Goal: Communication & Community: Answer question/provide support

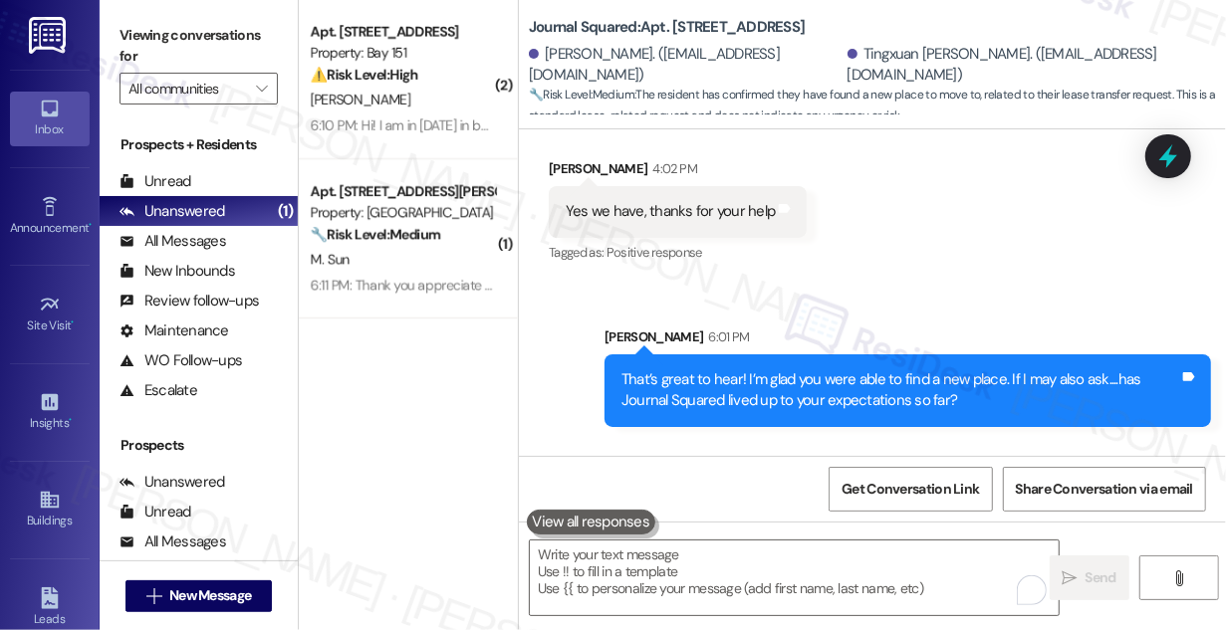
click at [794, 530] on div "Yes, it's very good. Just wondering where can I book the elevator for moving ou…" at bounding box center [822, 540] width 513 height 21
click at [724, 369] on div "That’s great to hear! I’m glad you were able to find a new place. If I may also…" at bounding box center [900, 390] width 558 height 43
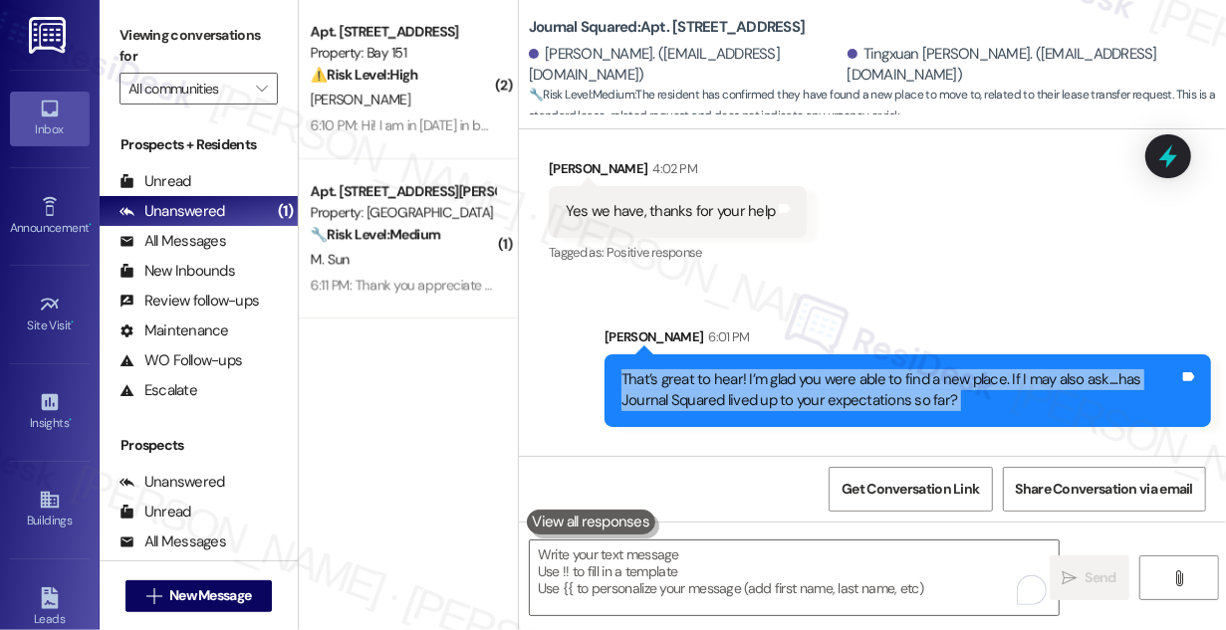
click at [724, 369] on div "That’s great to hear! I’m glad you were able to find a new place. If I may also…" at bounding box center [900, 390] width 558 height 43
click at [855, 369] on div "That’s great to hear! I’m glad you were able to find a new place. If I may also…" at bounding box center [900, 390] width 558 height 43
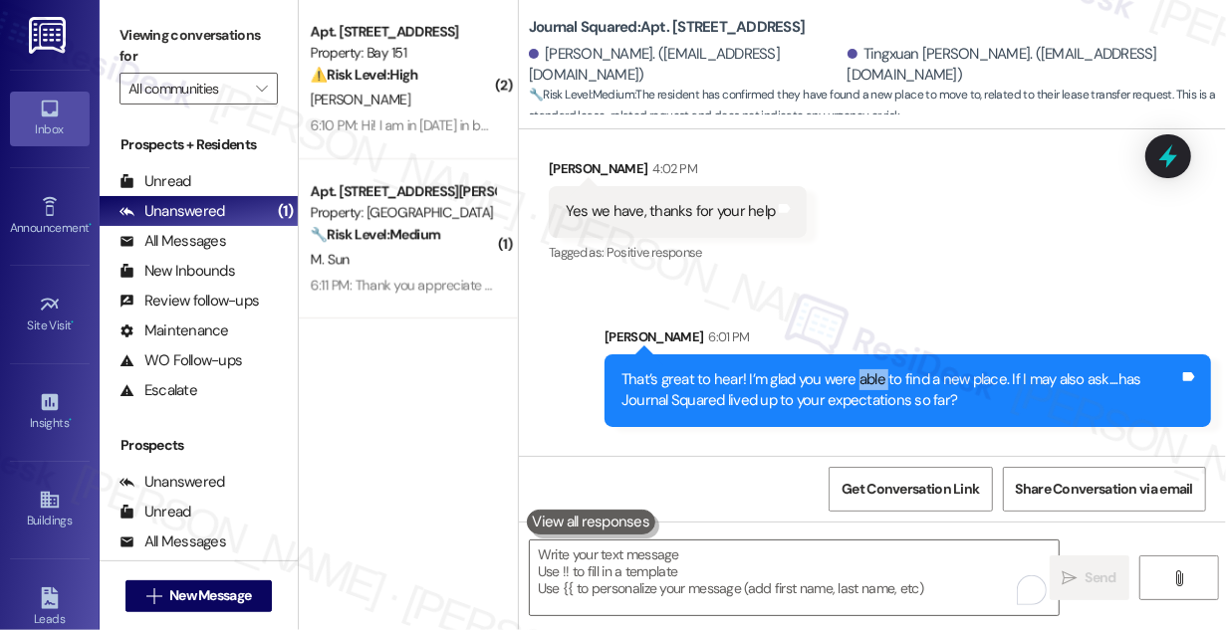
click at [855, 369] on div "That’s great to hear! I’m glad you were able to find a new place. If I may also…" at bounding box center [900, 390] width 558 height 43
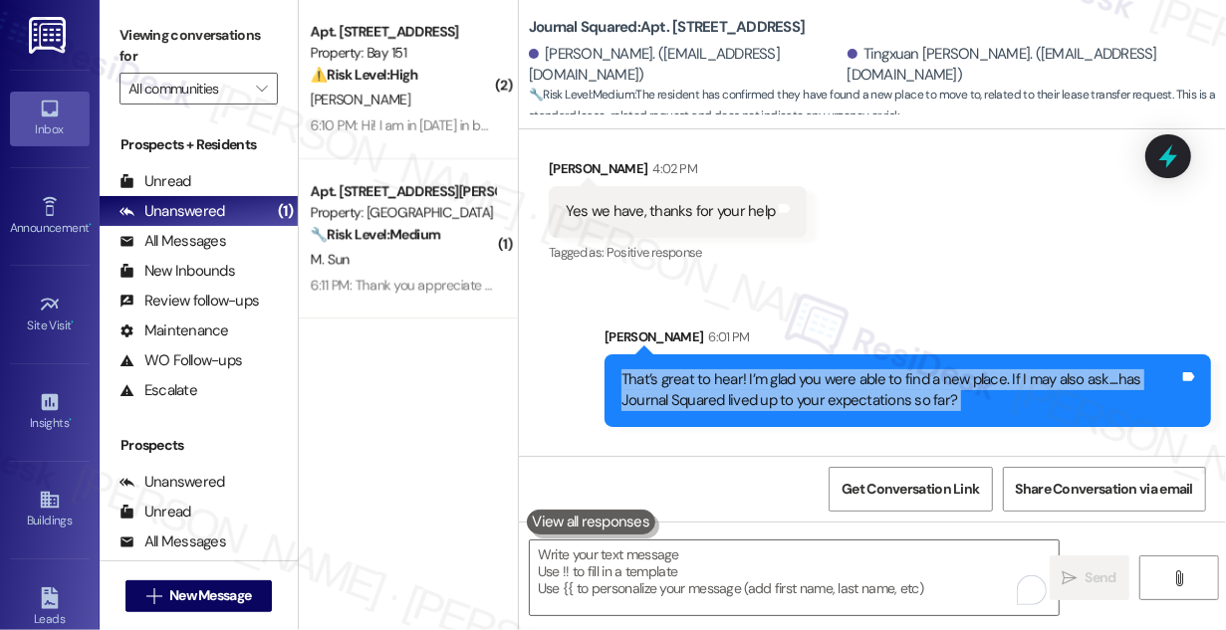
click at [855, 369] on div "That’s great to hear! I’m glad you were able to find a new place. If I may also…" at bounding box center [900, 390] width 558 height 43
click at [793, 369] on div "That’s great to hear! I’m glad you were able to find a new place. If I may also…" at bounding box center [900, 390] width 558 height 43
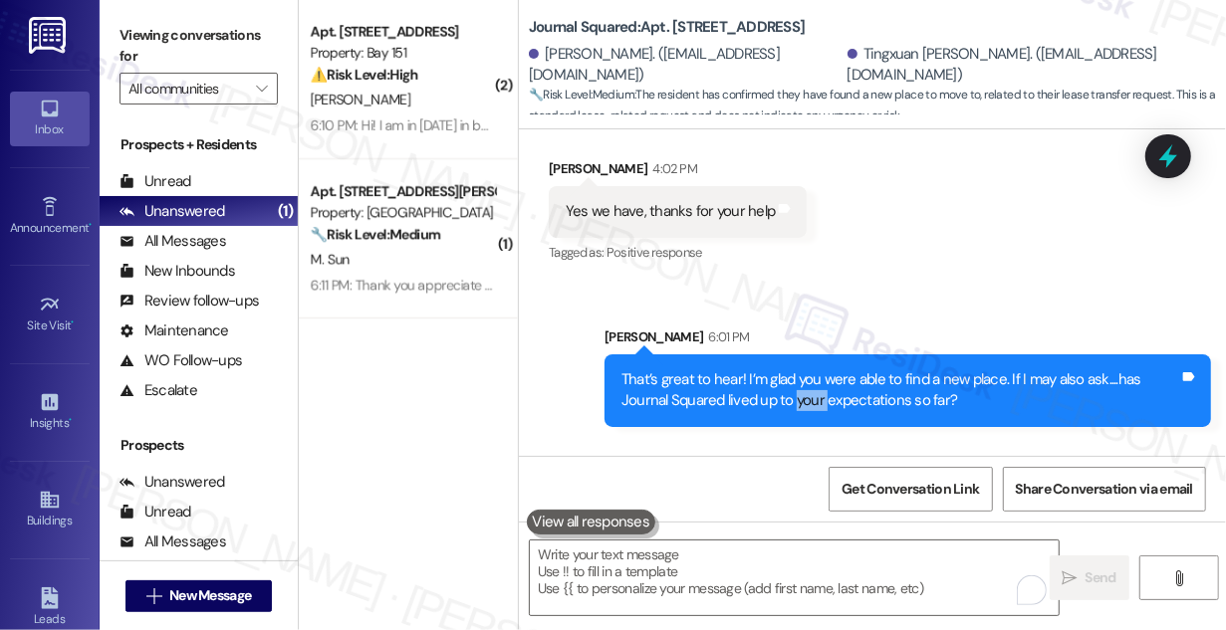
click at [793, 369] on div "That’s great to hear! I’m glad you were able to find a new place. If I may also…" at bounding box center [900, 390] width 558 height 43
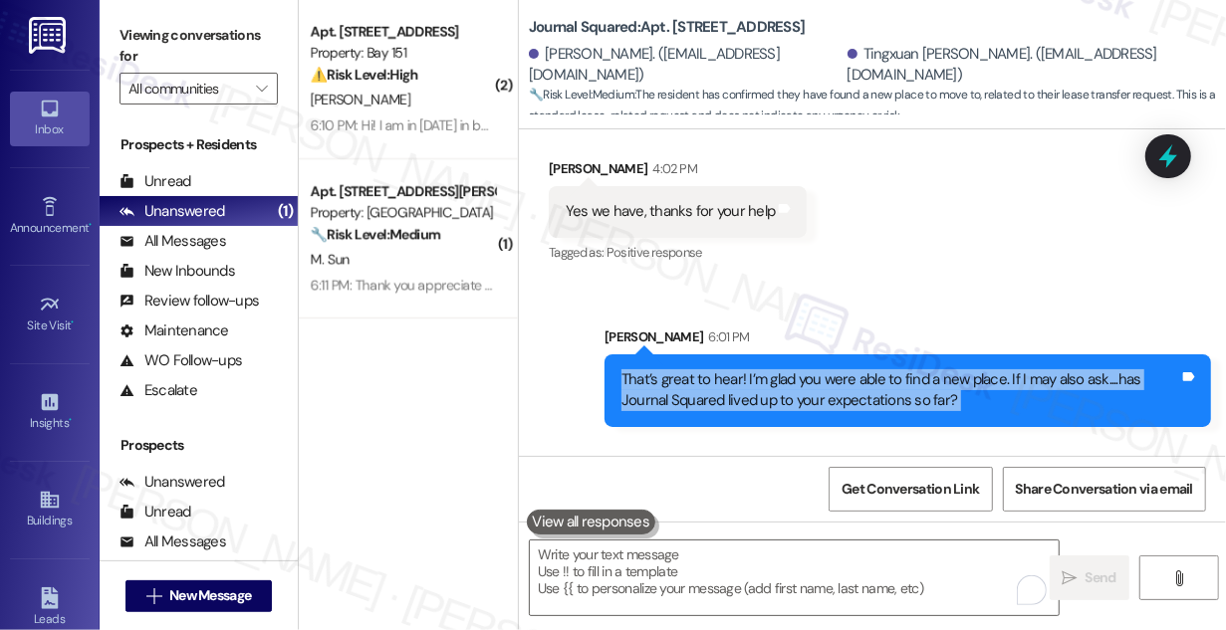
click at [793, 369] on div "That’s great to hear! I’m glad you were able to find a new place. If I may also…" at bounding box center [900, 390] width 558 height 43
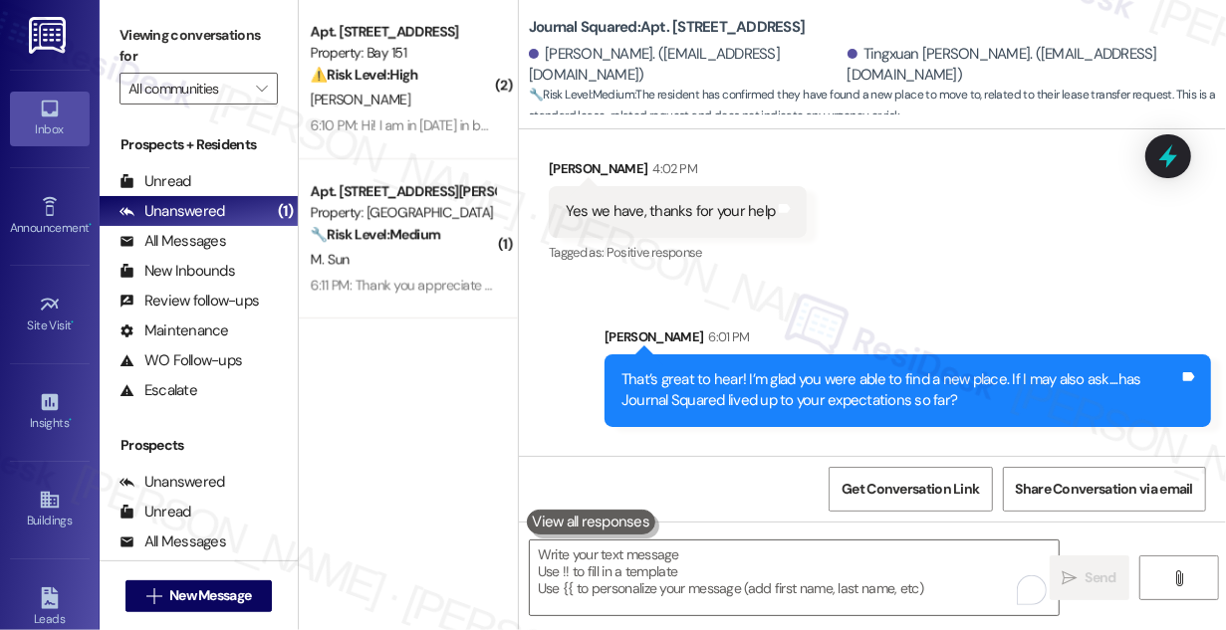
click at [661, 530] on div "Yes, it's very good. Just wondering where can I book the elevator for moving ou…" at bounding box center [822, 540] width 513 height 21
click at [738, 541] on textarea "To enrich screen reader interactions, please activate Accessibility in Grammarl…" at bounding box center [794, 578] width 529 height 75
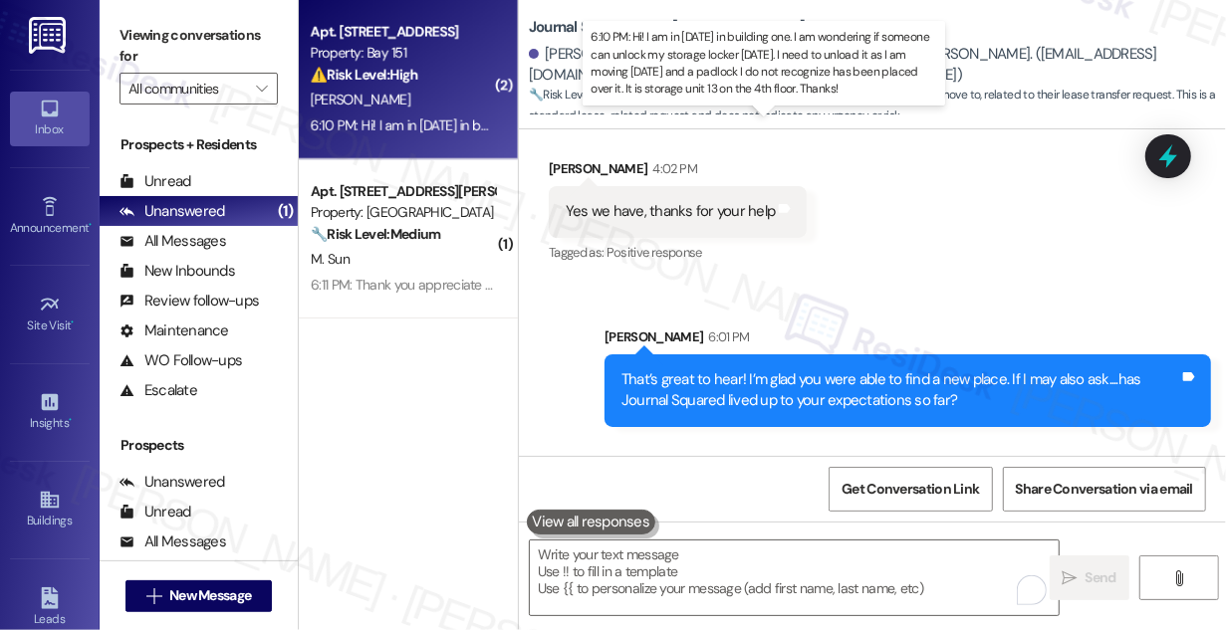
click at [462, 131] on div "6:10 PM: Hi! I am in [DATE] in building one. I am wondering if someone can unlo…" at bounding box center [1024, 126] width 1426 height 18
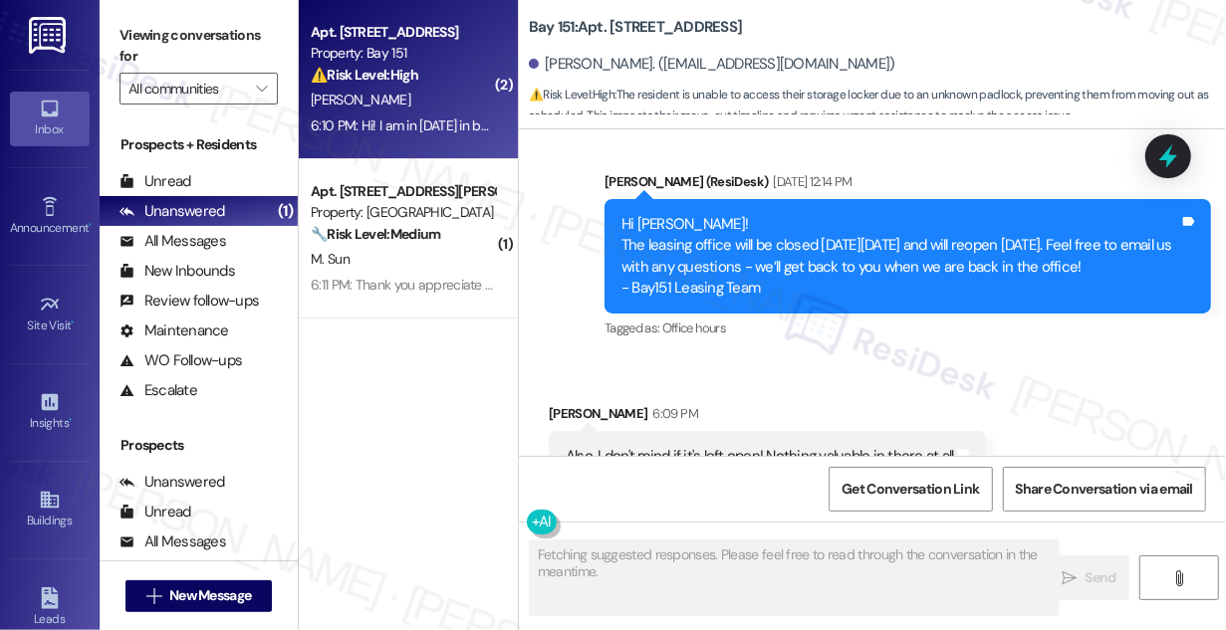
scroll to position [60948, 0]
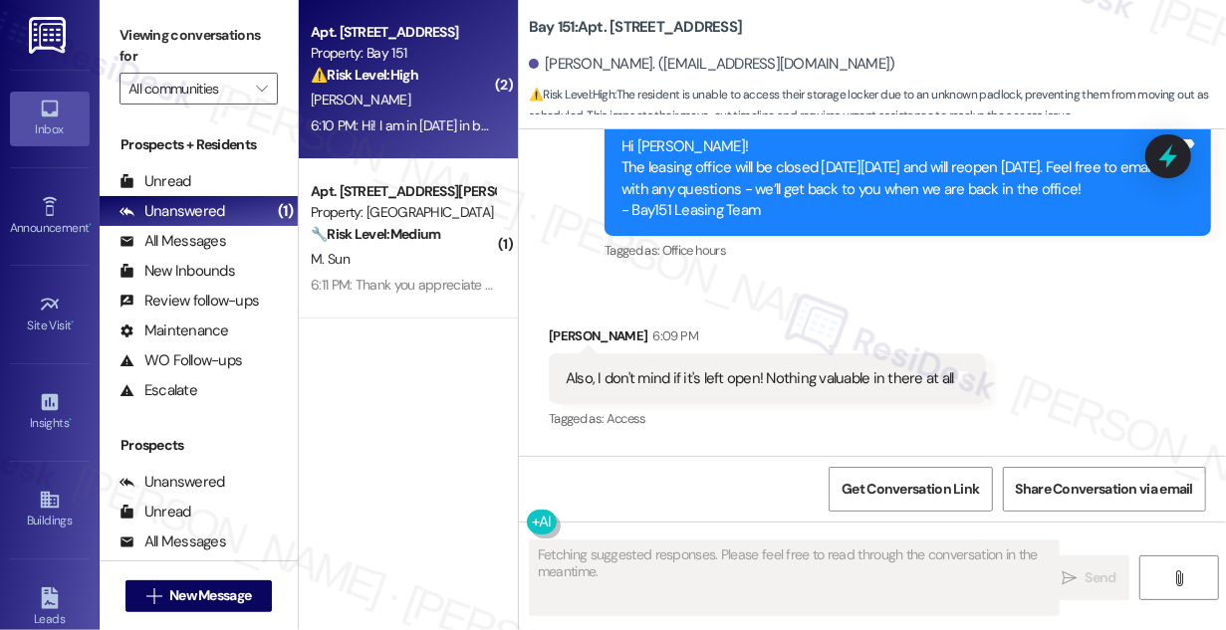
click at [795, 353] on div "Also, I don't mind if it's left open! Nothing valuable in there at all Tags and…" at bounding box center [767, 378] width 437 height 51
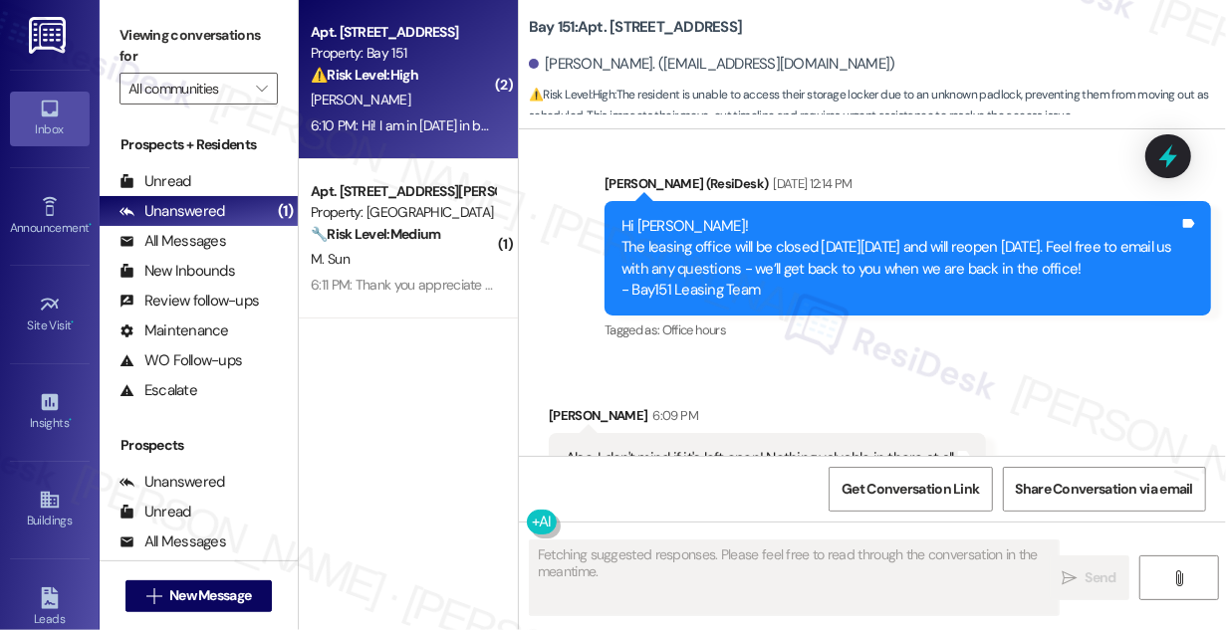
scroll to position [60767, 0]
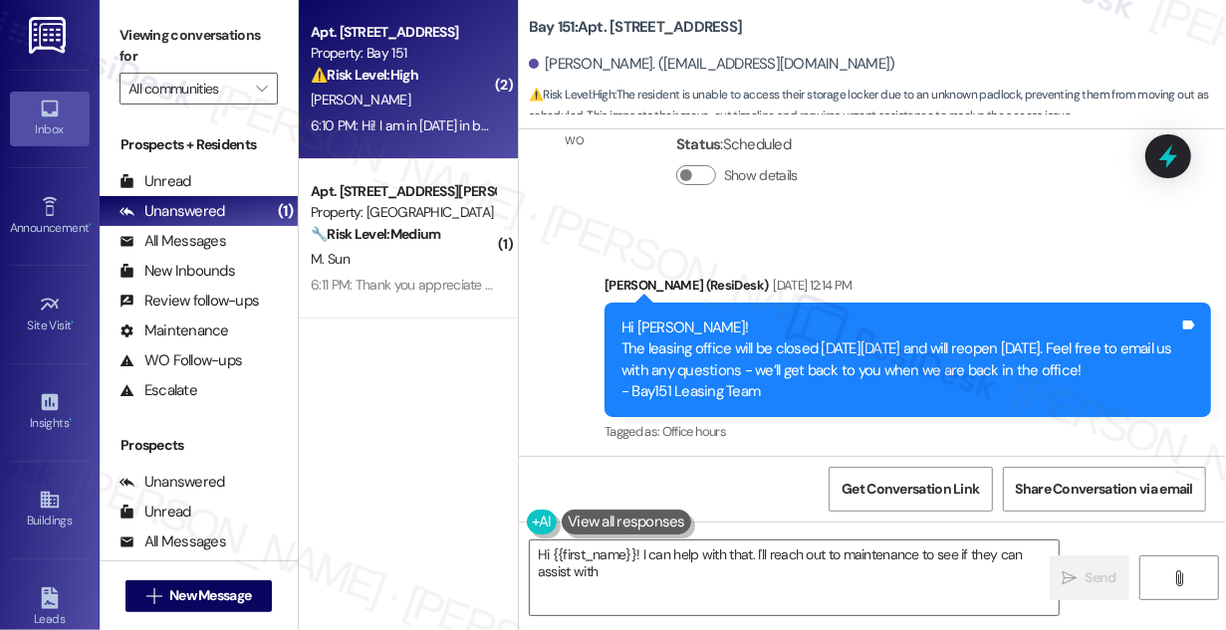
click at [749, 318] on div "Hi [PERSON_NAME]! The leasing office will be closed [DATE][DATE] and will reope…" at bounding box center [900, 361] width 558 height 86
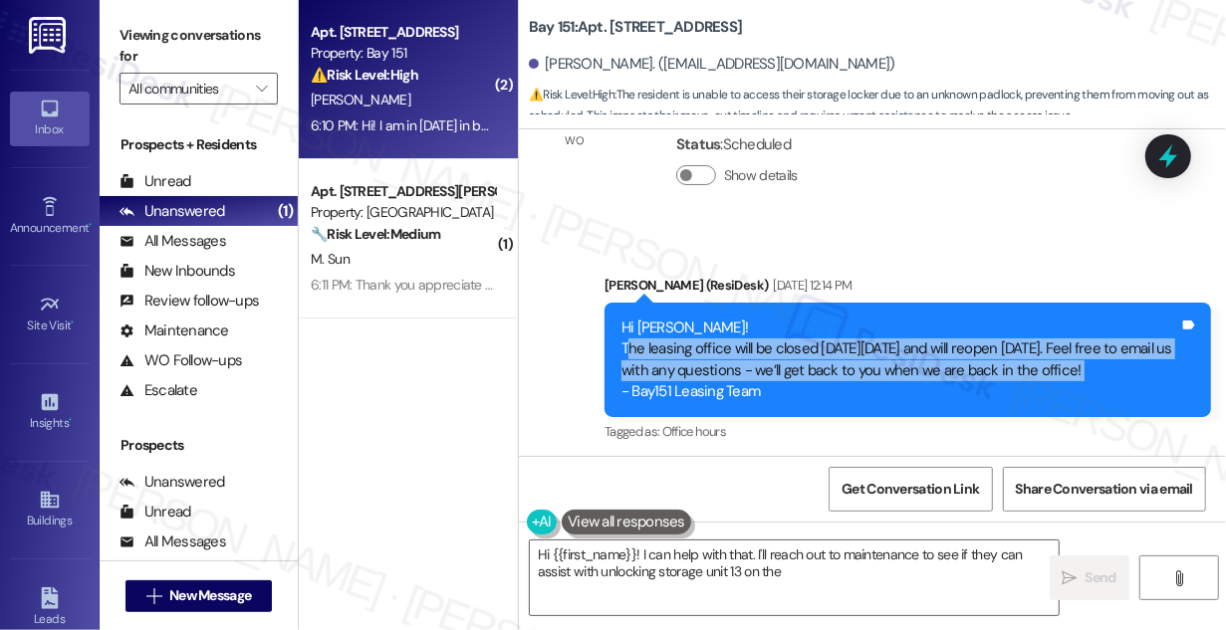
click at [749, 318] on div "Hi [PERSON_NAME]! The leasing office will be closed [DATE][DATE] and will reope…" at bounding box center [900, 361] width 558 height 86
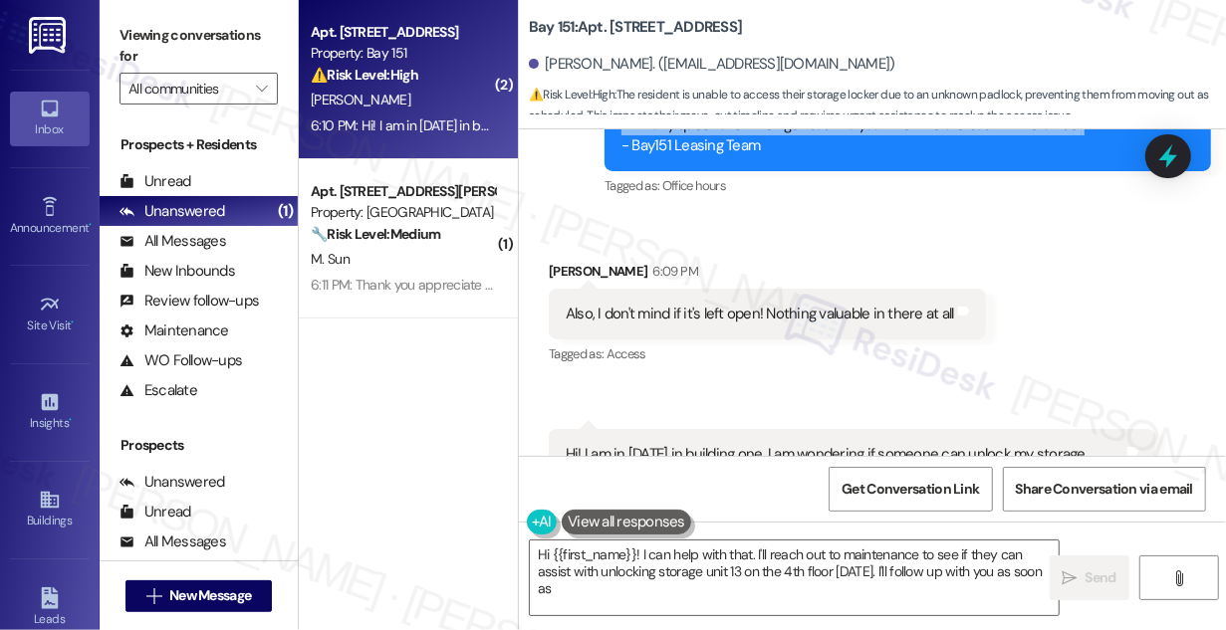
scroll to position [61039, 0]
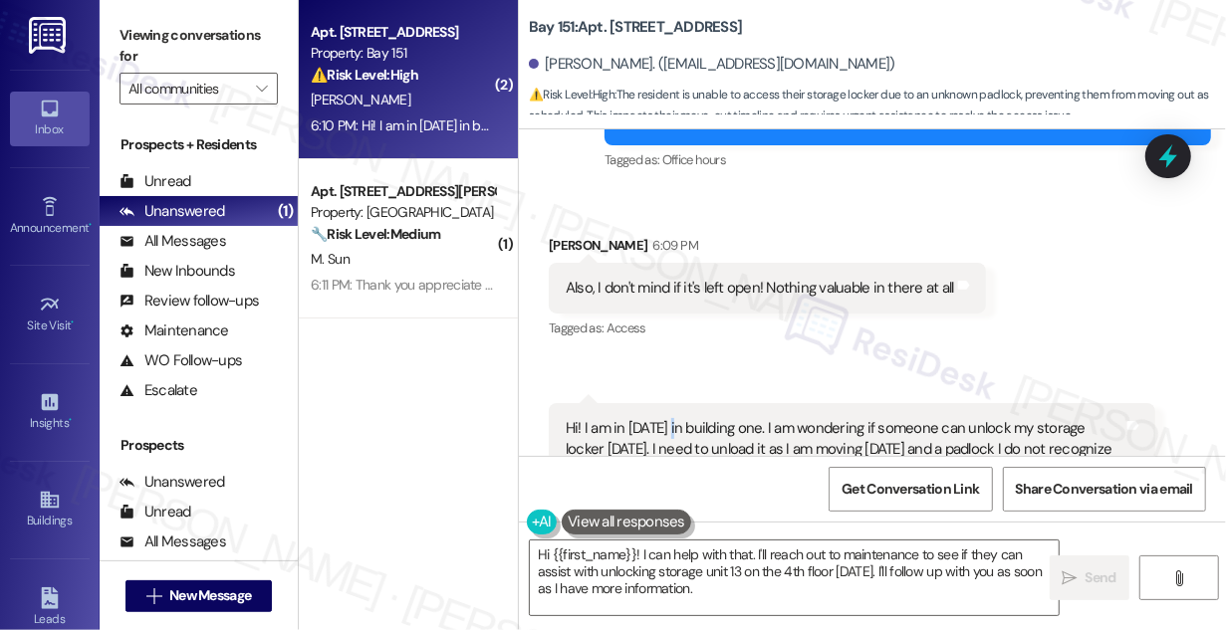
click at [671, 418] on div "Hi! I am in [DATE] in building one. I am wondering if someone can unlock my sto…" at bounding box center [845, 450] width 558 height 64
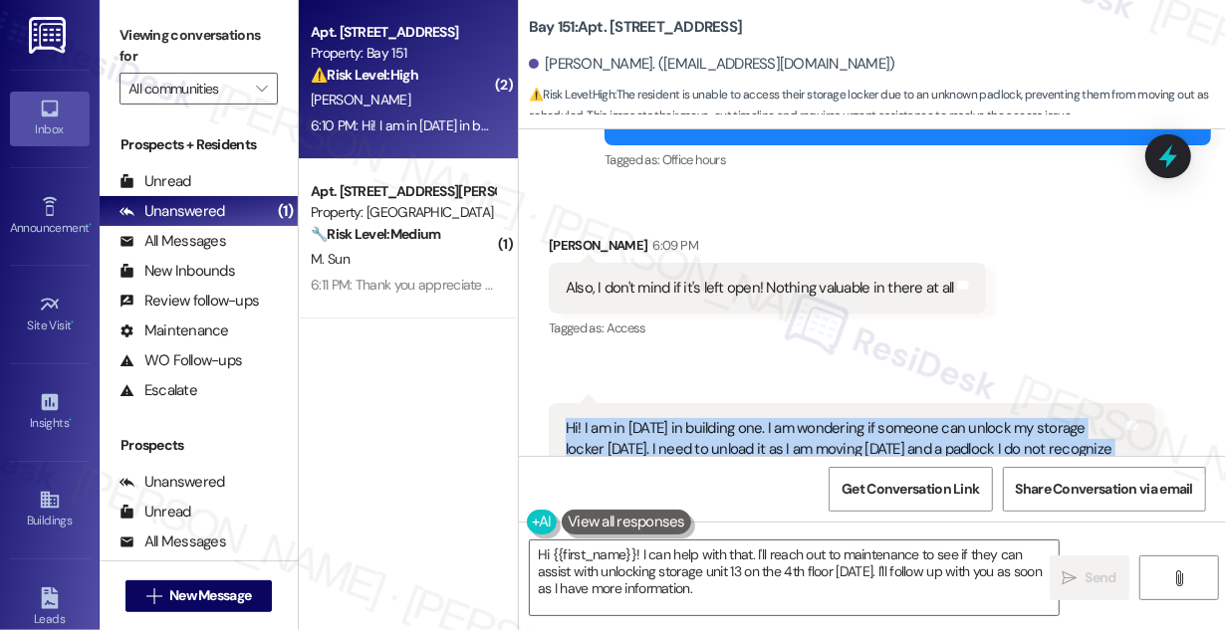
click at [889, 542] on button "Show suggestions" at bounding box center [893, 552] width 40 height 20
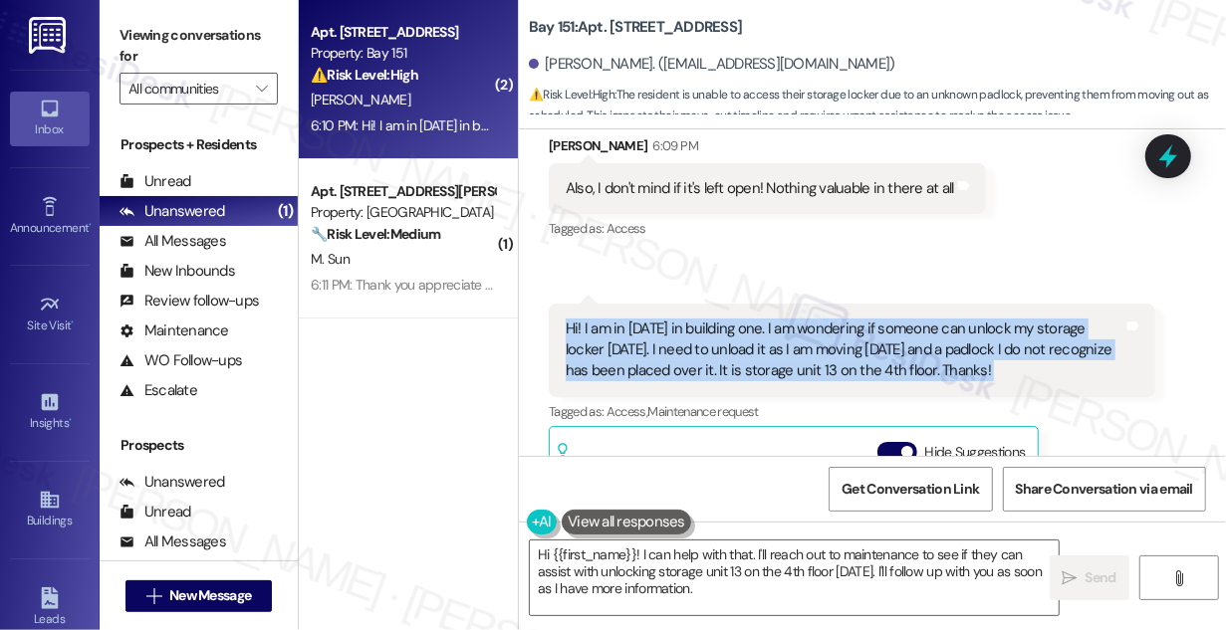
scroll to position [61109, 0]
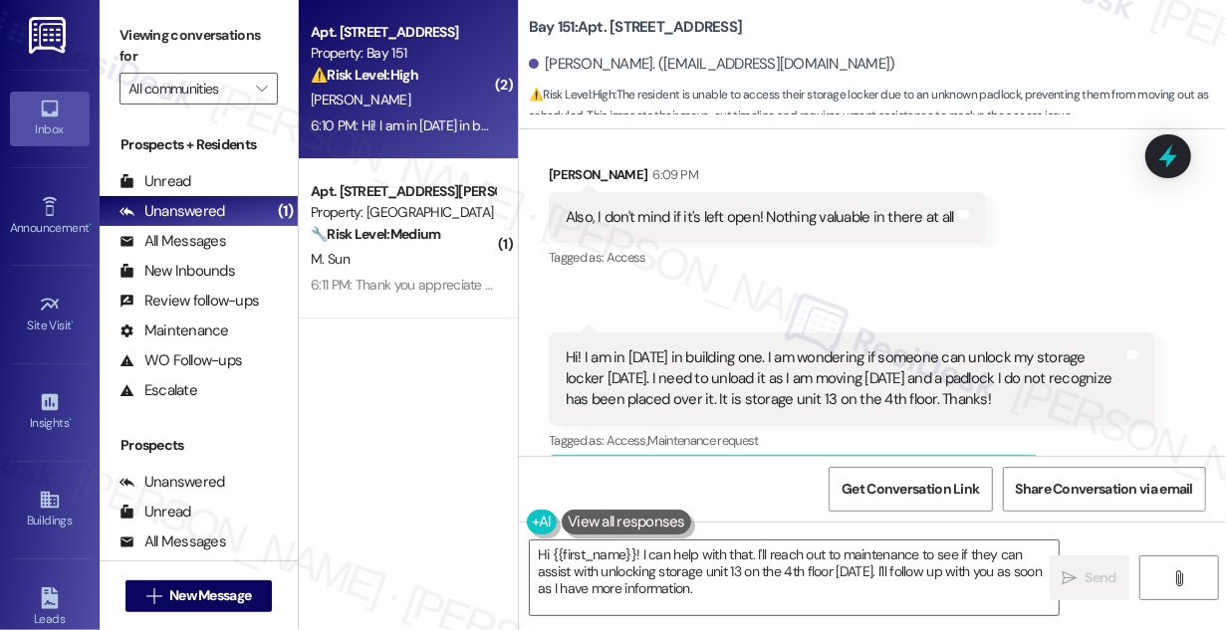
click at [178, 55] on label "Viewing conversations for" at bounding box center [198, 46] width 158 height 53
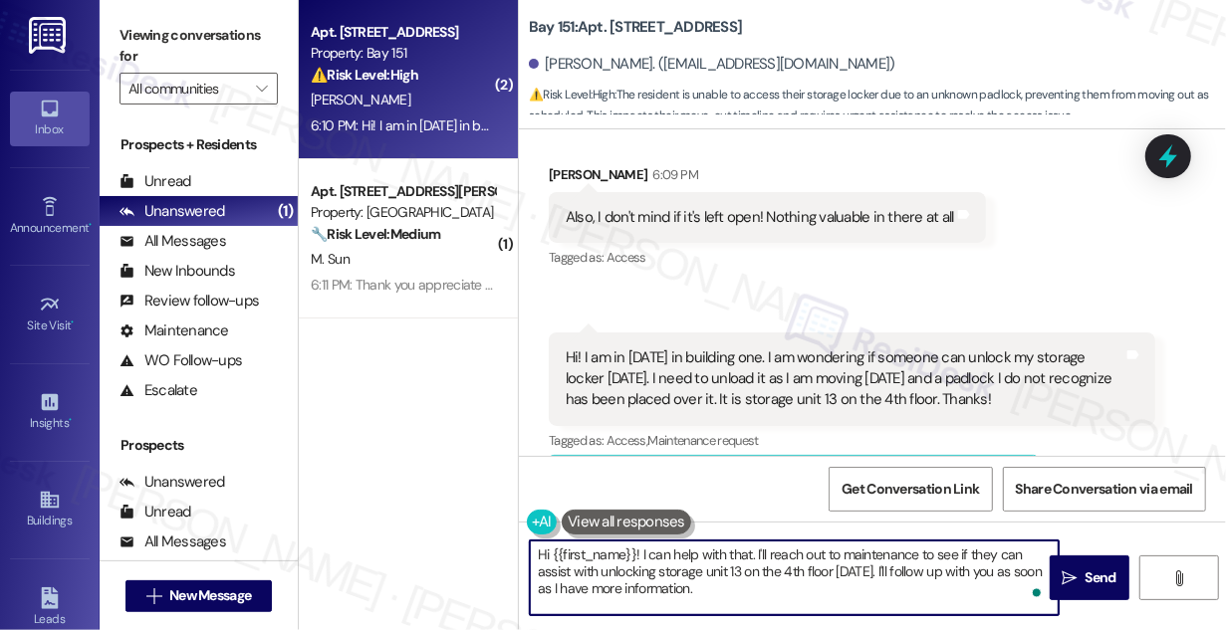
click at [674, 588] on textarea "Hi {{first_name}}! I can help with that. I'll reach out to maintenance to see i…" at bounding box center [794, 578] width 529 height 75
click at [886, 557] on textarea "Hi {{first_name}}! I can help with that. I'll reach out to maintenance to see i…" at bounding box center [794, 578] width 529 height 75
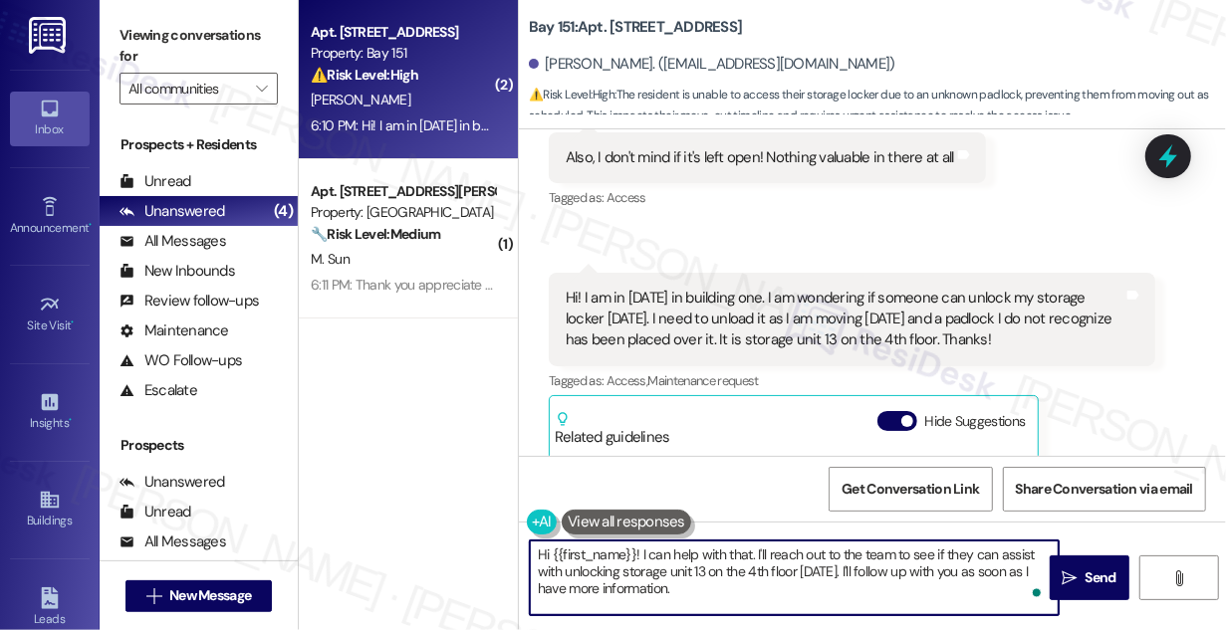
scroll to position [61200, 0]
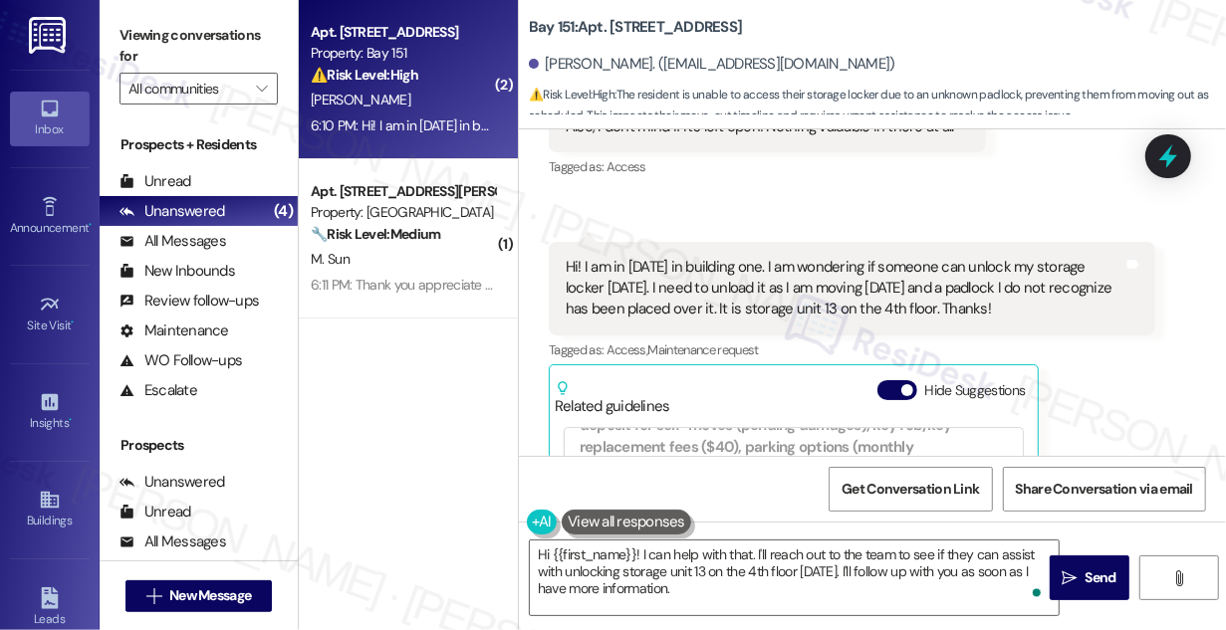
click at [145, 57] on label "Viewing conversations for" at bounding box center [198, 46] width 158 height 53
click at [156, 36] on label "Viewing conversations for" at bounding box center [198, 46] width 158 height 53
click at [109, 44] on div "Viewing conversations for All communities " at bounding box center [199, 62] width 198 height 124
click at [669, 555] on textarea "Hi {{first_name}}! I can help with that. I'll reach out to the team to see if t…" at bounding box center [794, 578] width 529 height 75
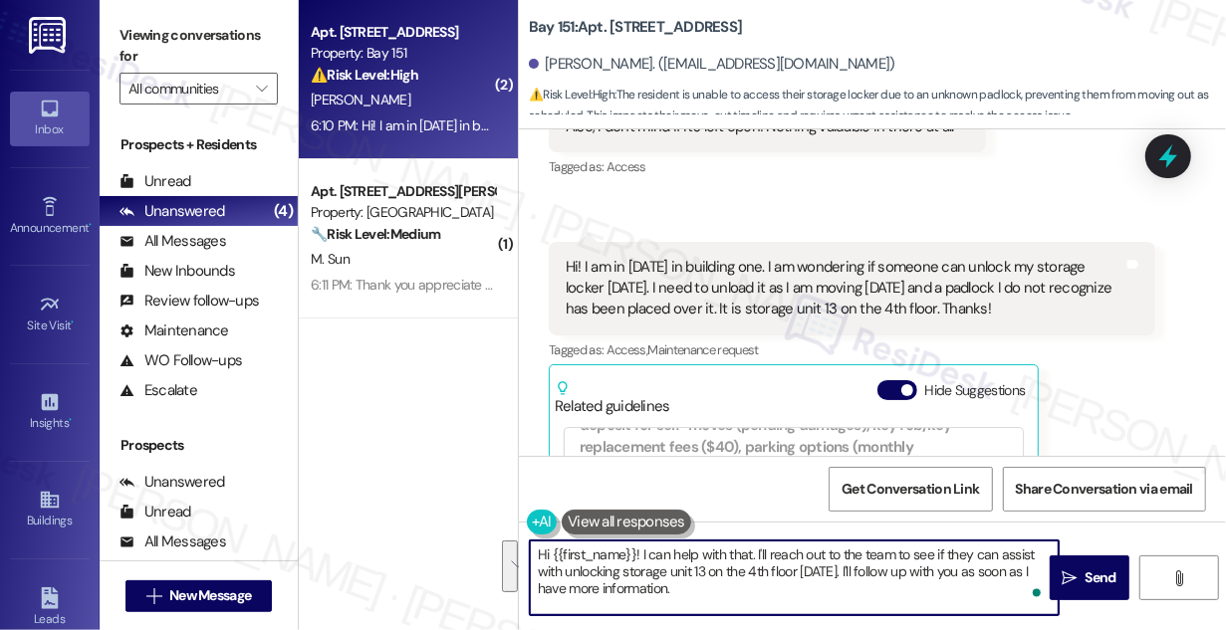
drag, startPoint x: 728, startPoint y: 588, endPoint x: 647, endPoint y: 554, distance: 87.9
click at [647, 554] on textarea "Hi {{first_name}}! I can help with that. I'll reach out to the team to see if t…" at bounding box center [794, 578] width 529 height 75
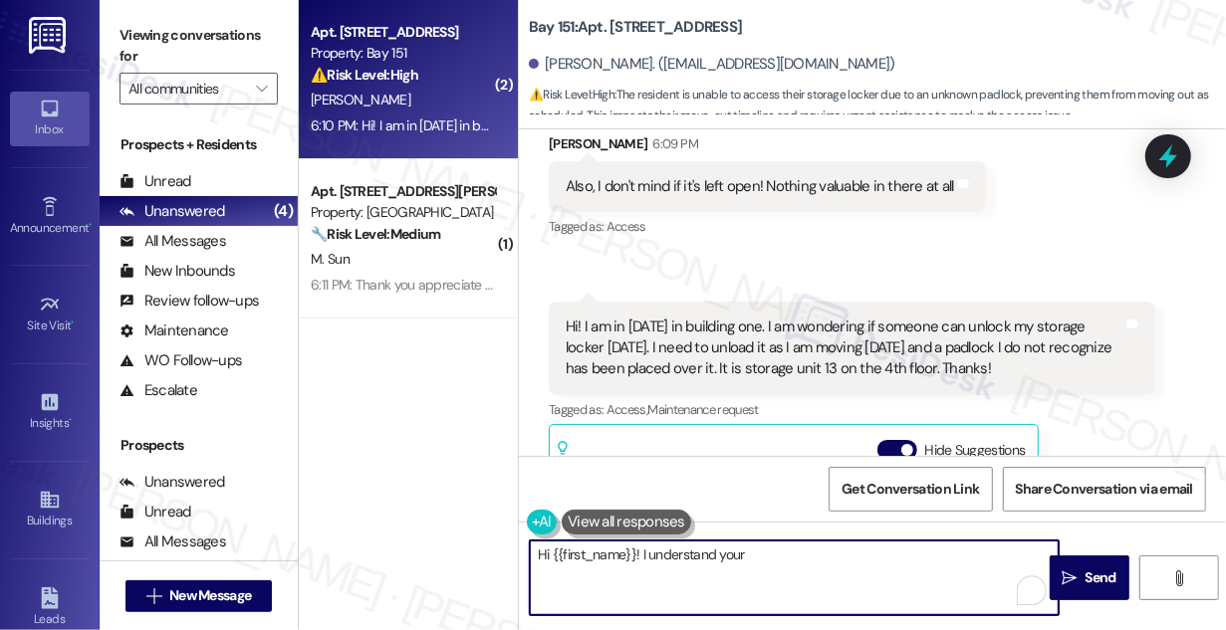
scroll to position [61109, 0]
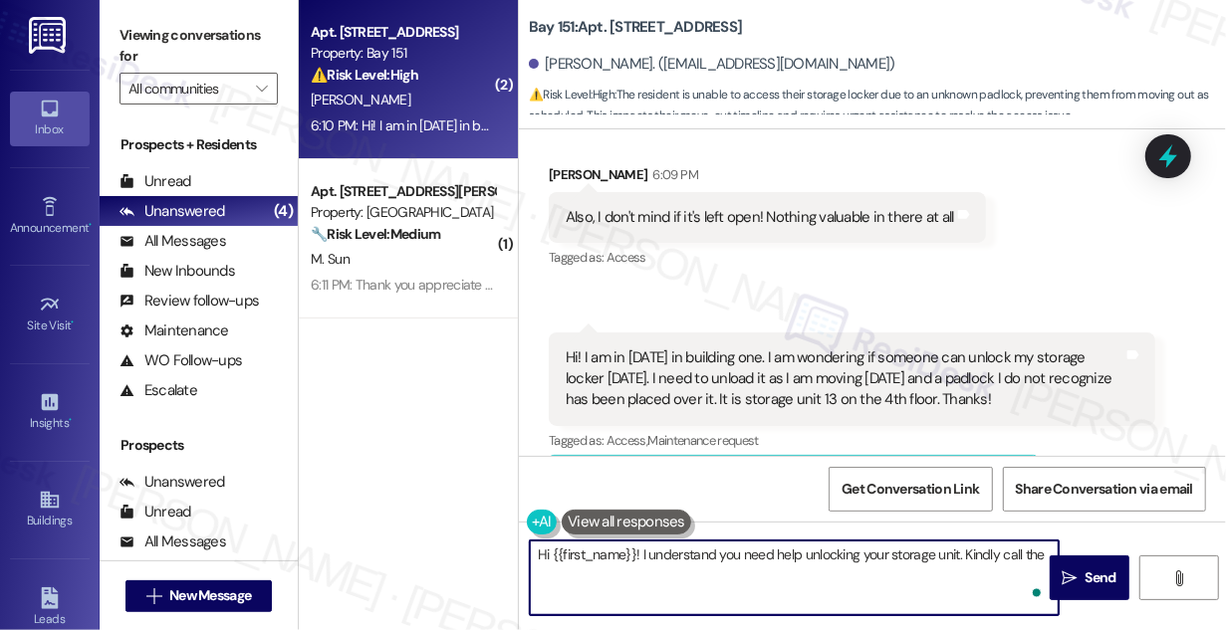
paste textarea "call the management office"
click at [545, 574] on textarea "Hi {{first_name}}! I understand you need help unlocking your storage unit. Kind…" at bounding box center [794, 578] width 529 height 75
click at [545, 573] on textarea "Hi {{first_name}}! I understand you need help unlocking your storage unit. Kind…" at bounding box center [794, 578] width 529 height 75
click at [710, 573] on textarea "Hi {{first_name}}! I understand you need help unlocking your storage unit. Kind…" at bounding box center [794, 578] width 529 height 75
click at [767, 549] on textarea "Hi {{first_name}}! I understand you need help unlocking your storage unit. Kind…" at bounding box center [794, 578] width 529 height 75
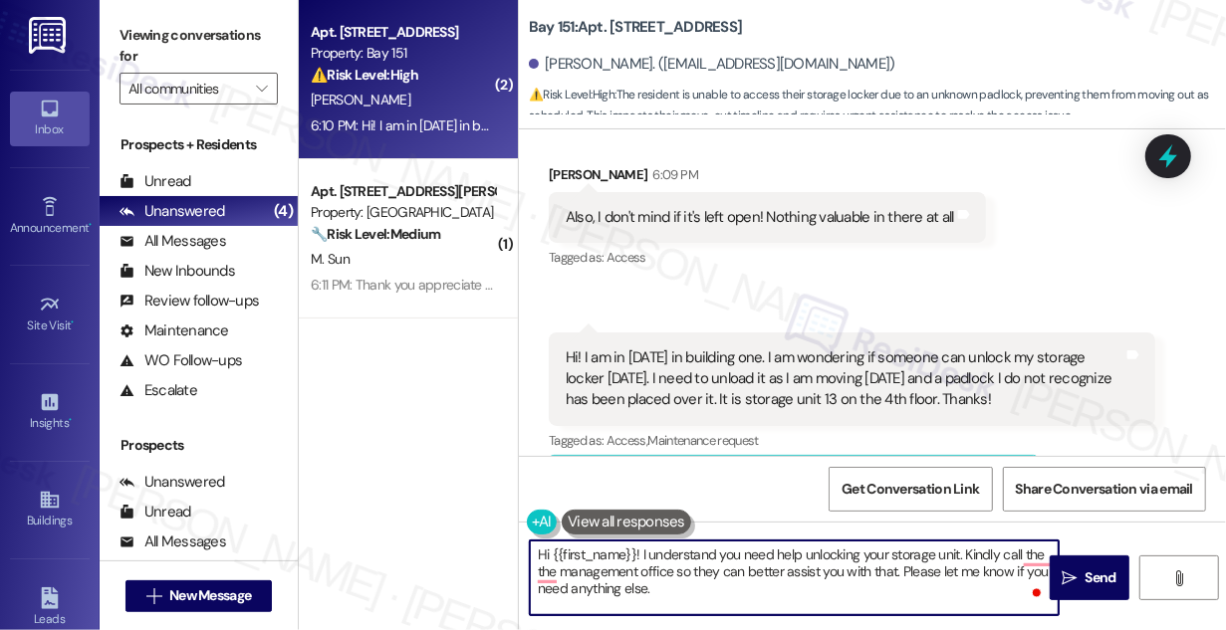
click at [767, 549] on textarea "Hi {{first_name}}! I understand you need help unlocking your storage unit. Kind…" at bounding box center [794, 578] width 529 height 75
click at [806, 554] on textarea "Hi {{first_name}}! I understand you need help unlocking your storage unit. Kind…" at bounding box center [794, 578] width 529 height 75
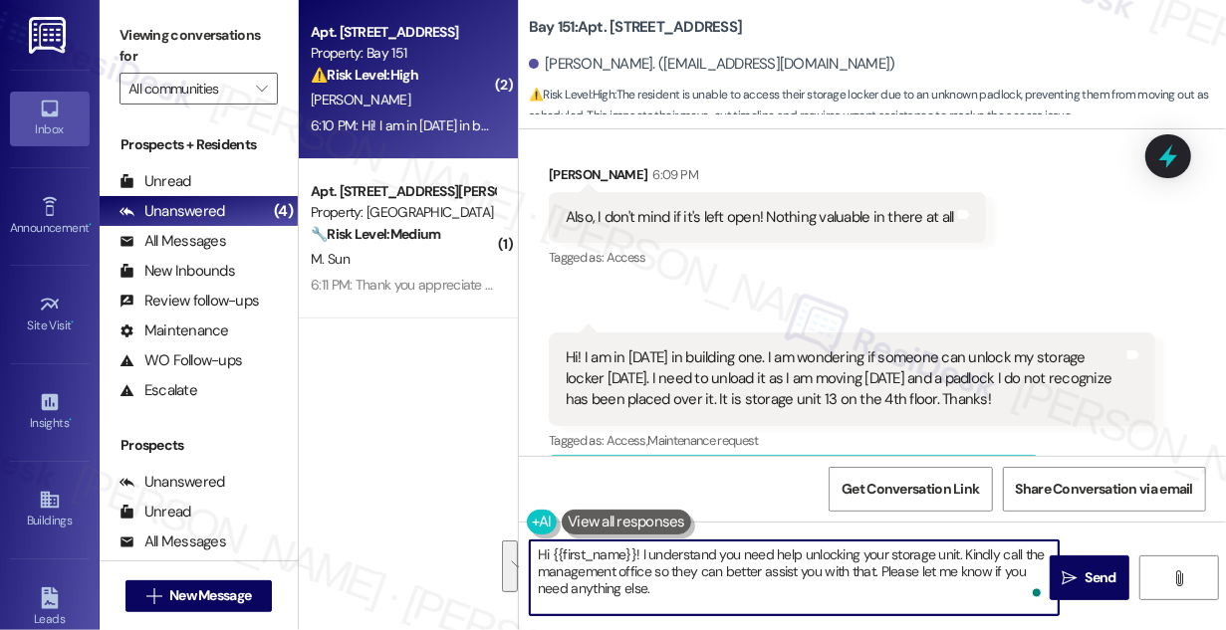
click at [722, 572] on textarea "Hi {{first_name}}! I understand you need help unlocking your storage unit. Kind…" at bounding box center [794, 578] width 529 height 75
click at [844, 572] on textarea "Hi {{first_name}}! I understand you need help unlocking your storage unit. Kind…" at bounding box center [794, 578] width 529 height 75
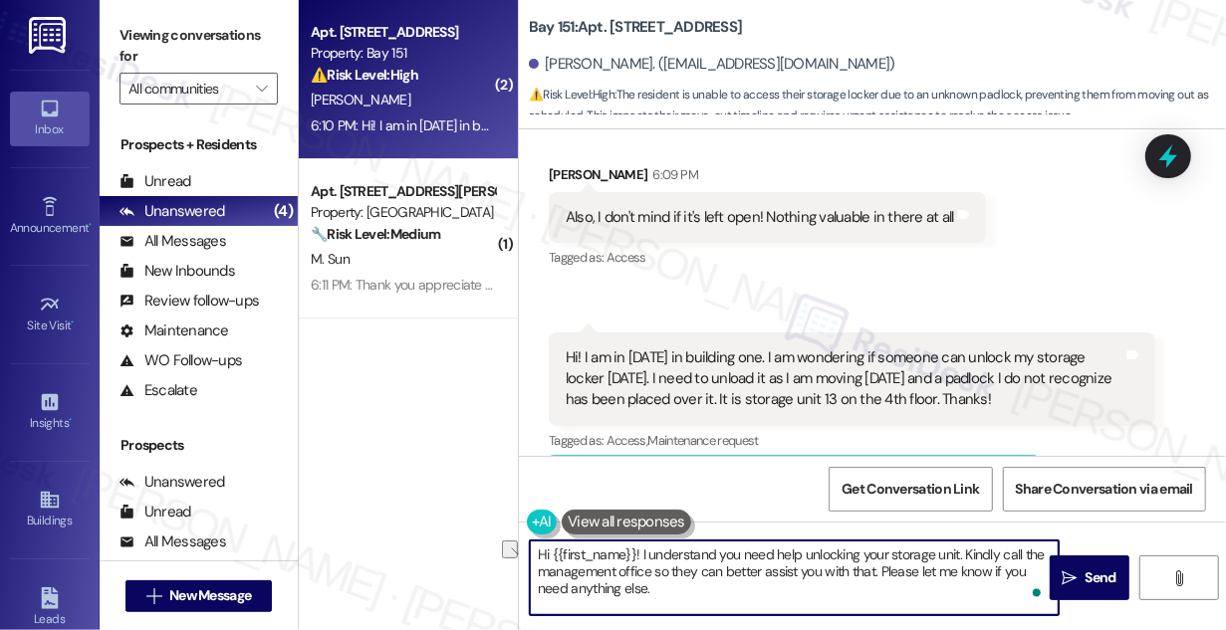
drag, startPoint x: 822, startPoint y: 574, endPoint x: 886, endPoint y: 561, distance: 65.0
click at [873, 568] on textarea "Hi {{first_name}}! I understand you need help unlocking your storage unit. Kind…" at bounding box center [794, 578] width 529 height 75
type textarea "Hi {{first_name}}! I understand you need help unlocking your storage unit. Kind…"
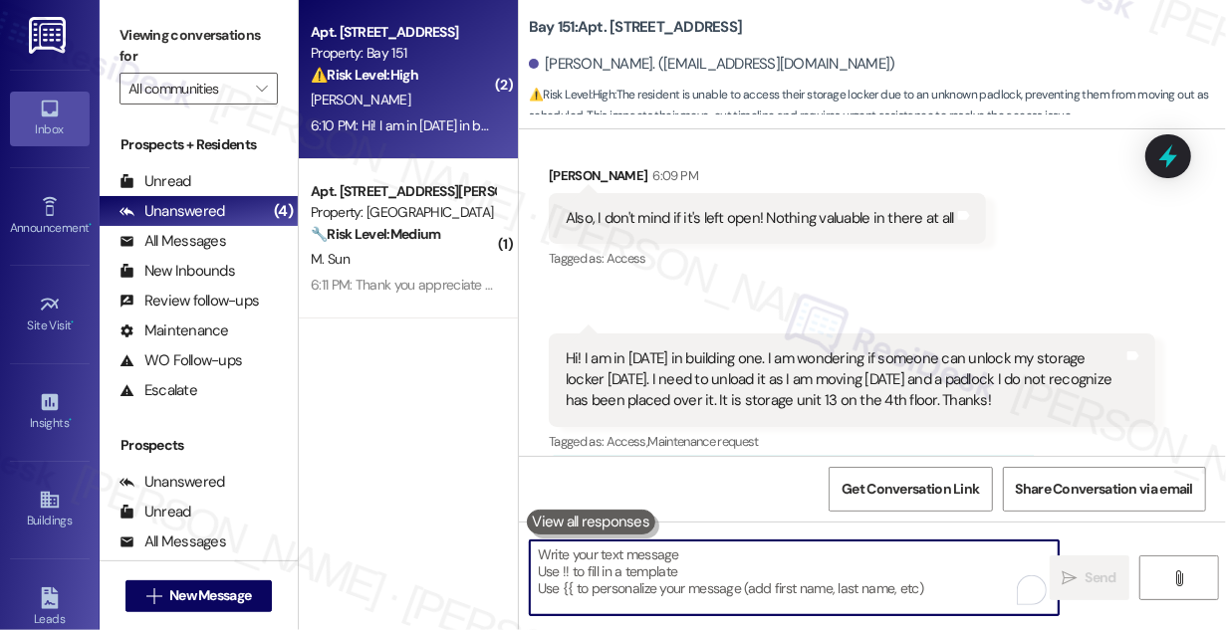
scroll to position [61473, 0]
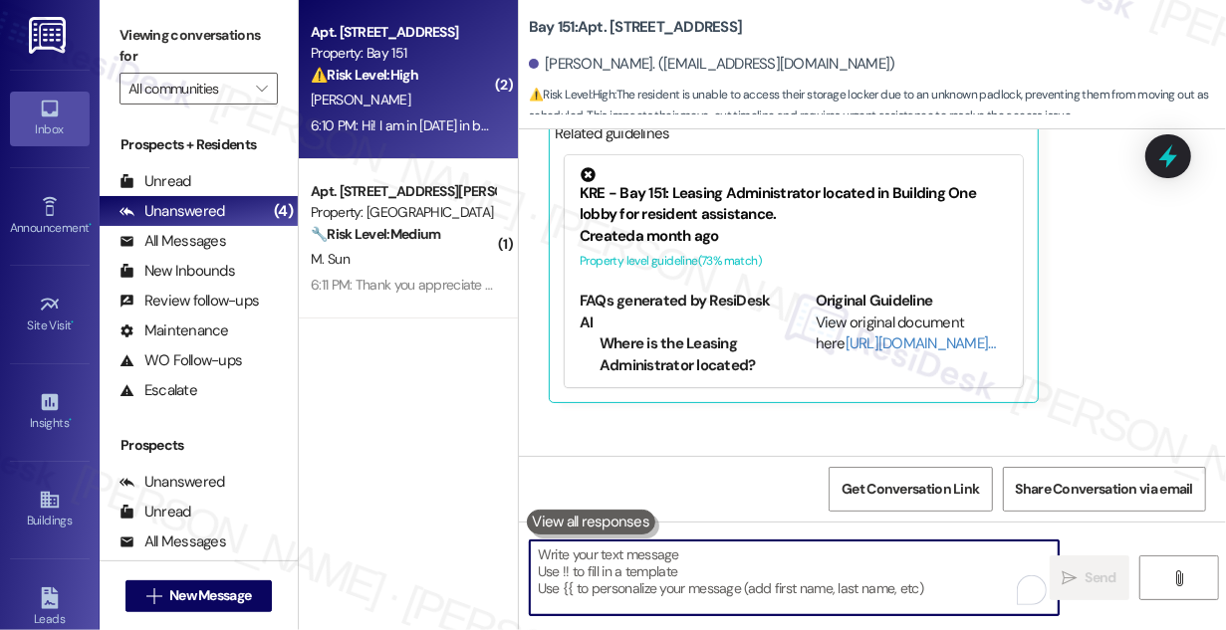
click at [1036, 506] on div "Hi [PERSON_NAME]! I understand you need help unlocking your storage unit. Kindl…" at bounding box center [900, 538] width 558 height 64
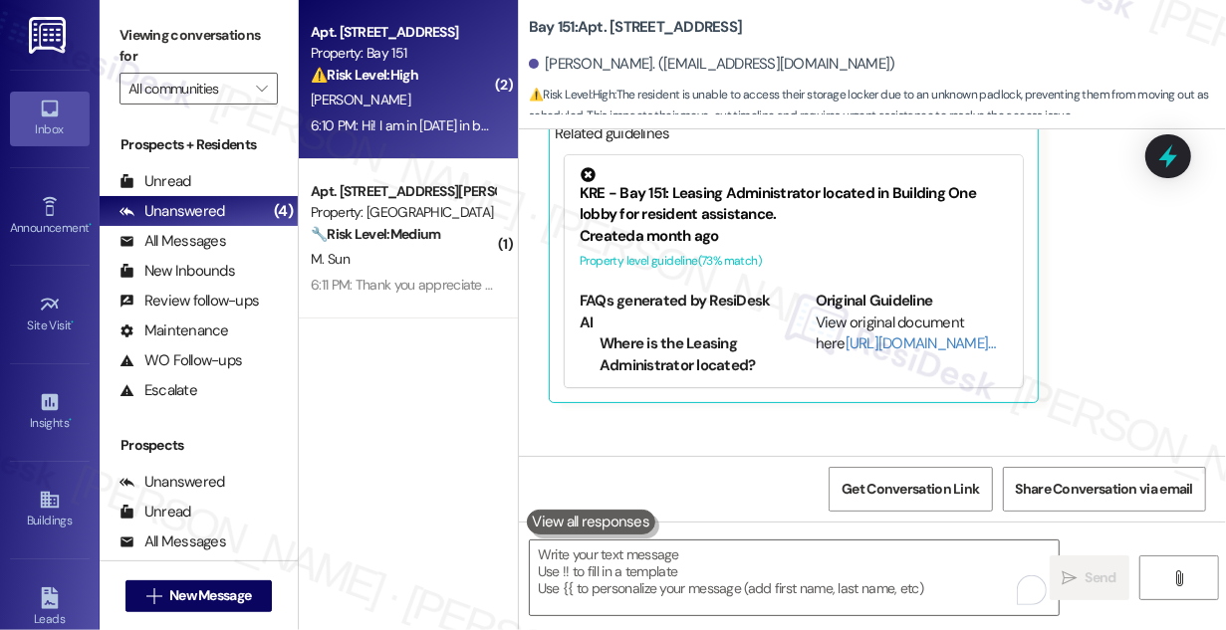
click at [1036, 506] on div "Hi [PERSON_NAME]! I understand you need help unlocking your storage unit. Kindl…" at bounding box center [900, 538] width 558 height 64
click at [855, 506] on div "Hi [PERSON_NAME]! I understand you need help unlocking your storage unit. Kindl…" at bounding box center [900, 538] width 558 height 64
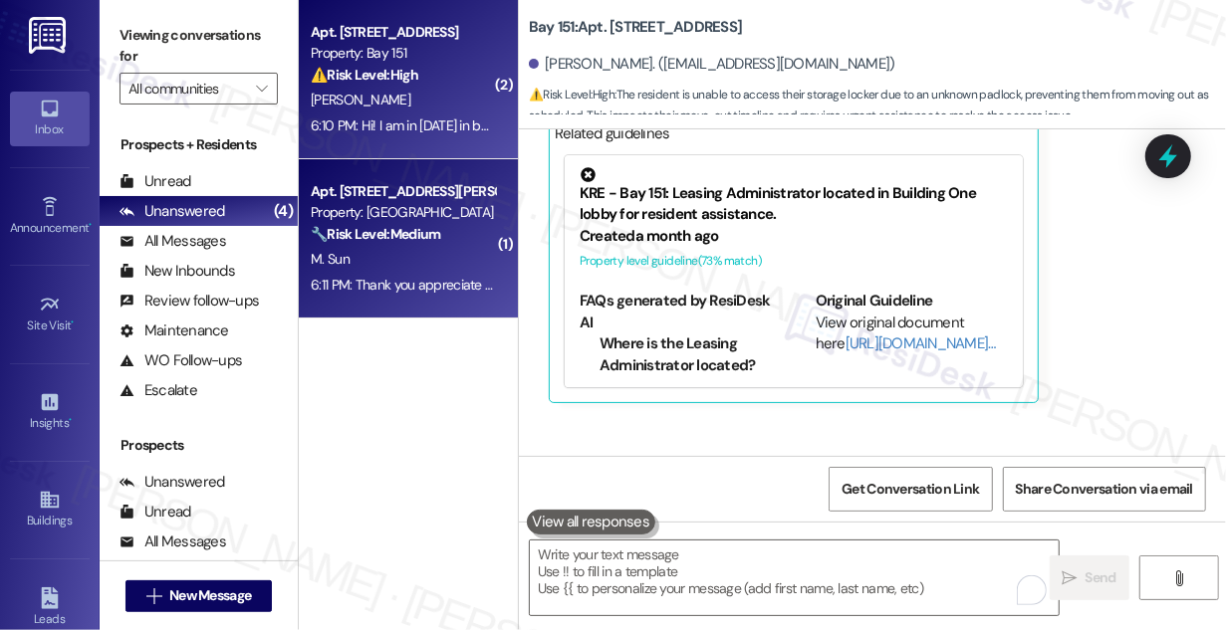
click at [486, 227] on div "🔧 Risk Level: Medium The resident is reporting noise from neighbors, which is a…" at bounding box center [403, 234] width 184 height 21
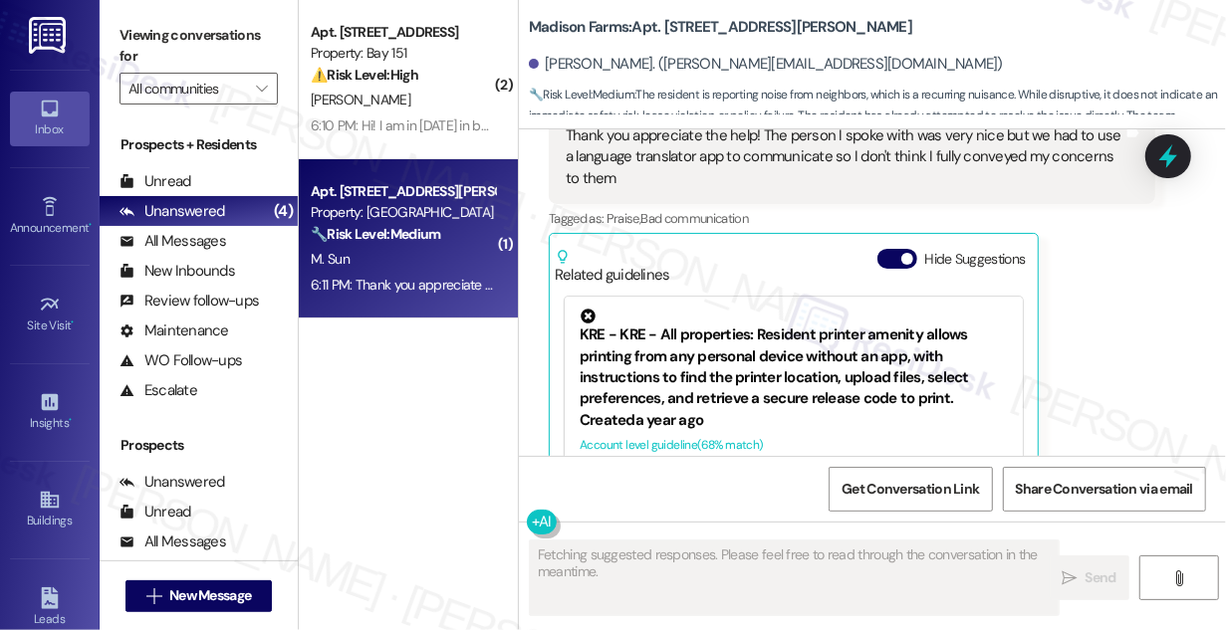
scroll to position [3059, 0]
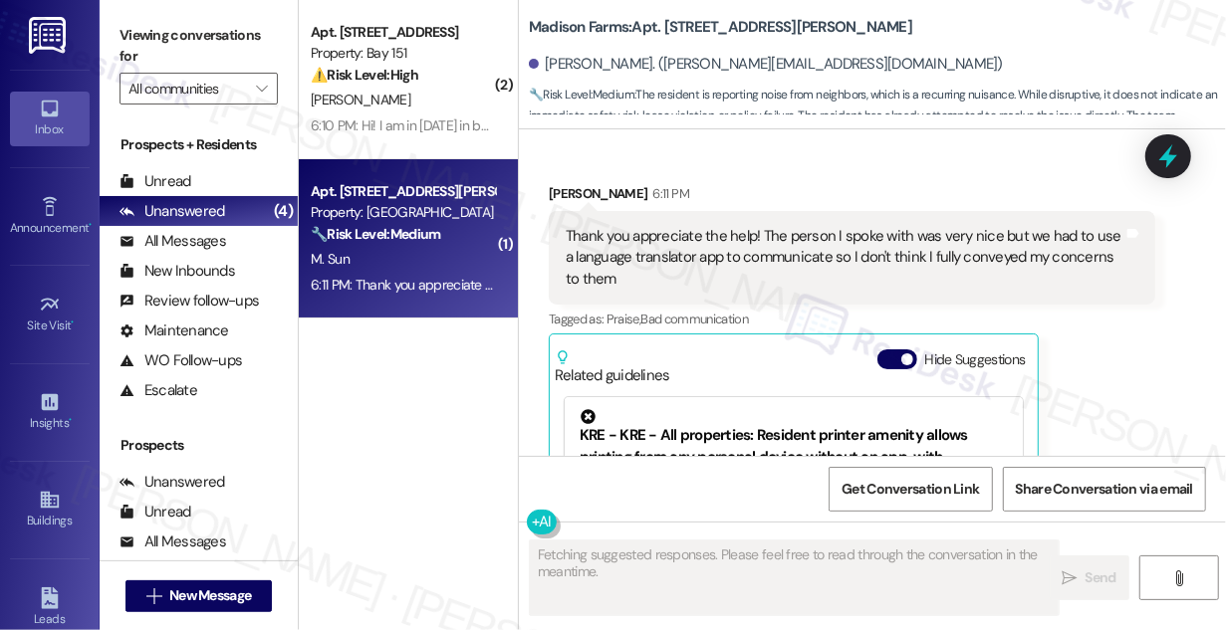
click at [686, 228] on div "Thank you appreciate the help! The person I spoke with was very nice but we had…" at bounding box center [845, 258] width 558 height 64
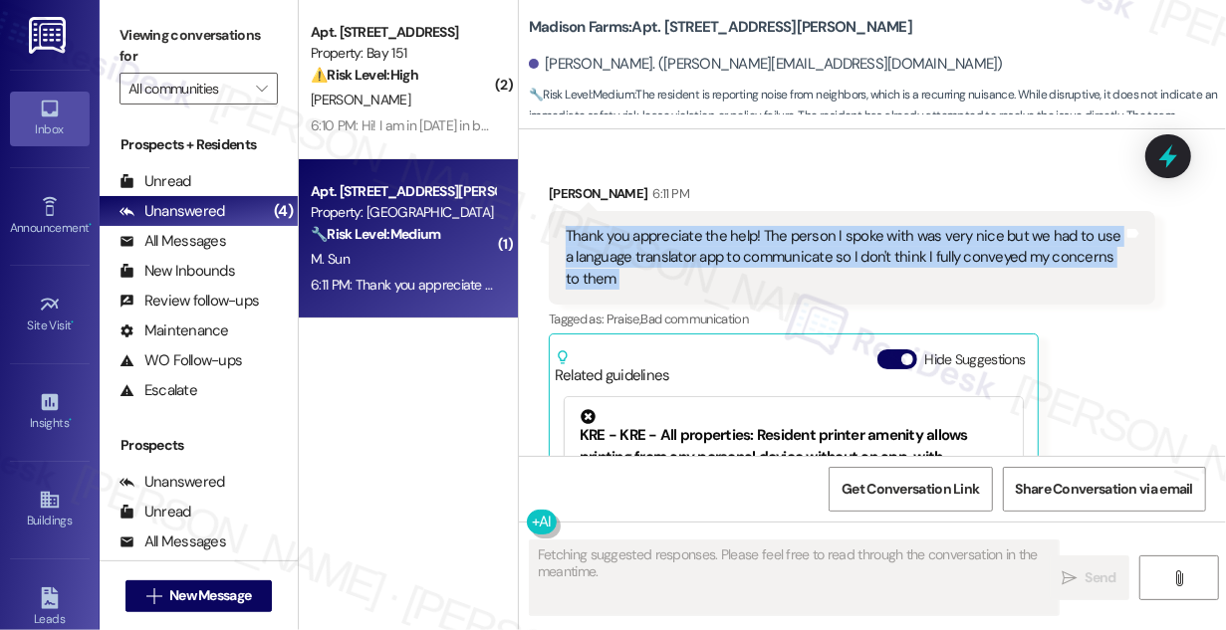
click at [686, 228] on div "Thank you appreciate the help! The person I spoke with was very nice but we had…" at bounding box center [845, 258] width 558 height 64
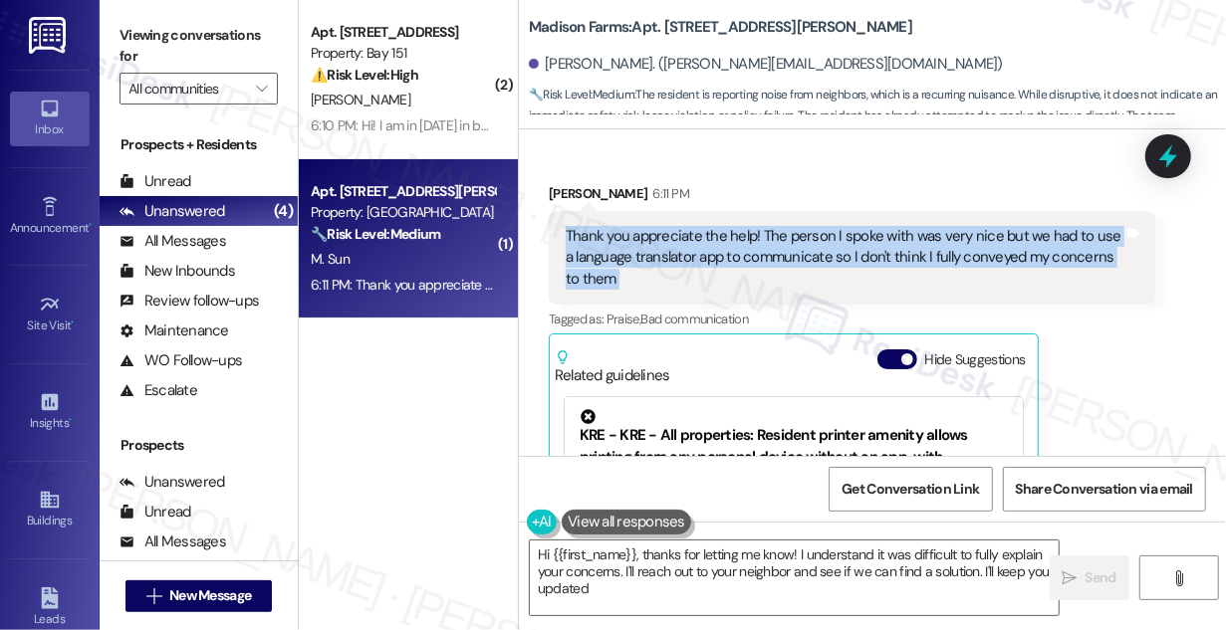
type textarea "Hi {{first_name}}, thanks for letting me know! I understand it was difficult to…"
click at [818, 235] on div "Thank you appreciate the help! The person I spoke with was very nice but we had…" at bounding box center [845, 258] width 558 height 64
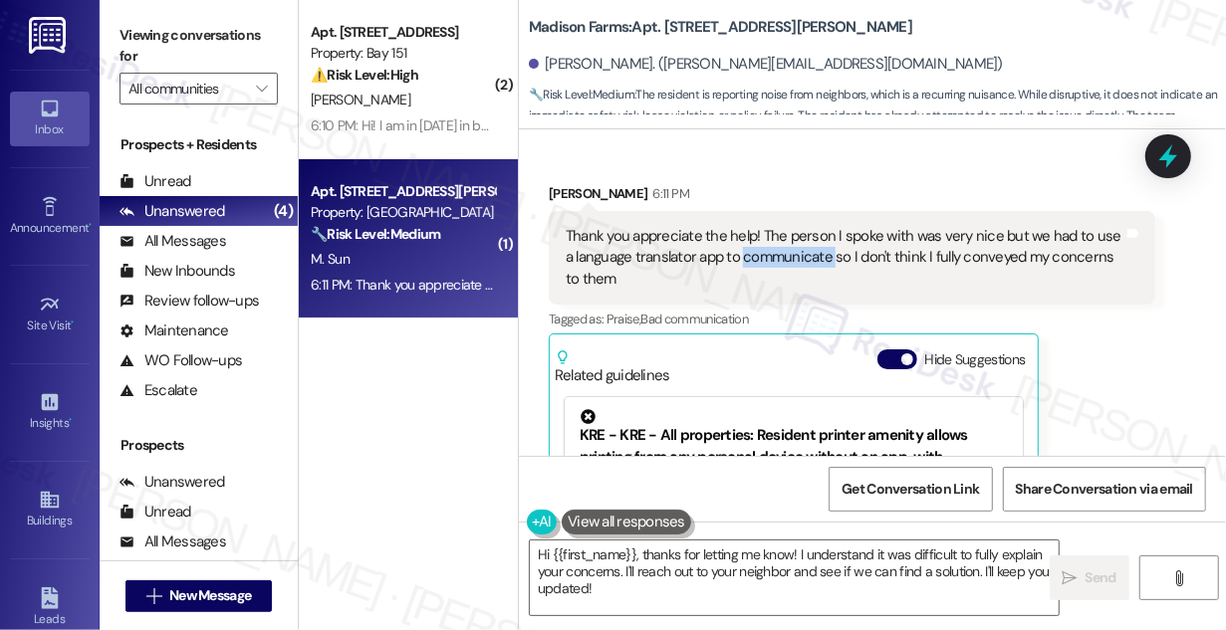
click at [818, 235] on div "Thank you appreciate the help! The person I spoke with was very nice but we had…" at bounding box center [845, 258] width 558 height 64
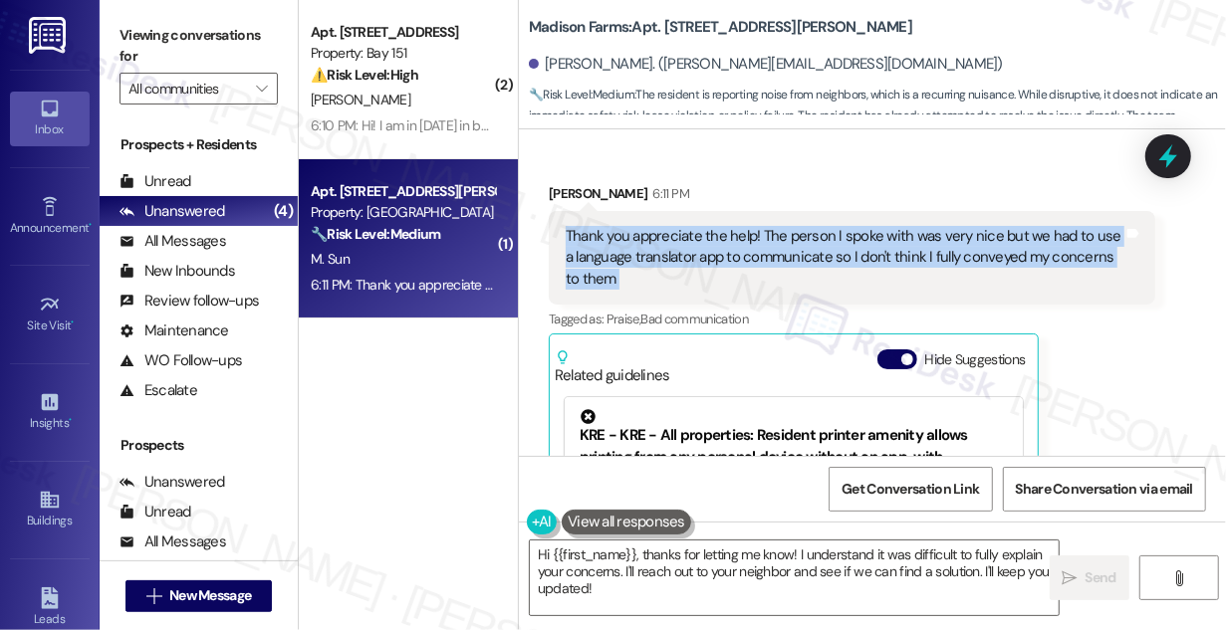
click at [818, 235] on div "Thank you appreciate the help! The person I spoke with was very nice but we had…" at bounding box center [845, 258] width 558 height 64
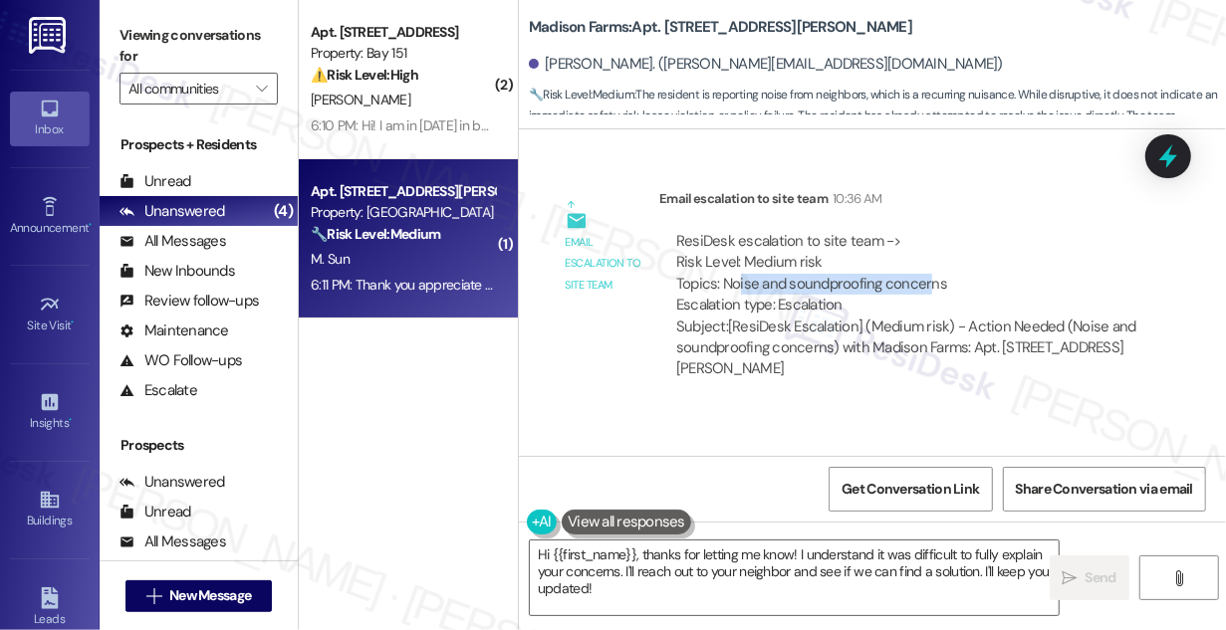
drag, startPoint x: 738, startPoint y: 257, endPoint x: 926, endPoint y: 268, distance: 188.5
click at [926, 268] on div "ResiDesk escalation to site team -> Risk Level: Medium risk Topics: Noise and s…" at bounding box center [907, 274] width 462 height 86
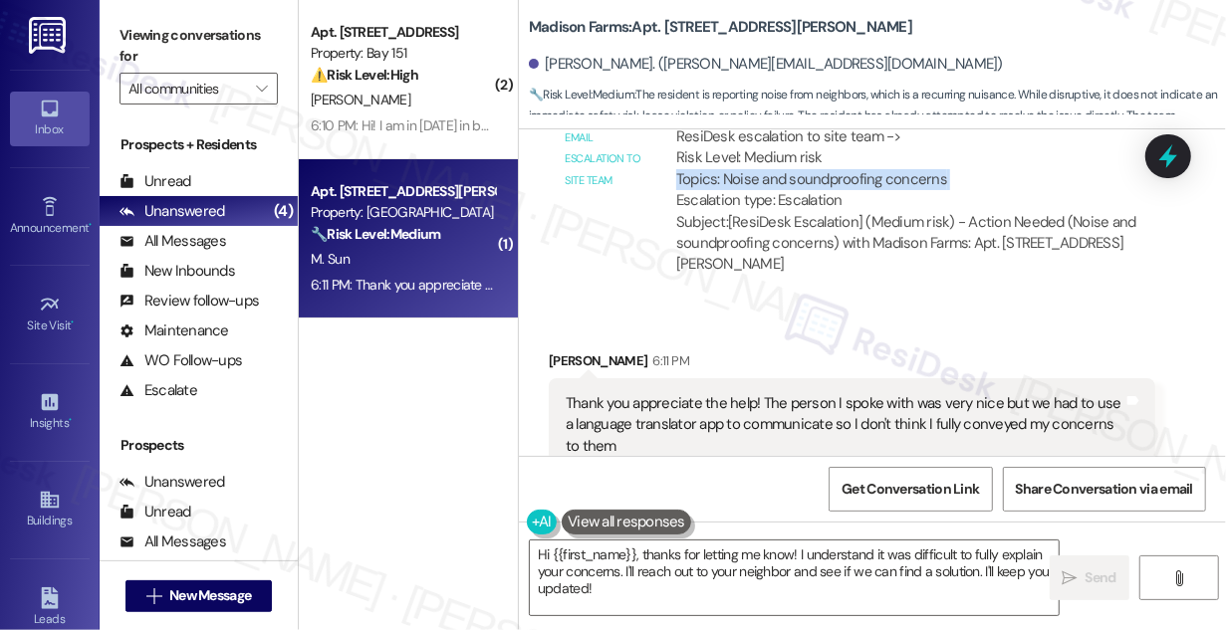
scroll to position [2968, 0]
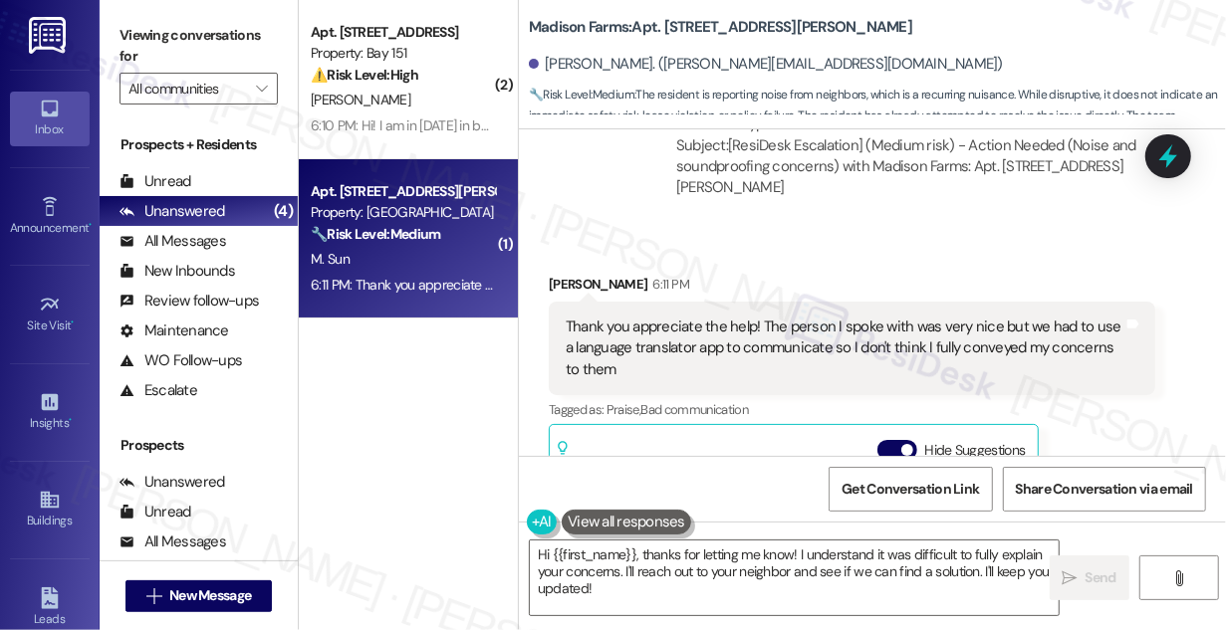
click at [661, 317] on div "Thank you appreciate the help! The person I spoke with was very nice but we had…" at bounding box center [845, 349] width 558 height 64
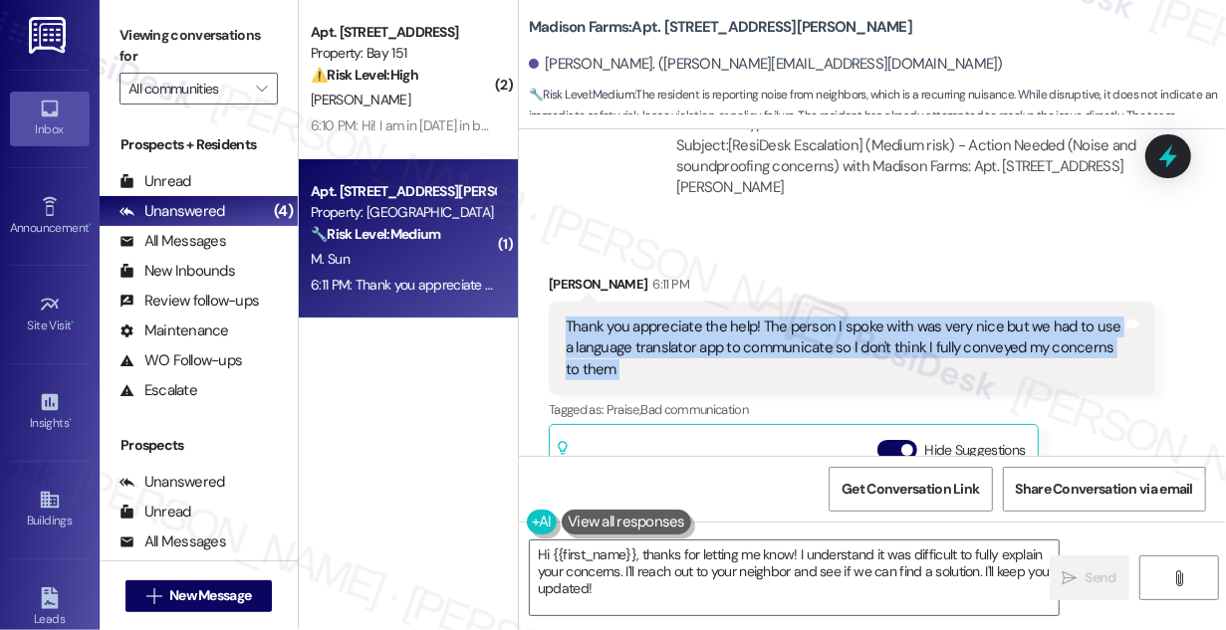
click at [661, 317] on div "Thank you appreciate the help! The person I spoke with was very nice but we had…" at bounding box center [845, 349] width 558 height 64
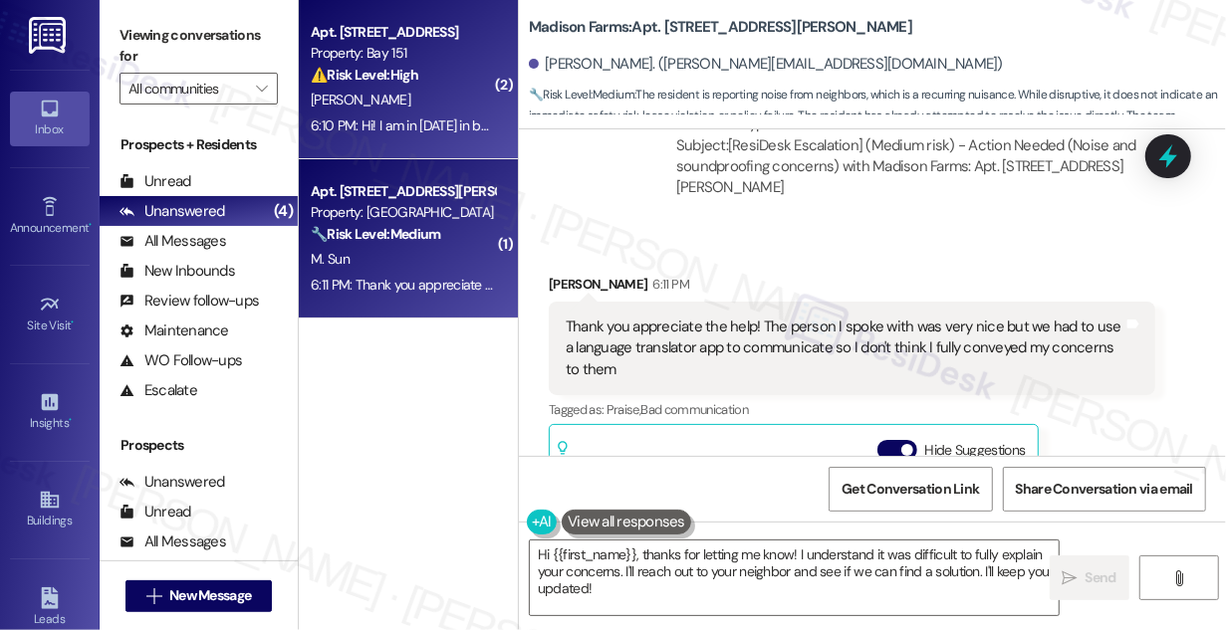
click at [467, 118] on div "6:10 PM: Hi! I am in [DATE] in building one. I am wondering if someone can unlo…" at bounding box center [1024, 126] width 1426 height 18
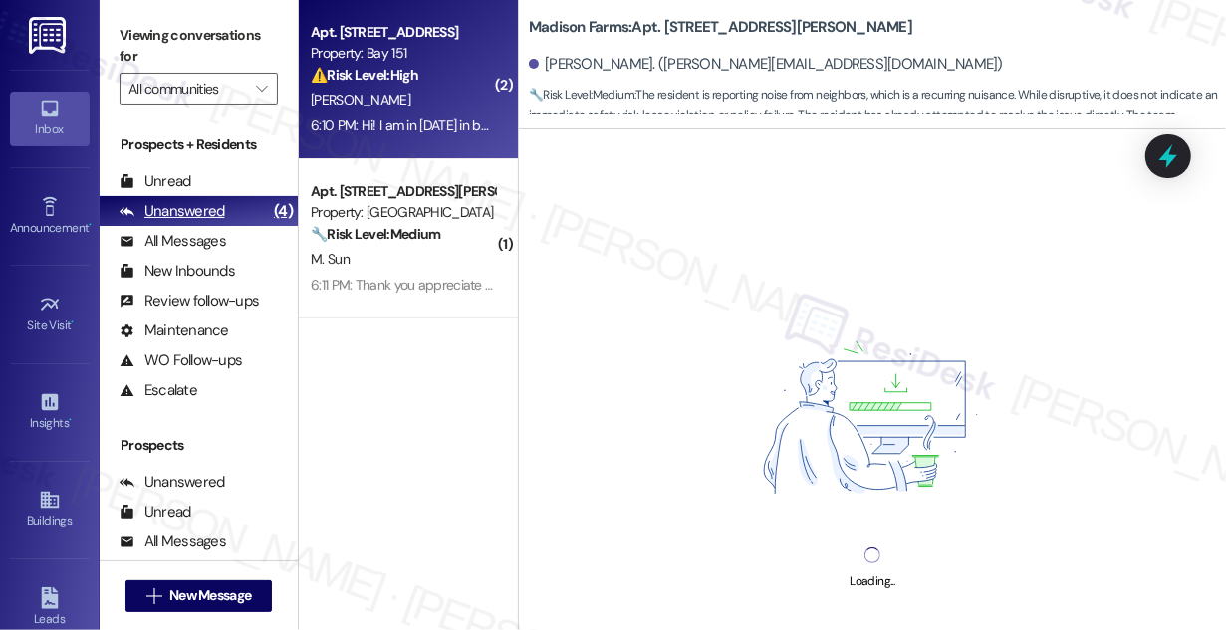
click at [237, 210] on div "Unanswered (4)" at bounding box center [199, 211] width 198 height 30
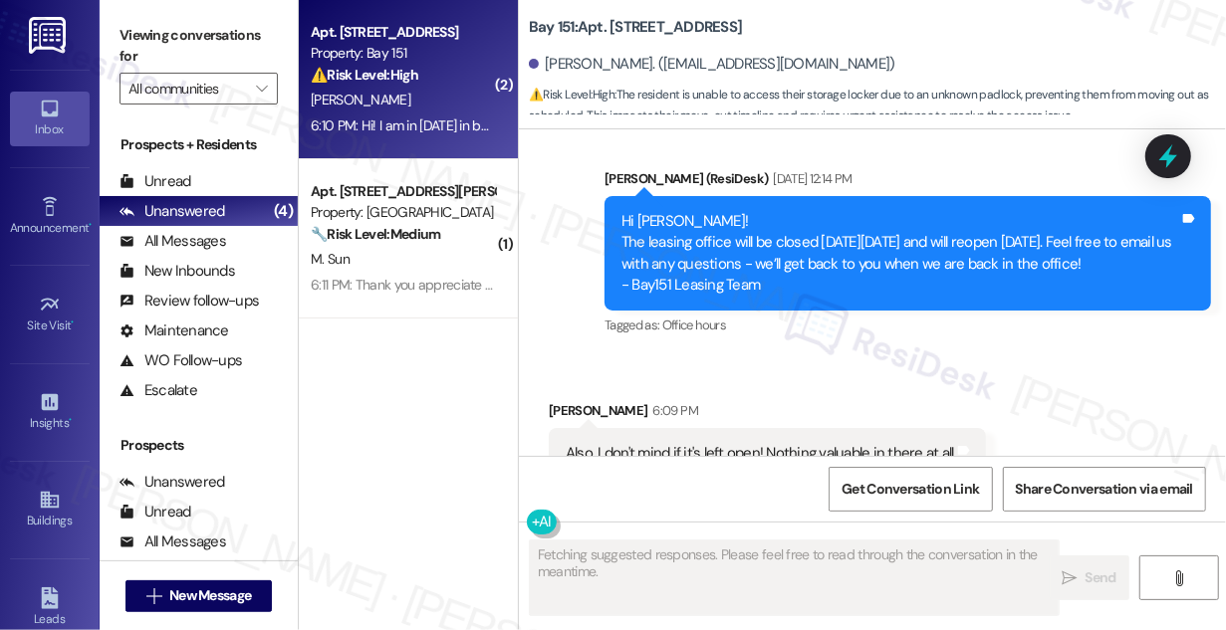
scroll to position [60706, 0]
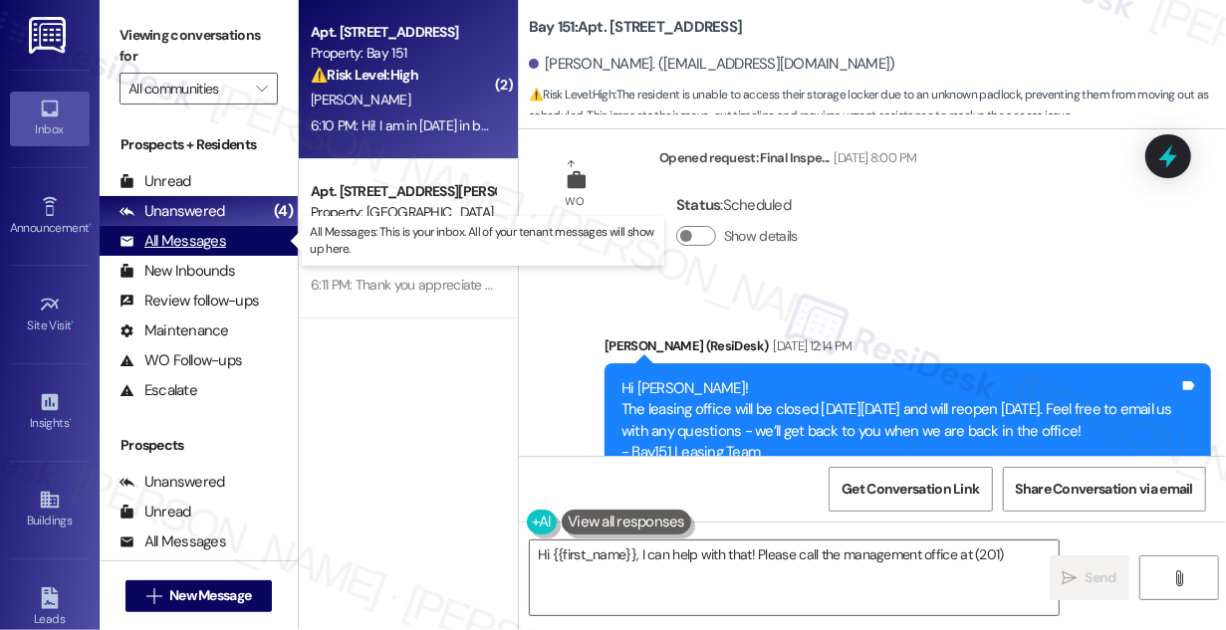
click at [218, 246] on div "All Messages" at bounding box center [172, 241] width 107 height 21
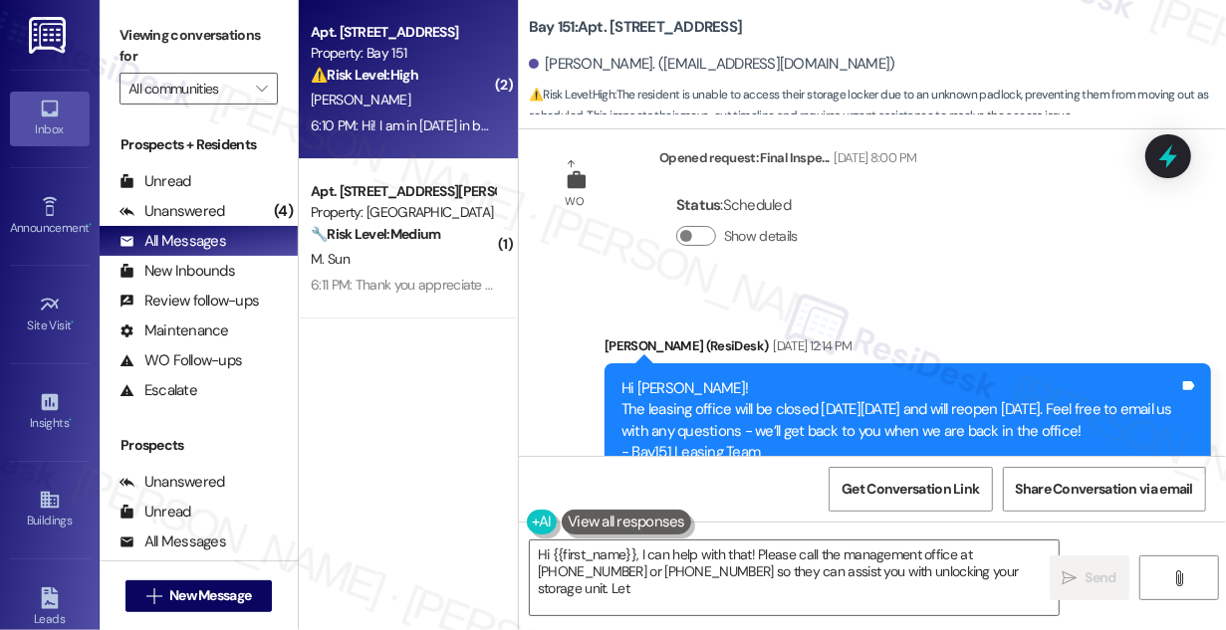
type textarea "Hi {{first_name}}, I can help with that! Please call the management office at […"
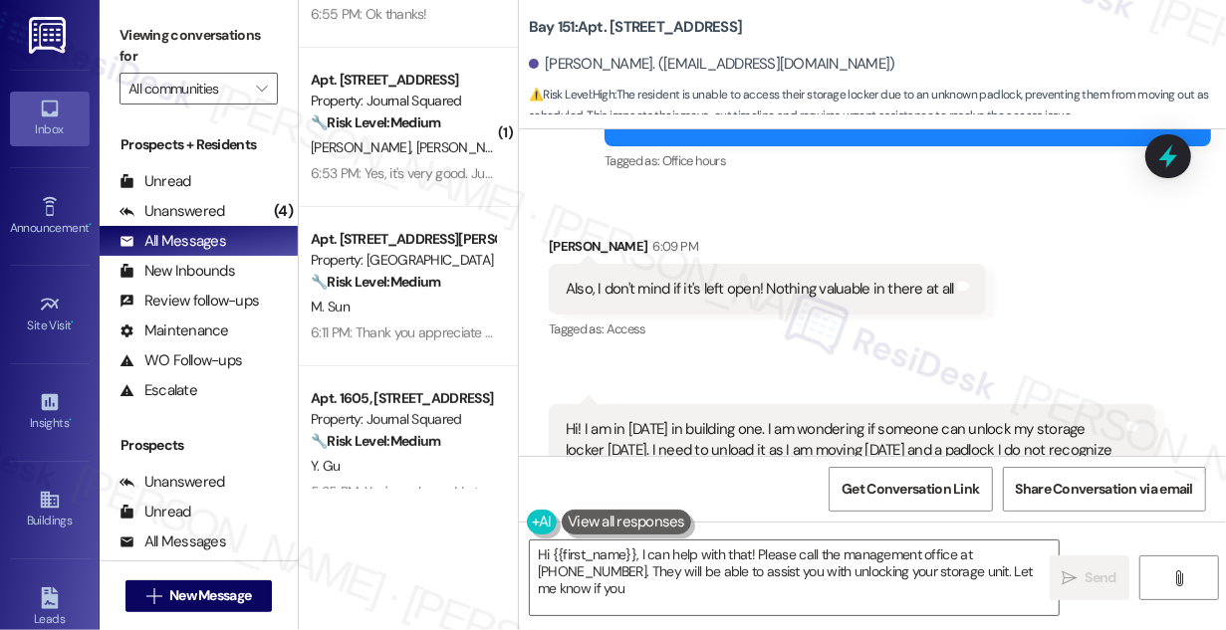
scroll to position [99, 0]
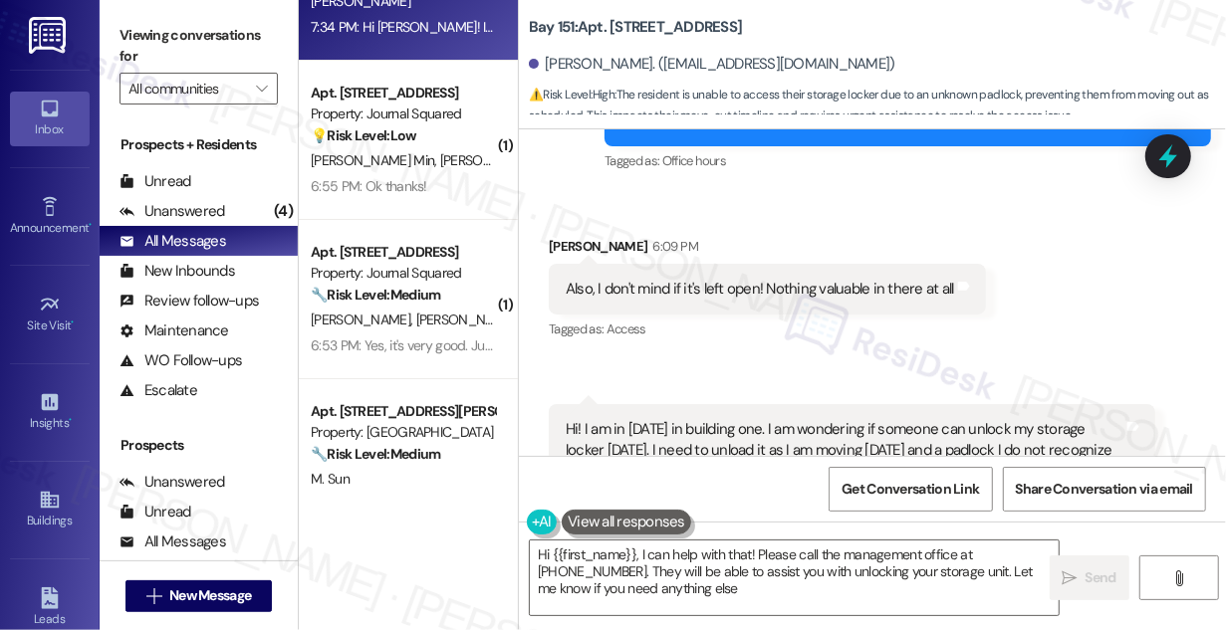
type textarea "Hi {{first_name}}, I can help with that! Please call the management office at […"
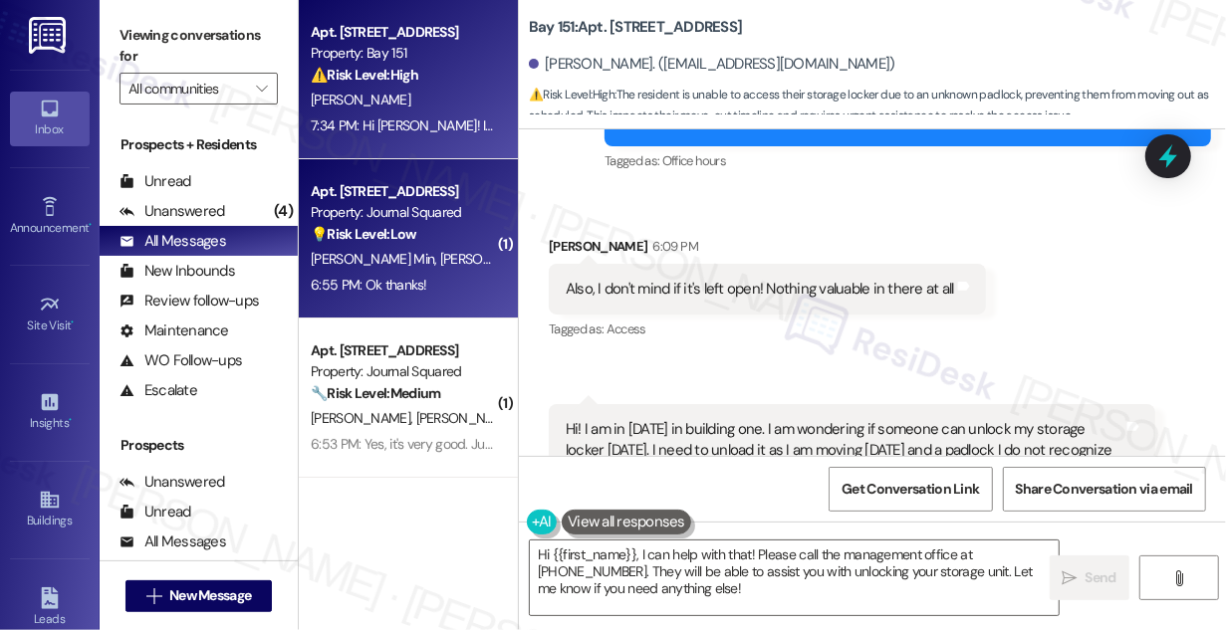
click at [439, 228] on div "💡 Risk Level: Low The resident is asking about payment notifications and how to…" at bounding box center [403, 234] width 184 height 21
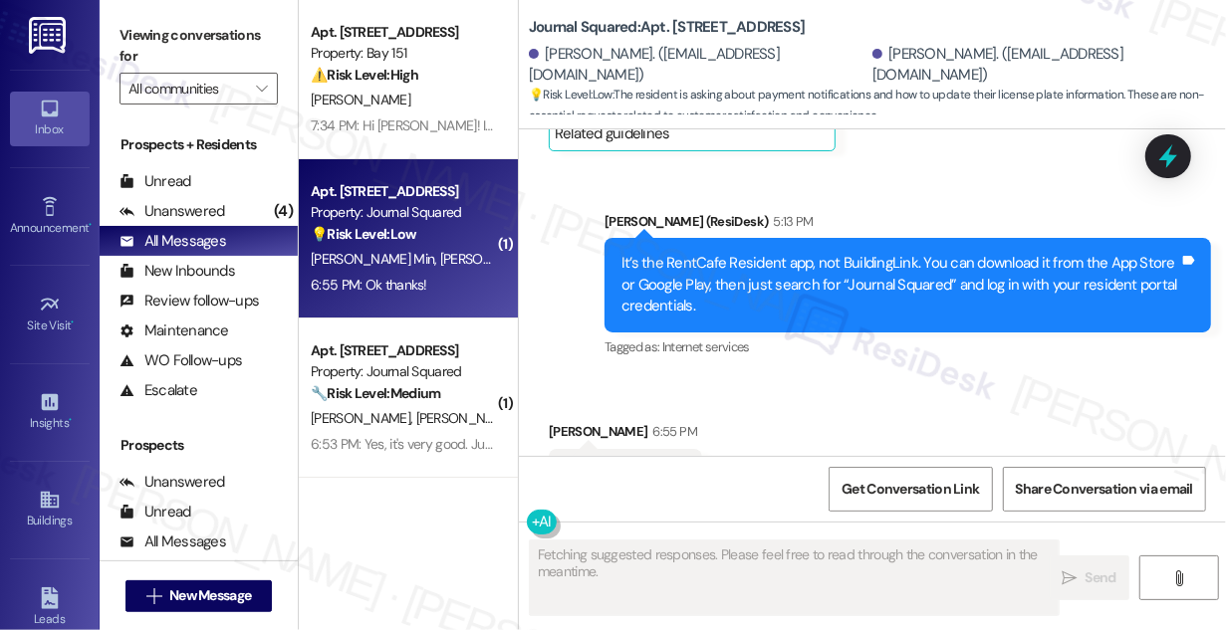
scroll to position [7277, 0]
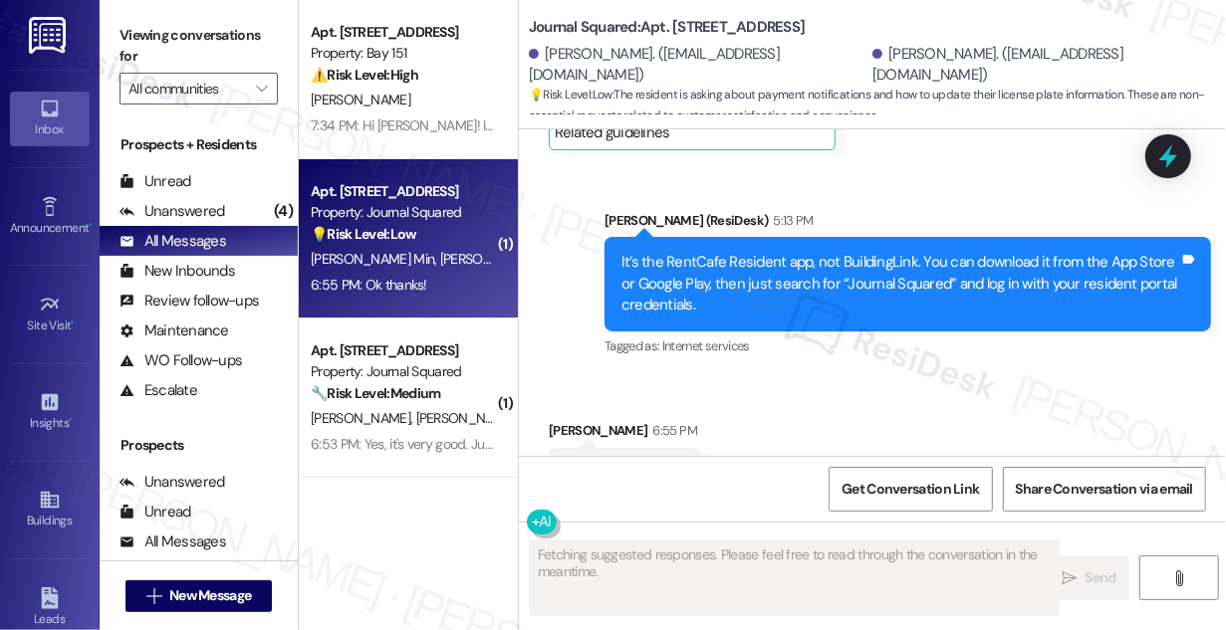
click at [725, 252] on div "It’s the RentCafe Resident app, not BuildingLink. You can download it from the …" at bounding box center [900, 284] width 558 height 64
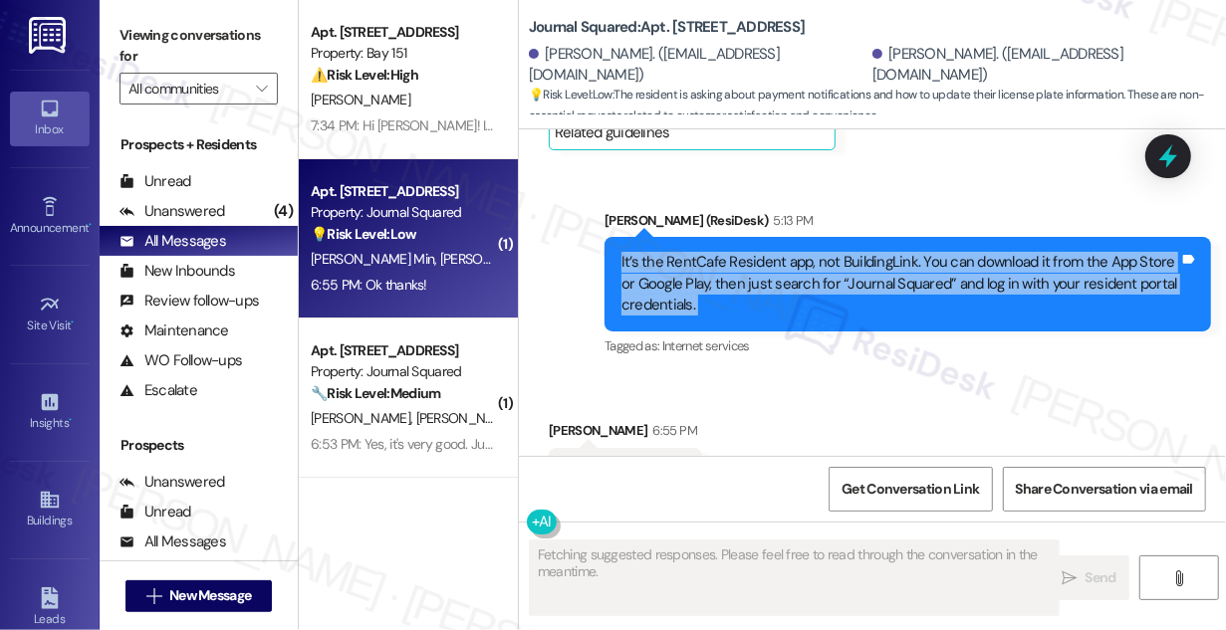
click at [725, 252] on div "It’s the RentCafe Resident app, not BuildingLink. You can download it from the …" at bounding box center [900, 284] width 558 height 64
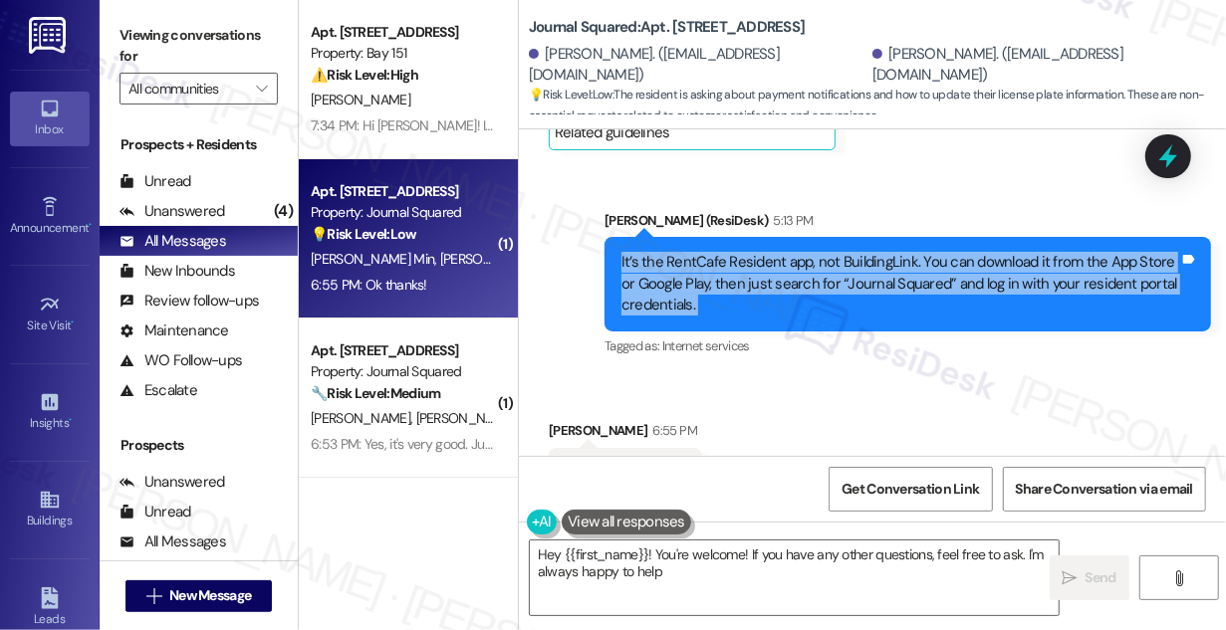
click at [729, 252] on div "It’s the RentCafe Resident app, not BuildingLink. You can download it from the …" at bounding box center [900, 284] width 558 height 64
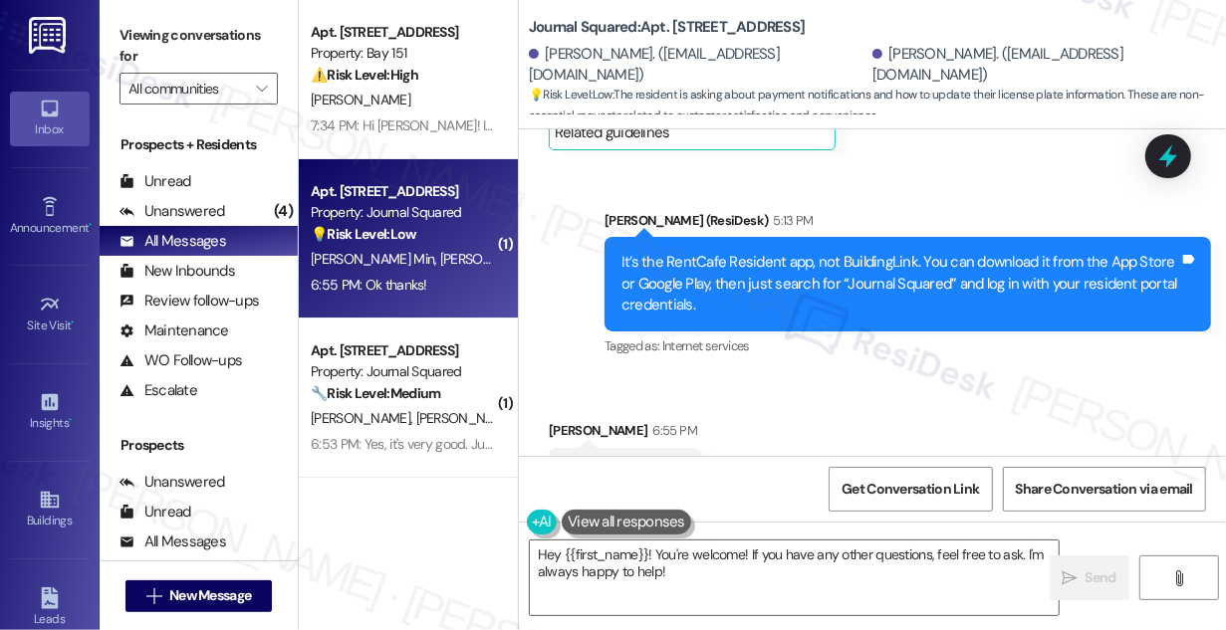
click at [729, 252] on div "It’s the RentCafe Resident app, not BuildingLink. You can download it from the …" at bounding box center [900, 284] width 558 height 64
click at [743, 252] on div "It’s the RentCafe Resident app, not BuildingLink. You can download it from the …" at bounding box center [900, 284] width 558 height 64
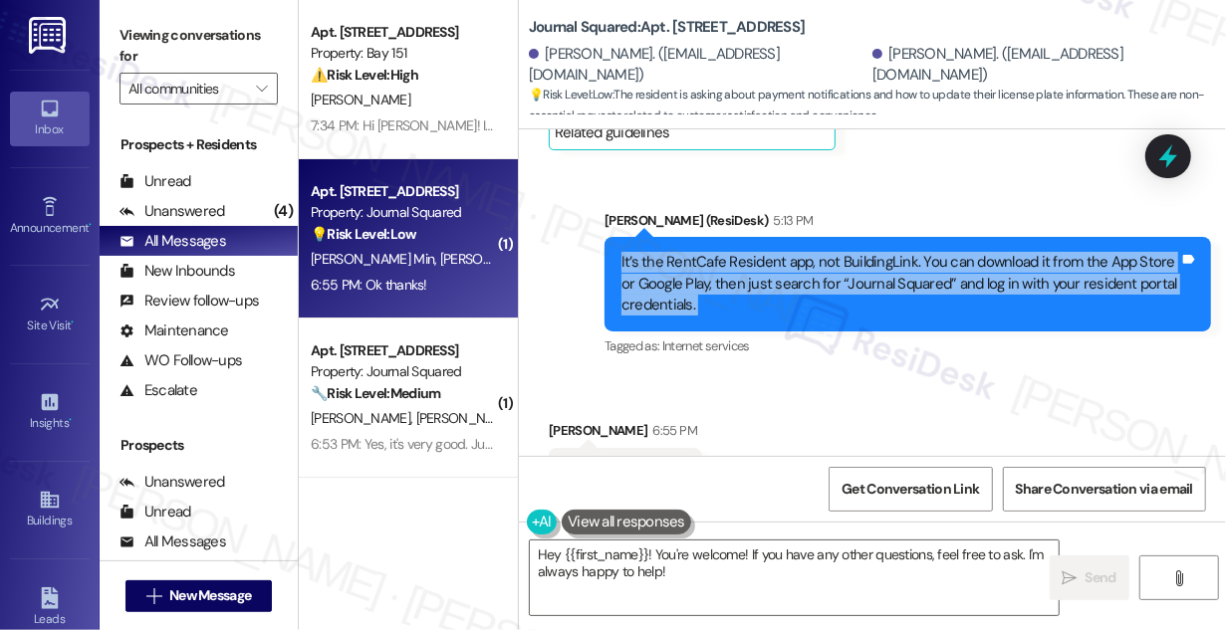
click at [743, 252] on div "It’s the RentCafe Resident app, not BuildingLink. You can download it from the …" at bounding box center [900, 284] width 558 height 64
click at [818, 252] on div "It’s the RentCafe Resident app, not BuildingLink. You can download it from the …" at bounding box center [900, 284] width 558 height 64
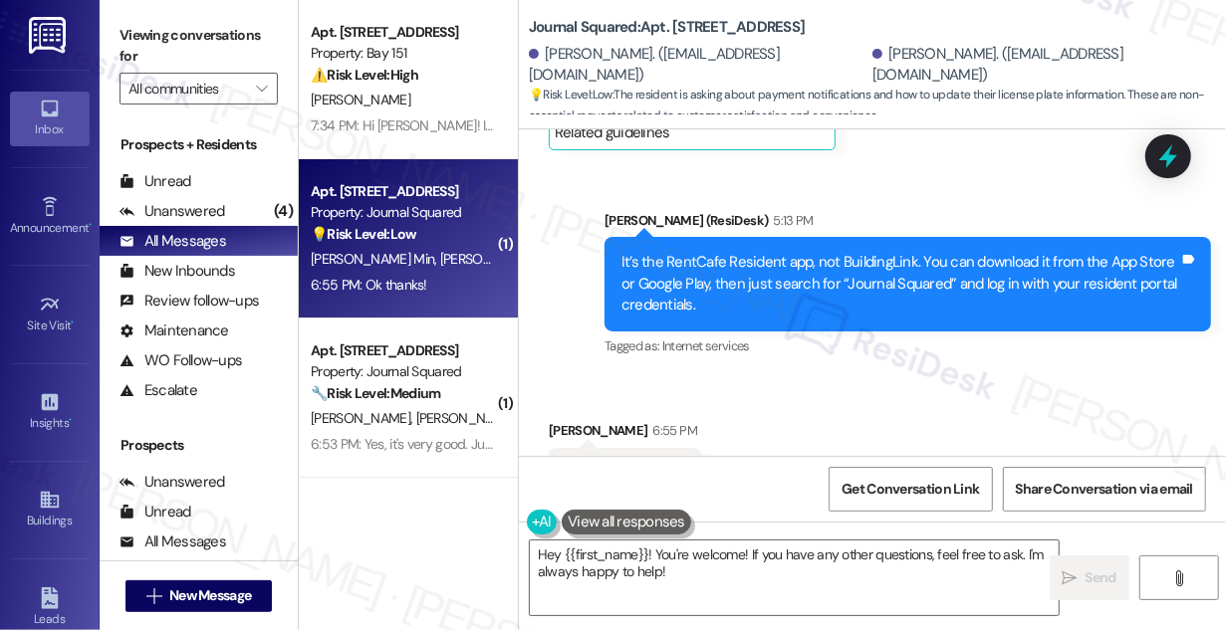
click at [818, 252] on div "It’s the RentCafe Resident app, not BuildingLink. You can download it from the …" at bounding box center [900, 284] width 558 height 64
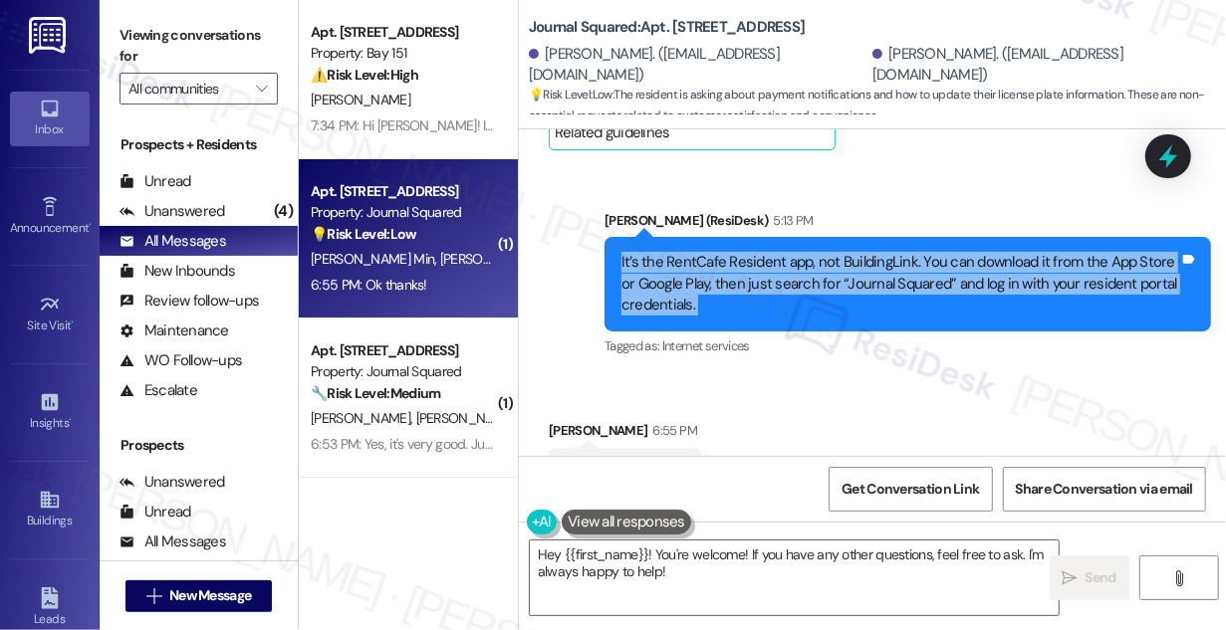
click at [818, 252] on div "It’s the RentCafe Resident app, not BuildingLink. You can download it from the …" at bounding box center [900, 284] width 558 height 64
click at [737, 252] on div "It’s the RentCafe Resident app, not BuildingLink. You can download it from the …" at bounding box center [900, 284] width 558 height 64
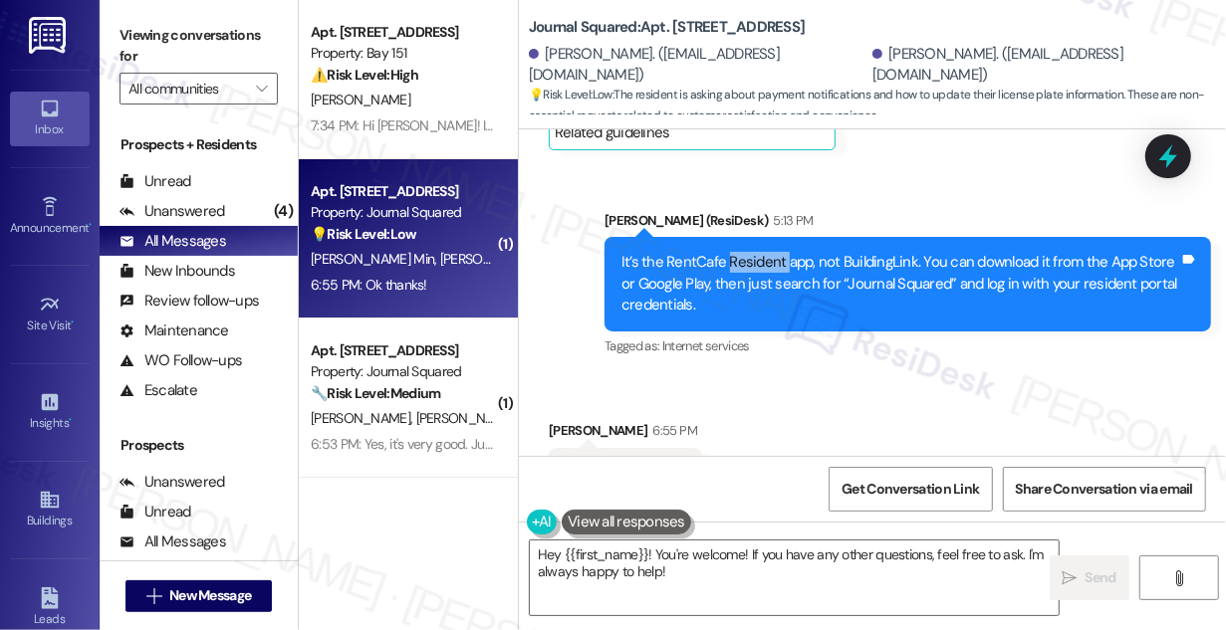
click at [737, 252] on div "It’s the RentCafe Resident app, not BuildingLink. You can download it from the …" at bounding box center [900, 284] width 558 height 64
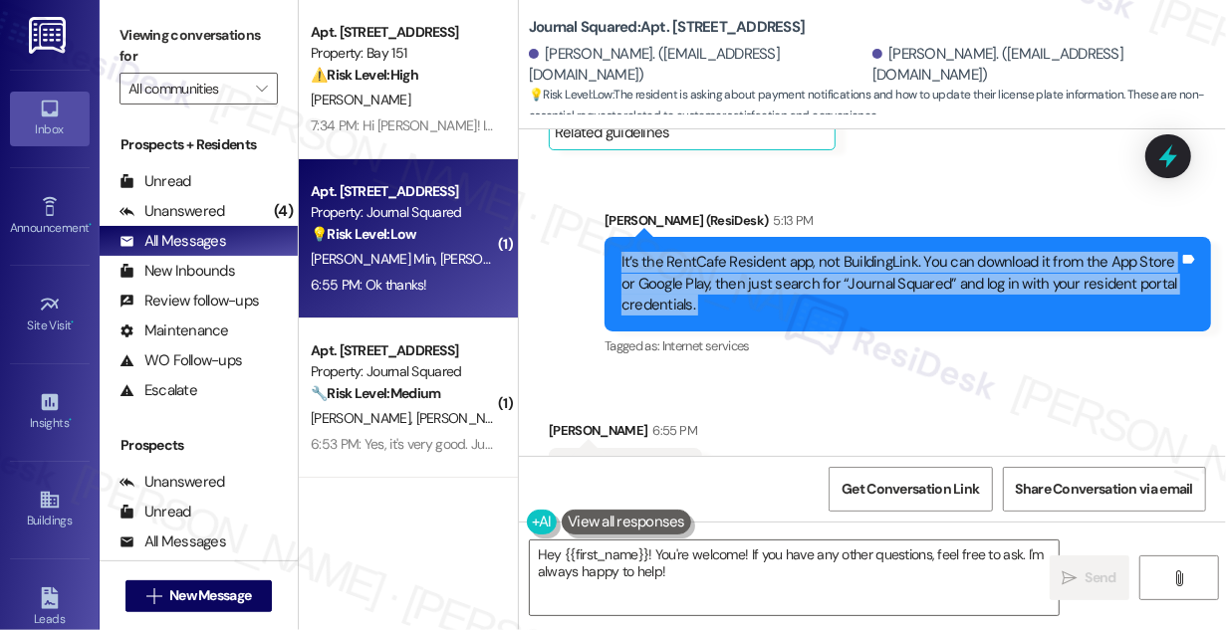
click at [737, 252] on div "It’s the RentCafe Resident app, not BuildingLink. You can download it from the …" at bounding box center [900, 284] width 558 height 64
click at [776, 252] on div "It’s the RentCafe Resident app, not BuildingLink. You can download it from the …" at bounding box center [900, 284] width 558 height 64
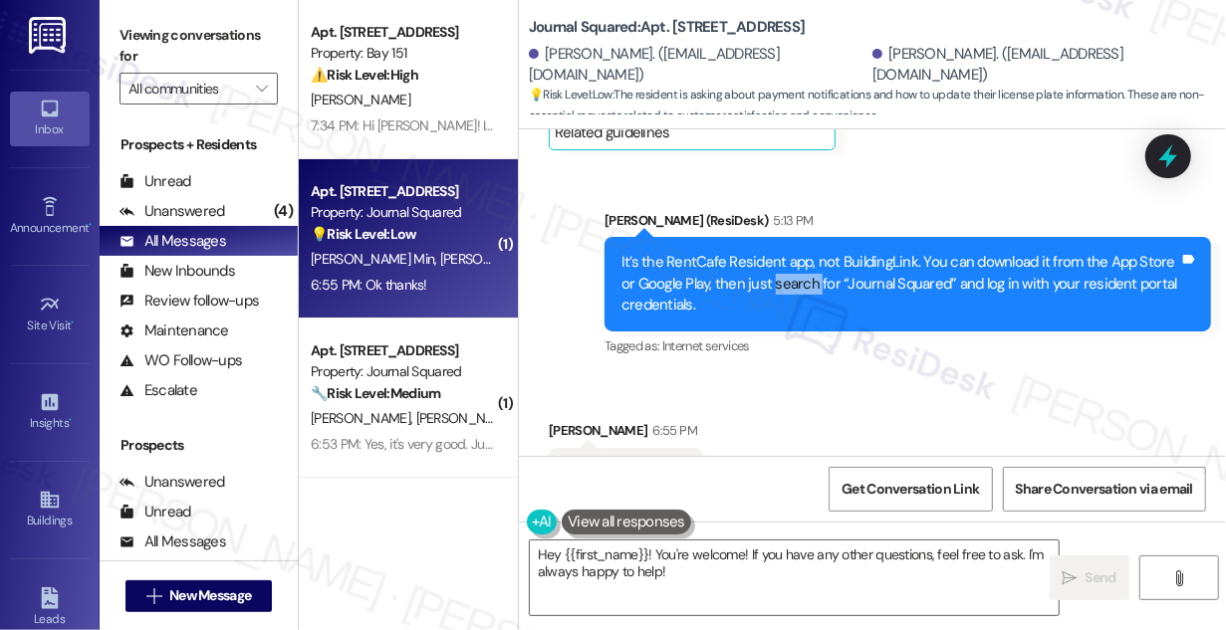
click at [776, 252] on div "It’s the RentCafe Resident app, not BuildingLink. You can download it from the …" at bounding box center [900, 284] width 558 height 64
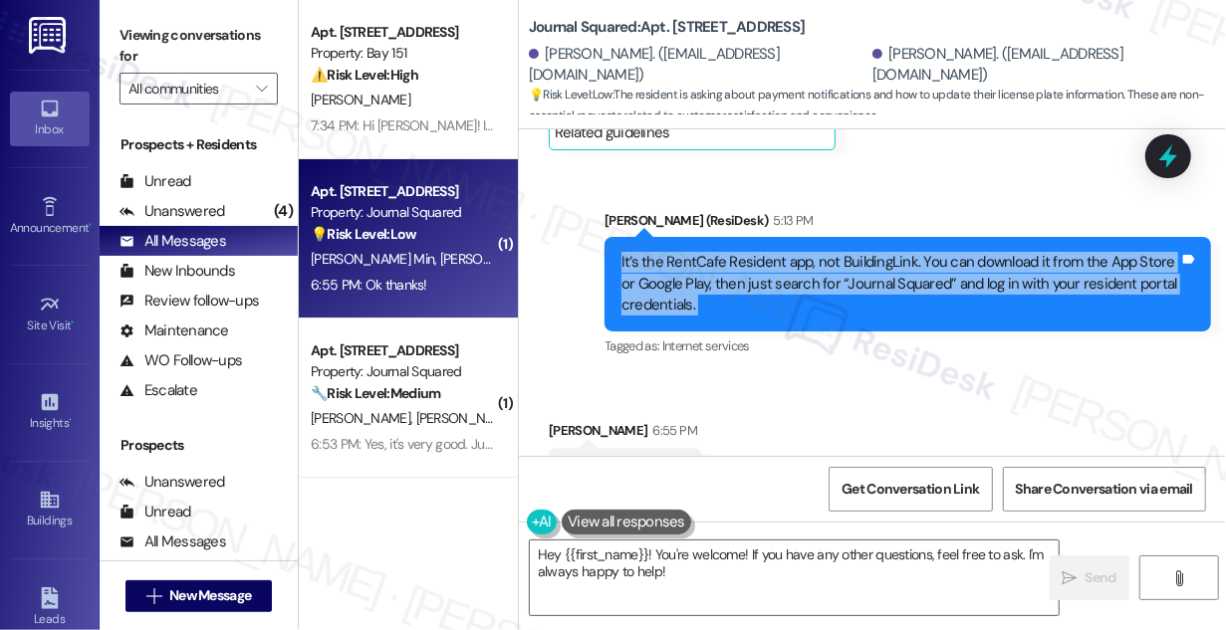
click at [776, 252] on div "It’s the RentCafe Resident app, not BuildingLink. You can download it from the …" at bounding box center [900, 284] width 558 height 64
click at [938, 252] on div "It’s the RentCafe Resident app, not BuildingLink. You can download it from the …" at bounding box center [900, 284] width 558 height 64
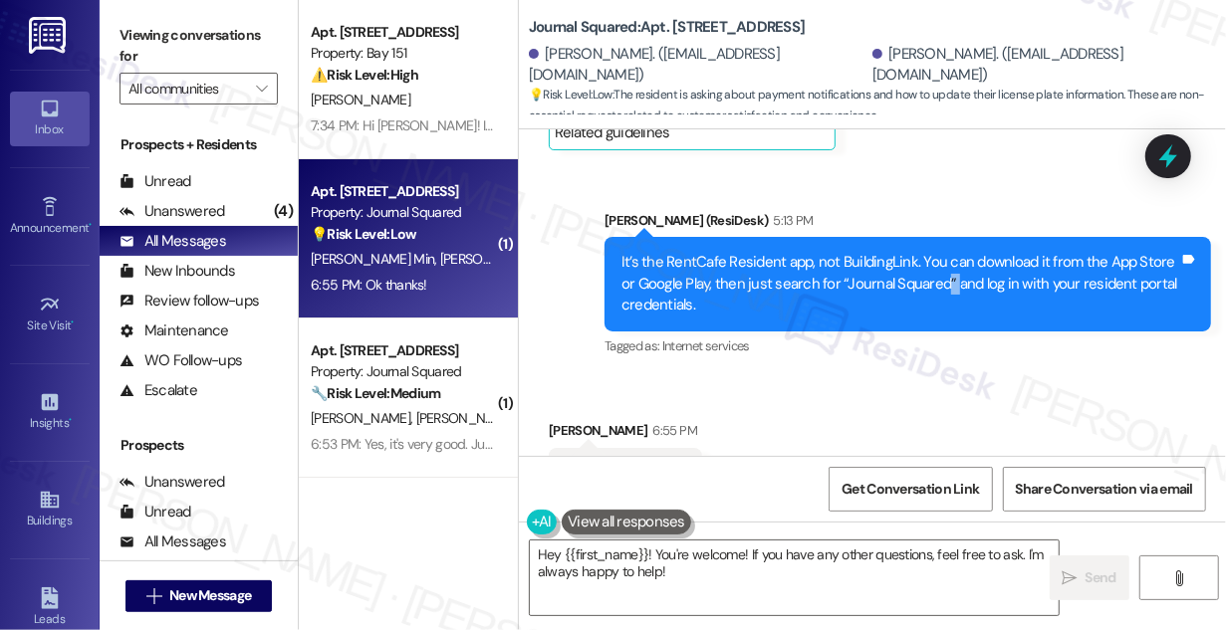
click at [938, 252] on div "It’s the RentCafe Resident app, not BuildingLink. You can download it from the …" at bounding box center [900, 284] width 558 height 64
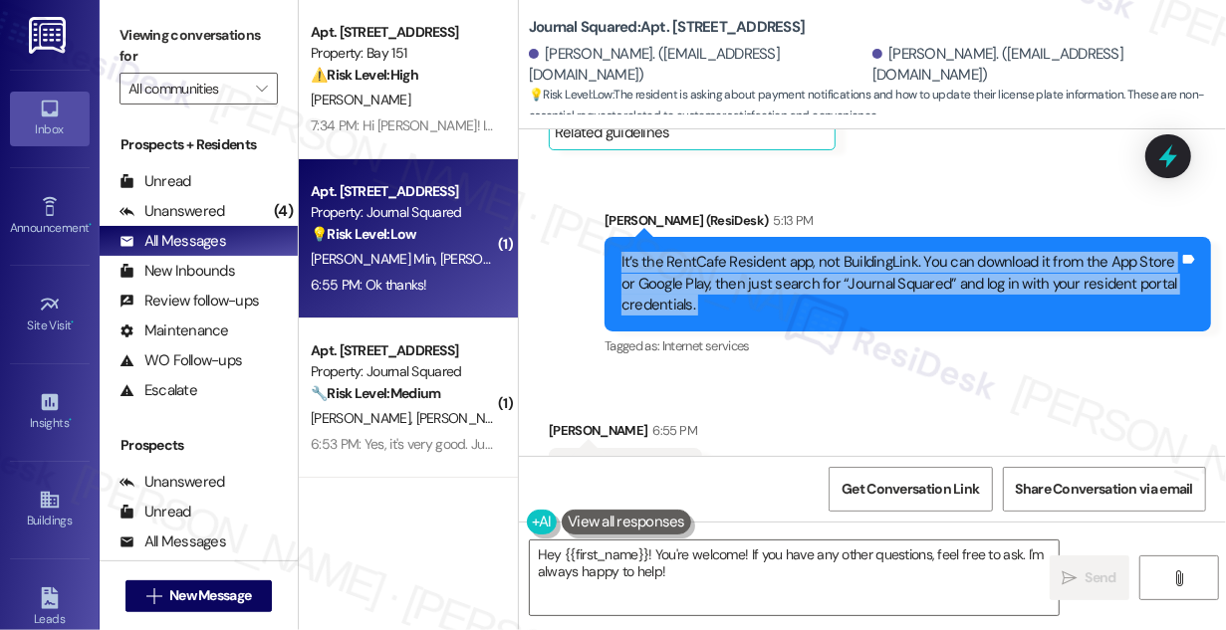
click at [938, 252] on div "It’s the RentCafe Resident app, not BuildingLink. You can download it from the …" at bounding box center [900, 284] width 558 height 64
click at [676, 554] on textarea "Hey {{first_name}}! You're welcome! If you have any other questions, feel free …" at bounding box center [794, 578] width 529 height 75
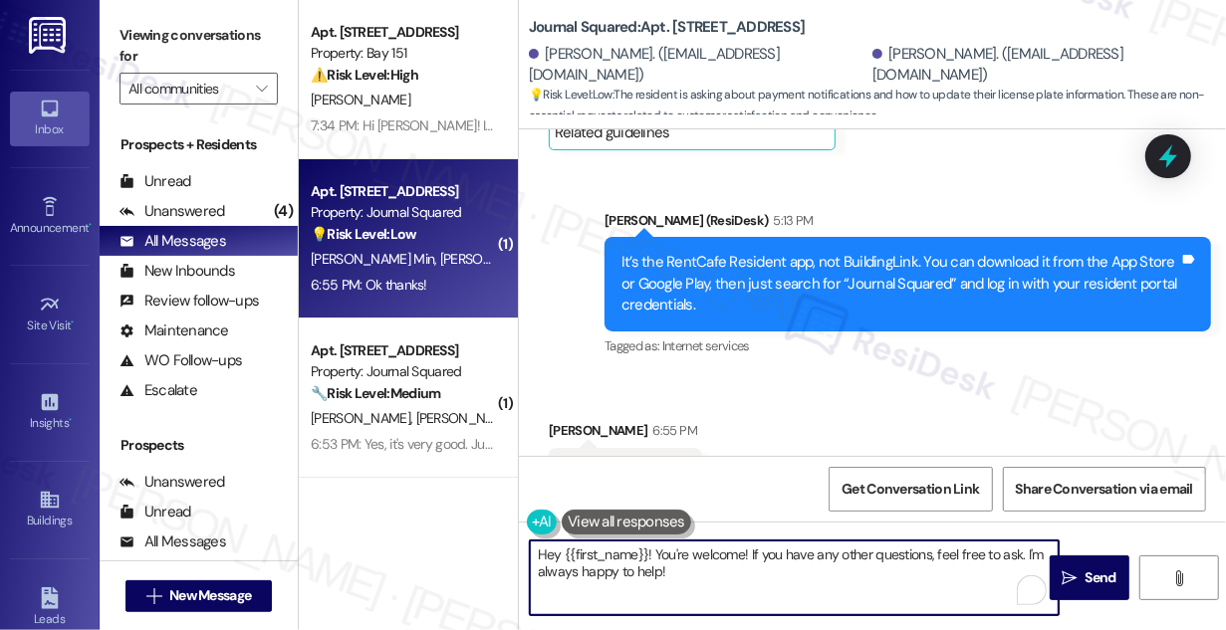
click at [676, 554] on textarea "Hey {{first_name}}! You're welcome! If you have any other questions, feel free …" at bounding box center [794, 578] width 529 height 75
click at [668, 563] on textarea "Hey {{first_name}}! You're welcome! If you have any other questions, feel free …" at bounding box center [794, 578] width 529 height 75
drag, startPoint x: 655, startPoint y: 551, endPoint x: 492, endPoint y: 541, distance: 163.6
click at [492, 541] on div "Apt. 1436, [STREET_ADDRESS] Property: Bay 151 ⚠️ Risk Level: High The resident …" at bounding box center [762, 315] width 927 height 630
drag, startPoint x: 576, startPoint y: 557, endPoint x: 589, endPoint y: 550, distance: 15.6
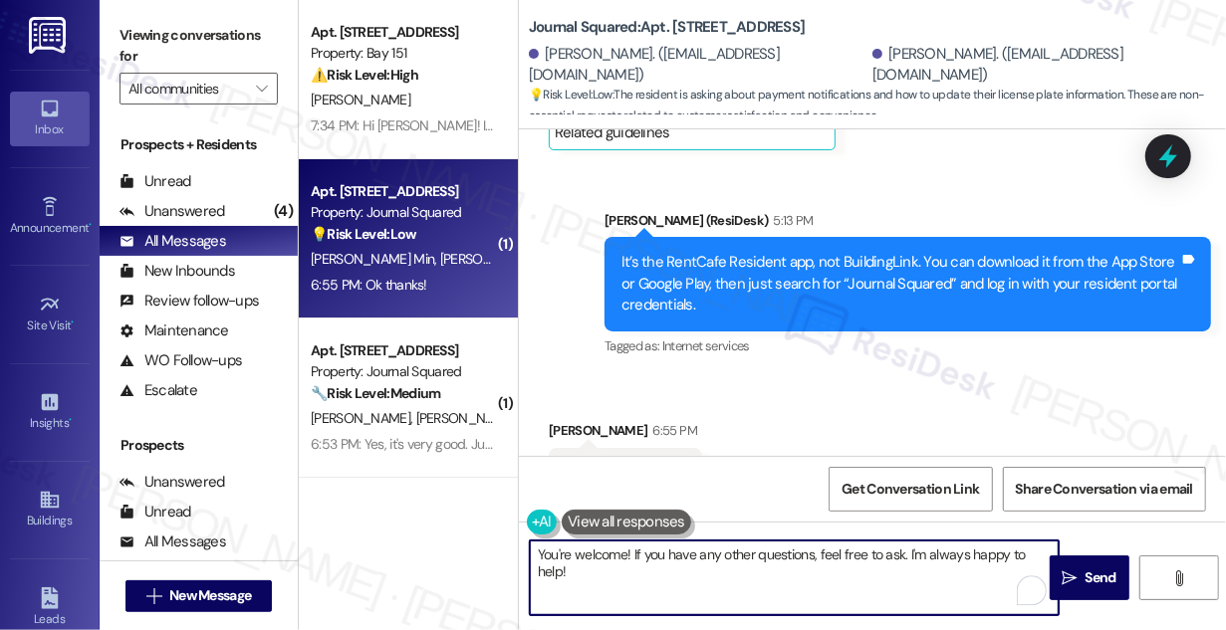
click at [576, 556] on textarea "You're welcome! If you have any other questions, feel free to ask. I'm always h…" at bounding box center [794, 578] width 529 height 75
drag, startPoint x: 904, startPoint y: 555, endPoint x: 1051, endPoint y: 532, distance: 149.1
click at [1051, 532] on div "You're welcome! If you have any other questions, feel free to ask. I'm always h…" at bounding box center [872, 596] width 707 height 149
click at [966, 568] on textarea "You're welcome! If you have any other questions, feel free to ask. :)" at bounding box center [794, 578] width 529 height 75
click at [902, 555] on textarea "You're welcome! If you have any other questions, feel free to ask. :)" at bounding box center [794, 578] width 529 height 75
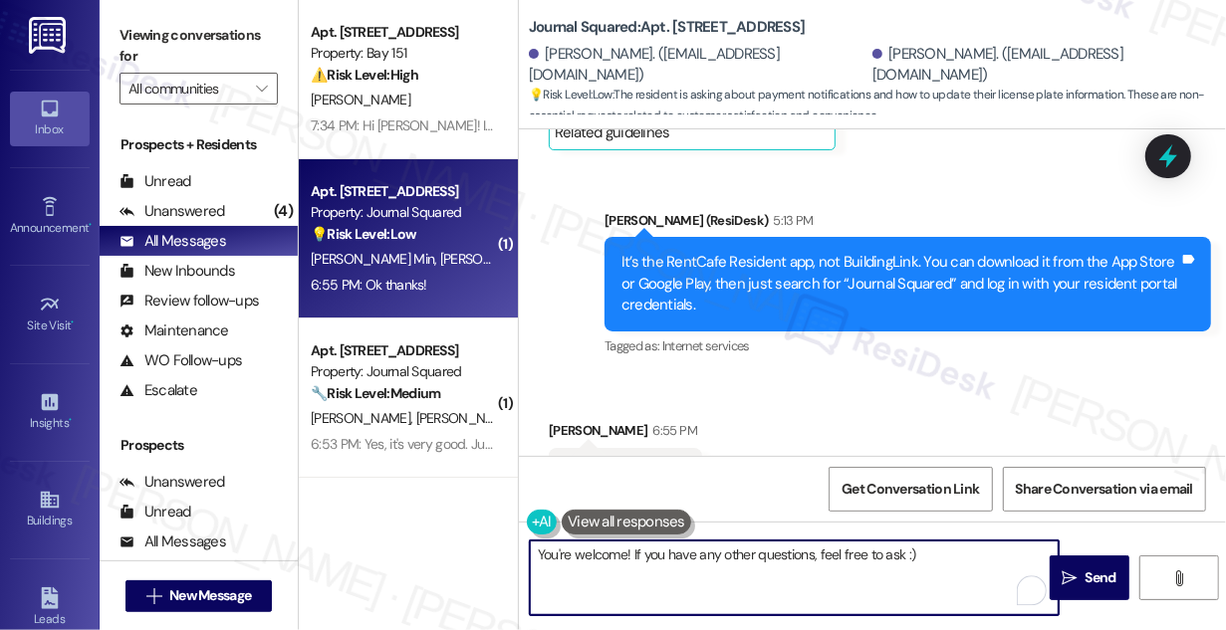
click at [972, 548] on textarea "You're welcome! If you have any other questions, feel free to ask :)" at bounding box center [794, 578] width 529 height 75
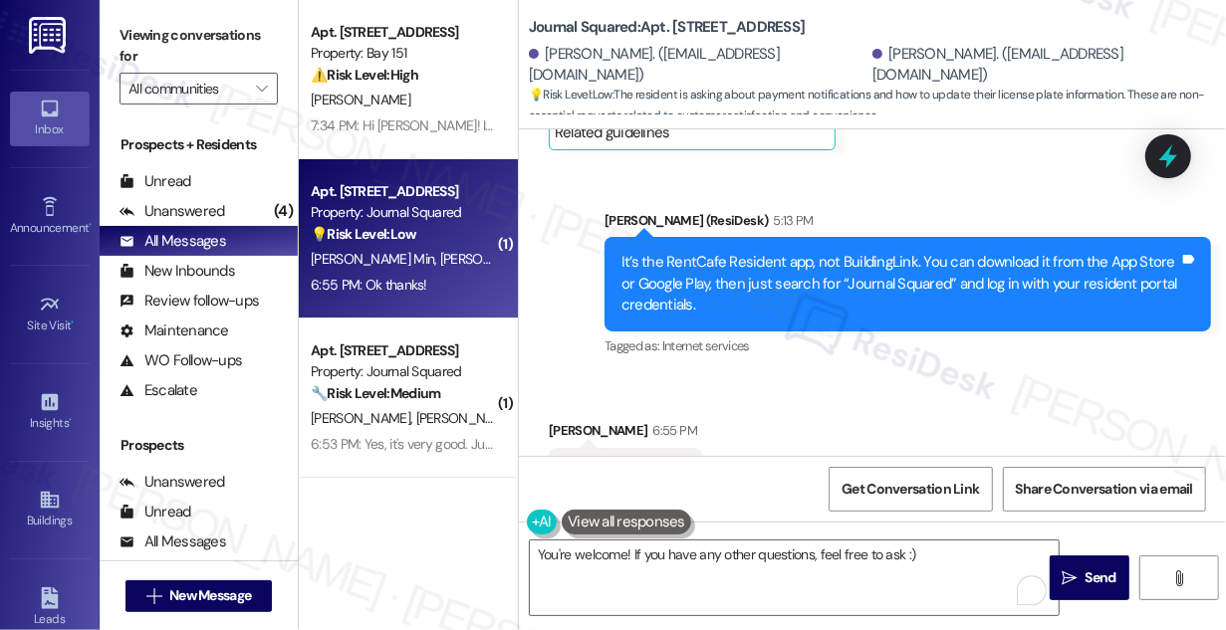
drag, startPoint x: 1060, startPoint y: 574, endPoint x: 974, endPoint y: 512, distance: 106.4
click at [974, 512] on div "Lease started [DATE] 8:00 PM Survey, sent via SMS Residesk Automated Survey [DA…" at bounding box center [872, 444] width 707 height 630
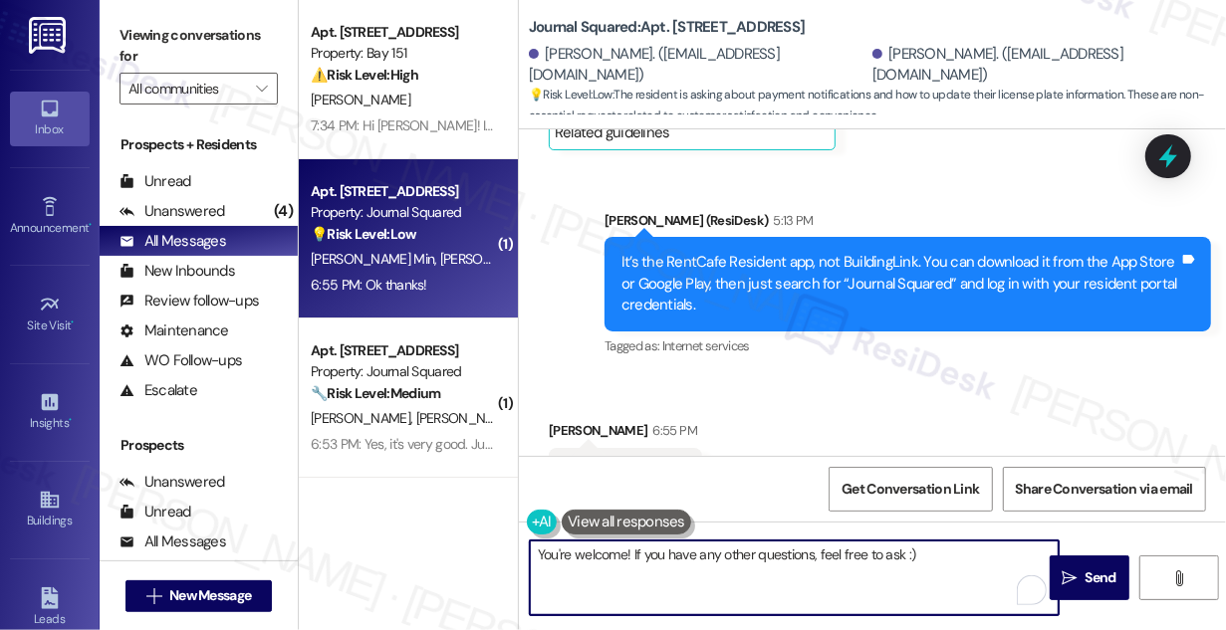
click at [891, 554] on textarea "You're welcome! If you have any other questions, feel free to ask :)" at bounding box center [794, 578] width 529 height 75
click at [990, 567] on textarea "You're welcome! If you have any other questions, feel free to let me know :)" at bounding box center [794, 578] width 529 height 75
type textarea "You're welcome! If you have any other questions, feel free to let me know."
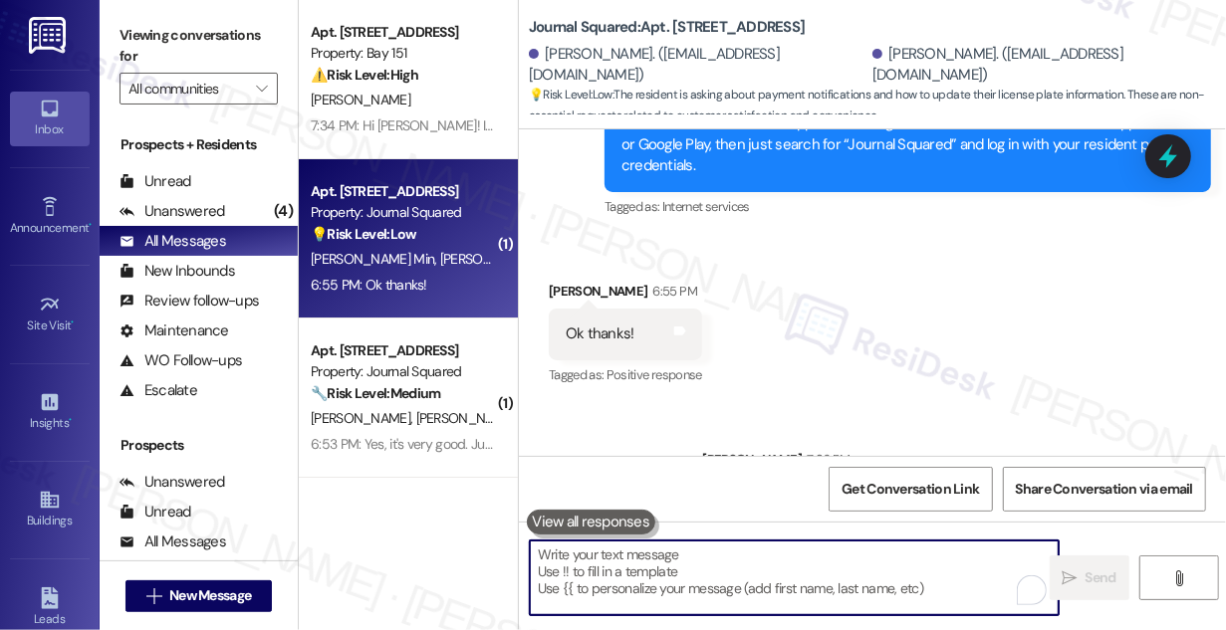
scroll to position [271, 0]
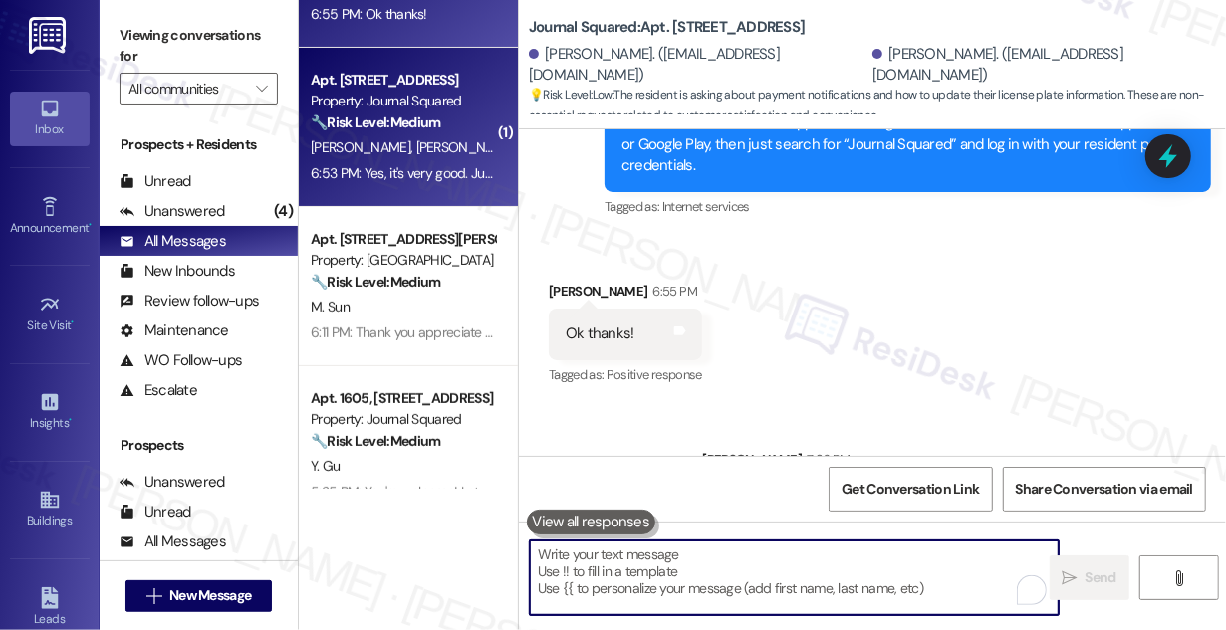
click at [434, 174] on div "6:53 PM: Yes, it's very good. Just wondering where can I book the elevator for …" at bounding box center [570, 173] width 519 height 18
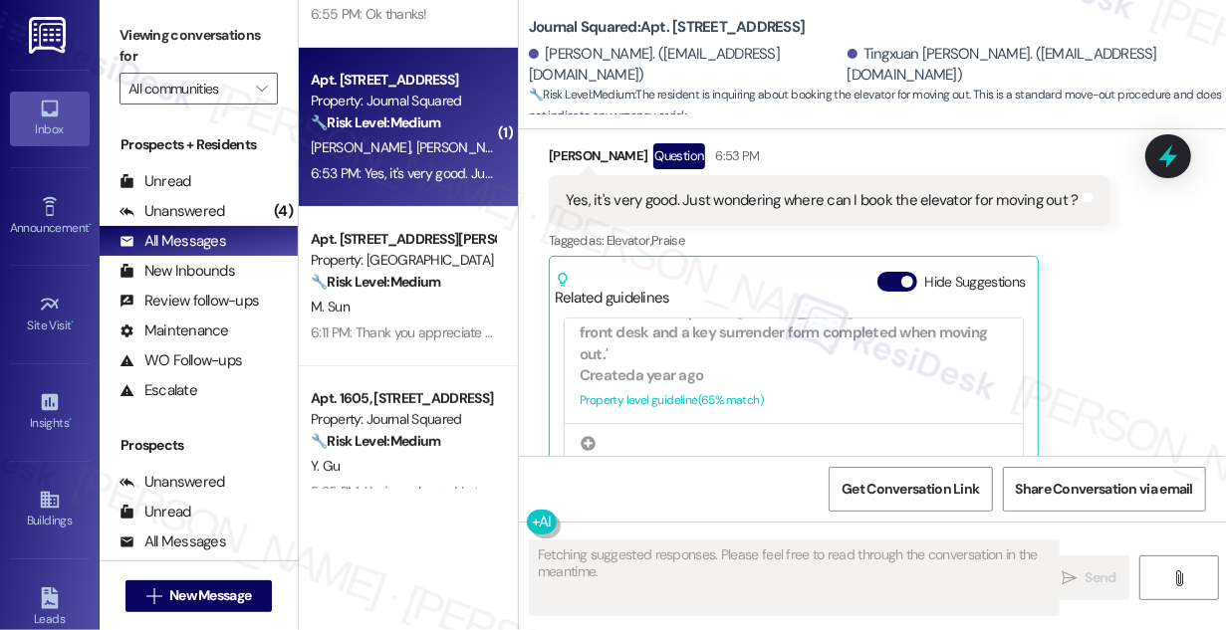
scroll to position [13864, 0]
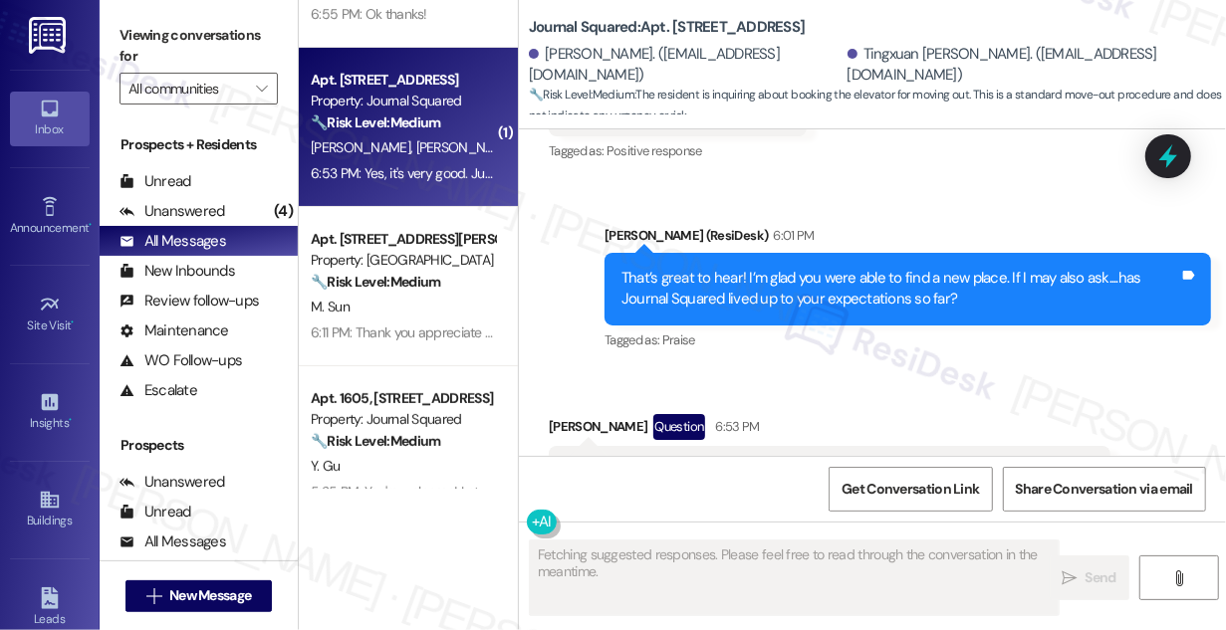
click at [769, 461] on div "Yes, it's very good. Just wondering where can I book the elevator for moving ou…" at bounding box center [822, 471] width 513 height 21
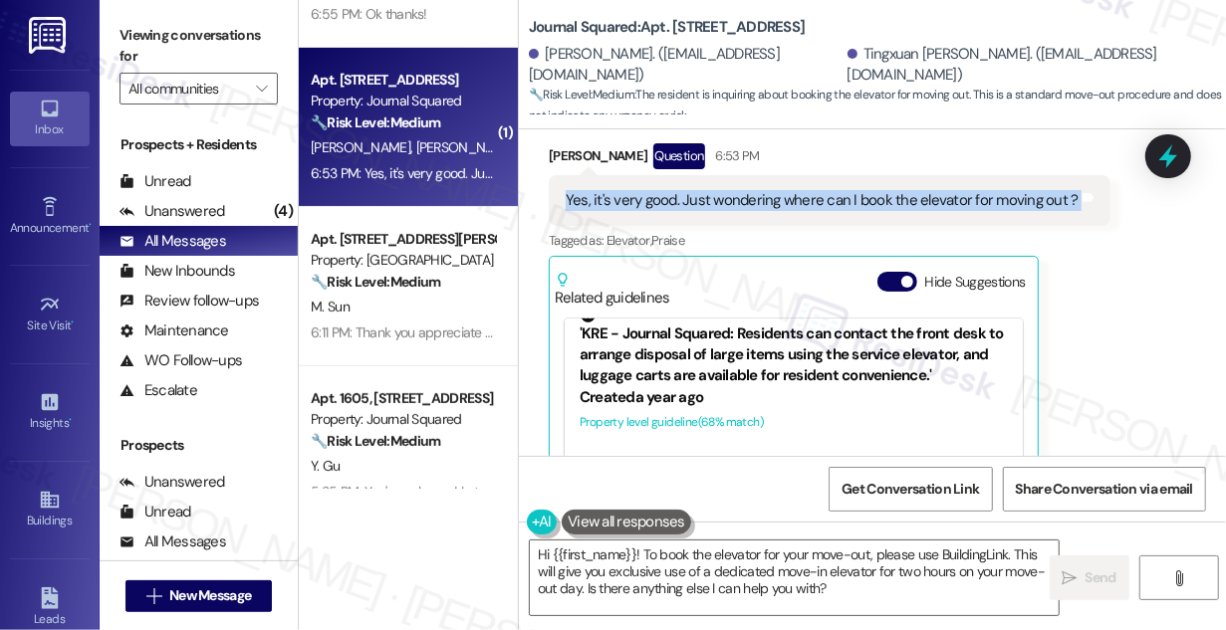
scroll to position [0, 0]
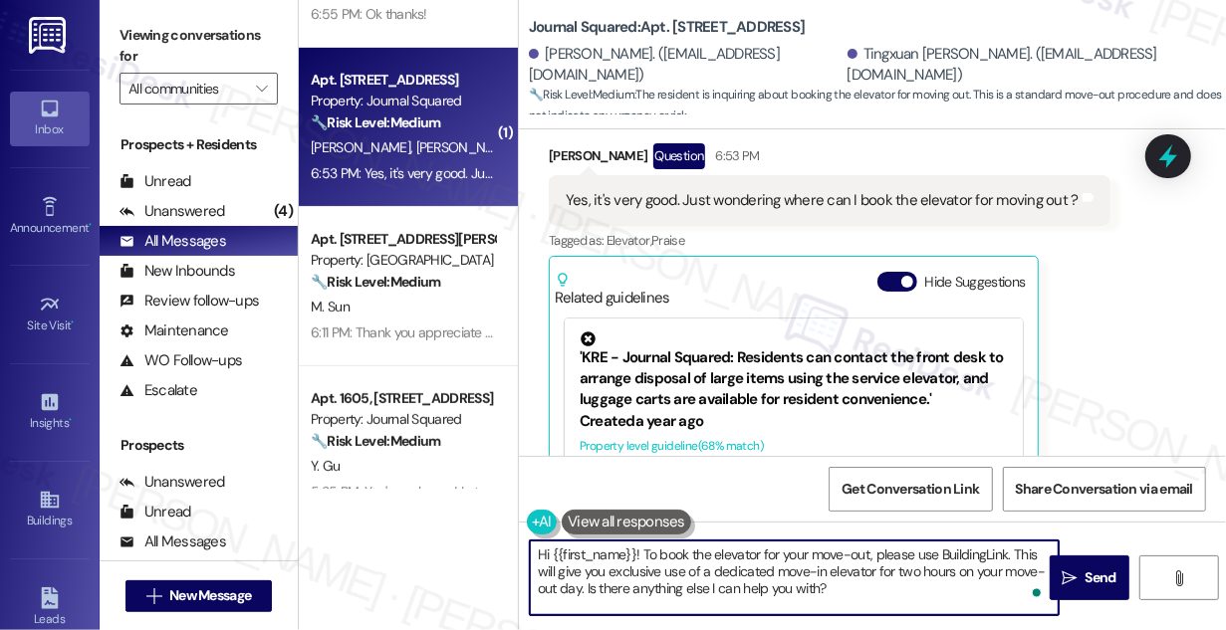
drag, startPoint x: 640, startPoint y: 553, endPoint x: 513, endPoint y: 551, distance: 127.5
click at [514, 552] on div "Apt. 1436, [STREET_ADDRESS] Property: Bay 151 ⚠️ Risk Level: High The resident …" at bounding box center [762, 315] width 927 height 630
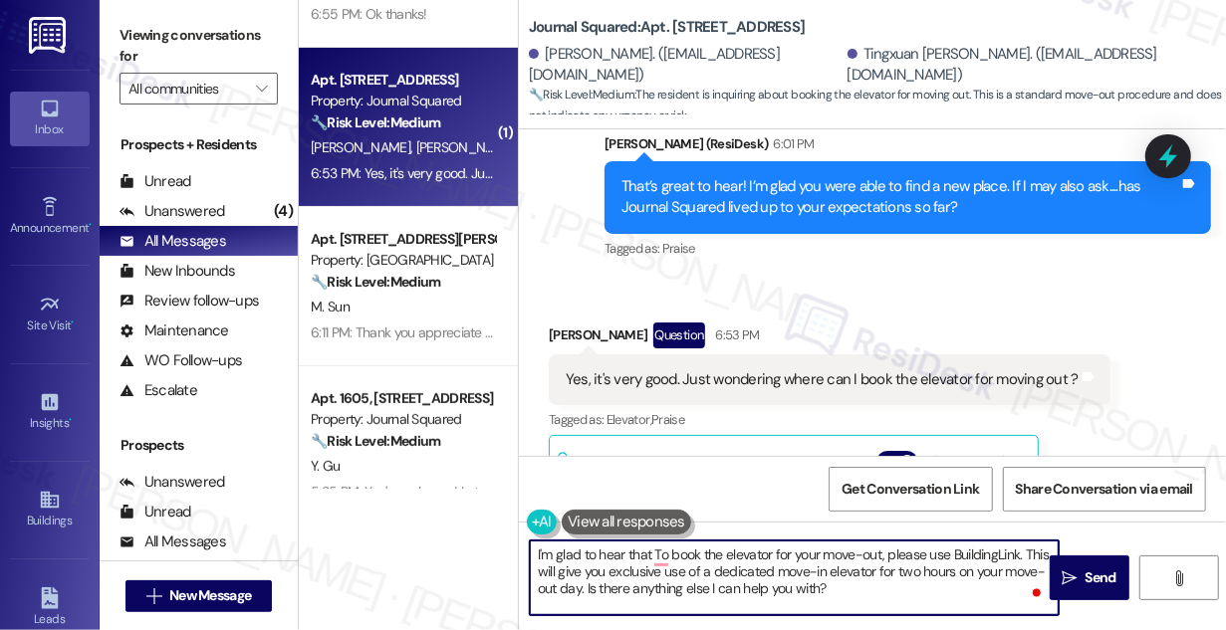
scroll to position [13953, 0]
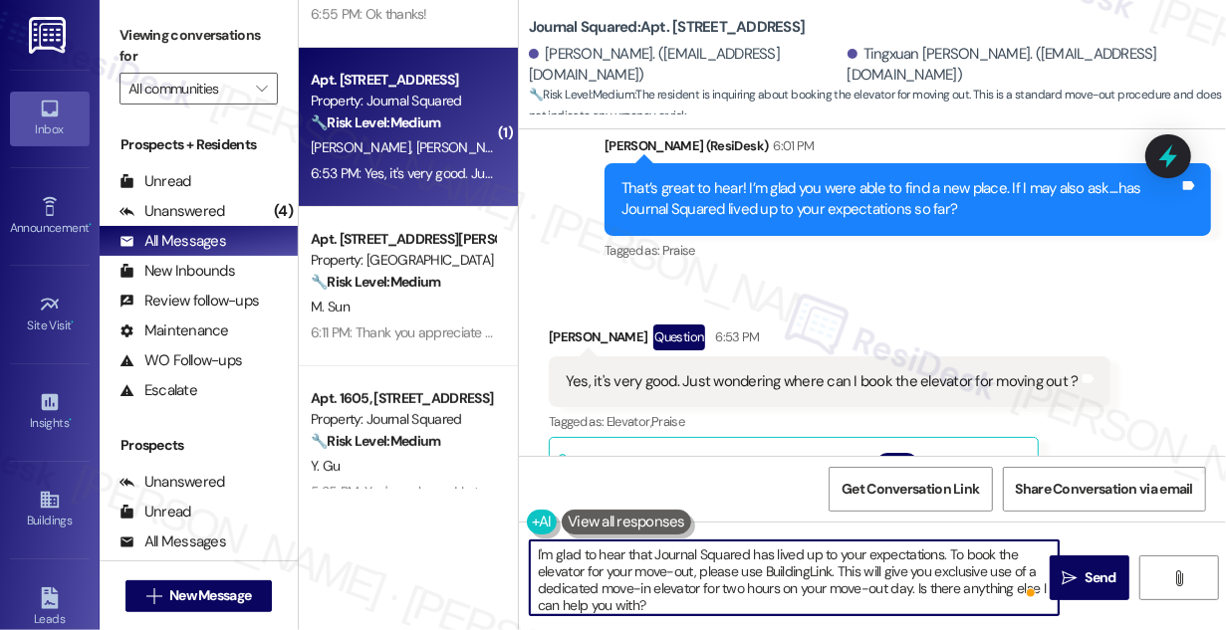
click at [805, 568] on textarea "I'm glad to hear that Journal Squared has lived up to your expectations. To boo…" at bounding box center [794, 578] width 529 height 75
click at [797, 567] on textarea "I'm glad to hear that Journal Squared has lived up to your expectations. To boo…" at bounding box center [794, 578] width 529 height 75
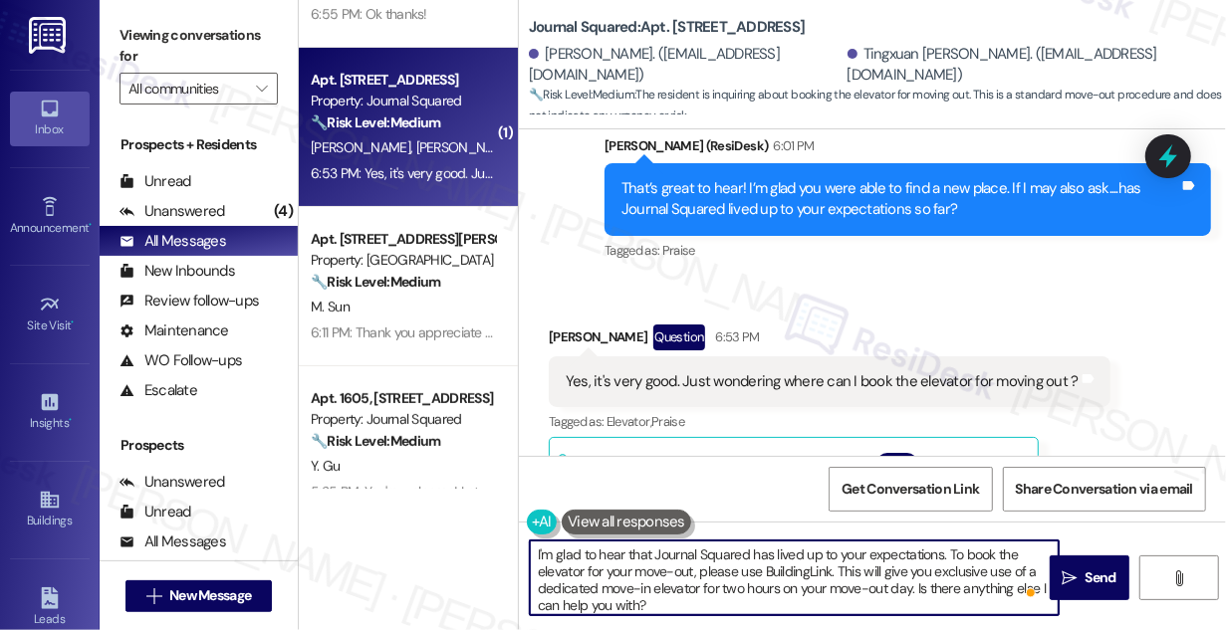
scroll to position [5, 0]
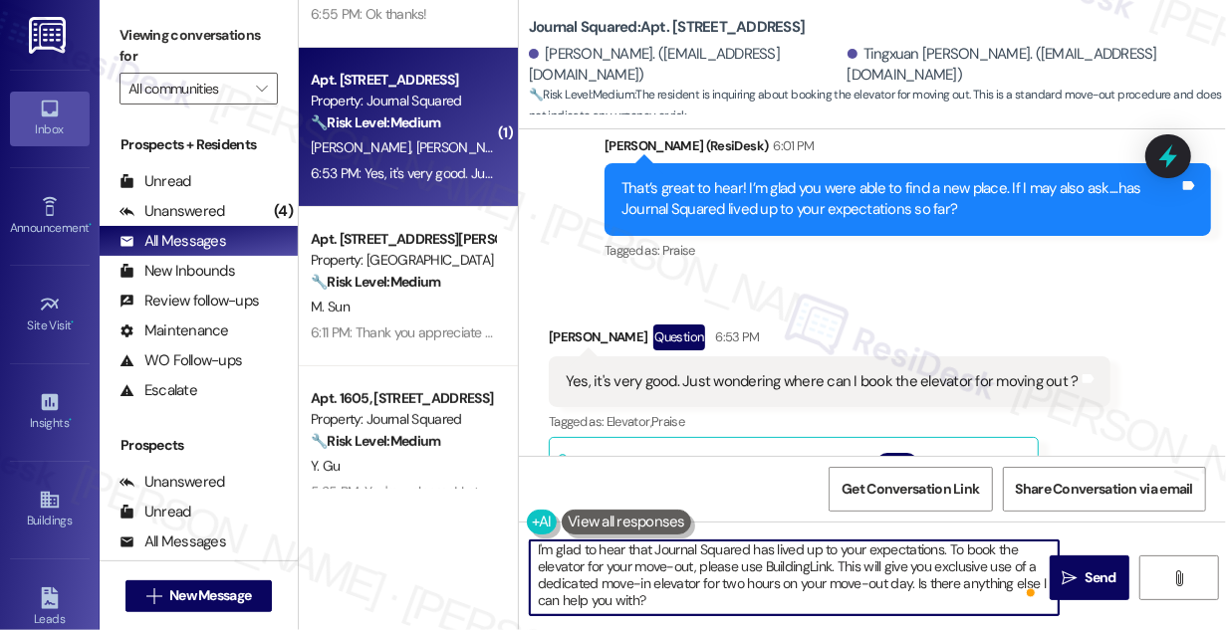
click at [727, 592] on textarea "I'm glad to hear that Journal Squared has lived up to your expectations. To boo…" at bounding box center [794, 578] width 529 height 75
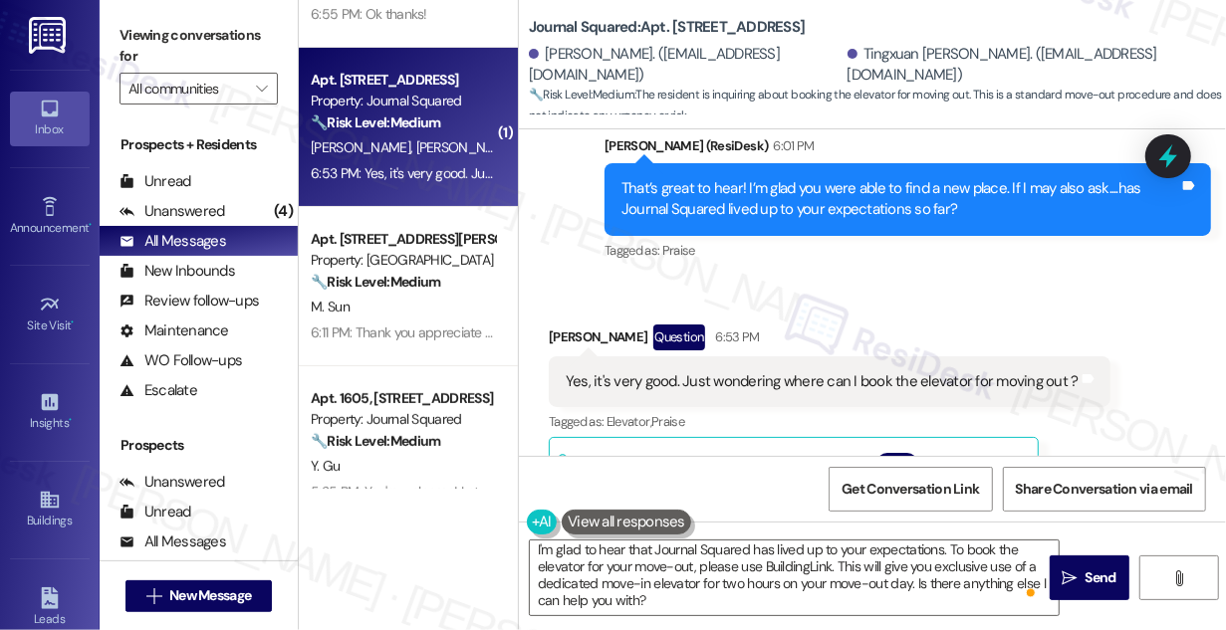
click at [637, 489] on li "You can call the front desk team at (201-547-1021) to inquire about the availab…" at bounding box center [685, 542] width 173 height 107
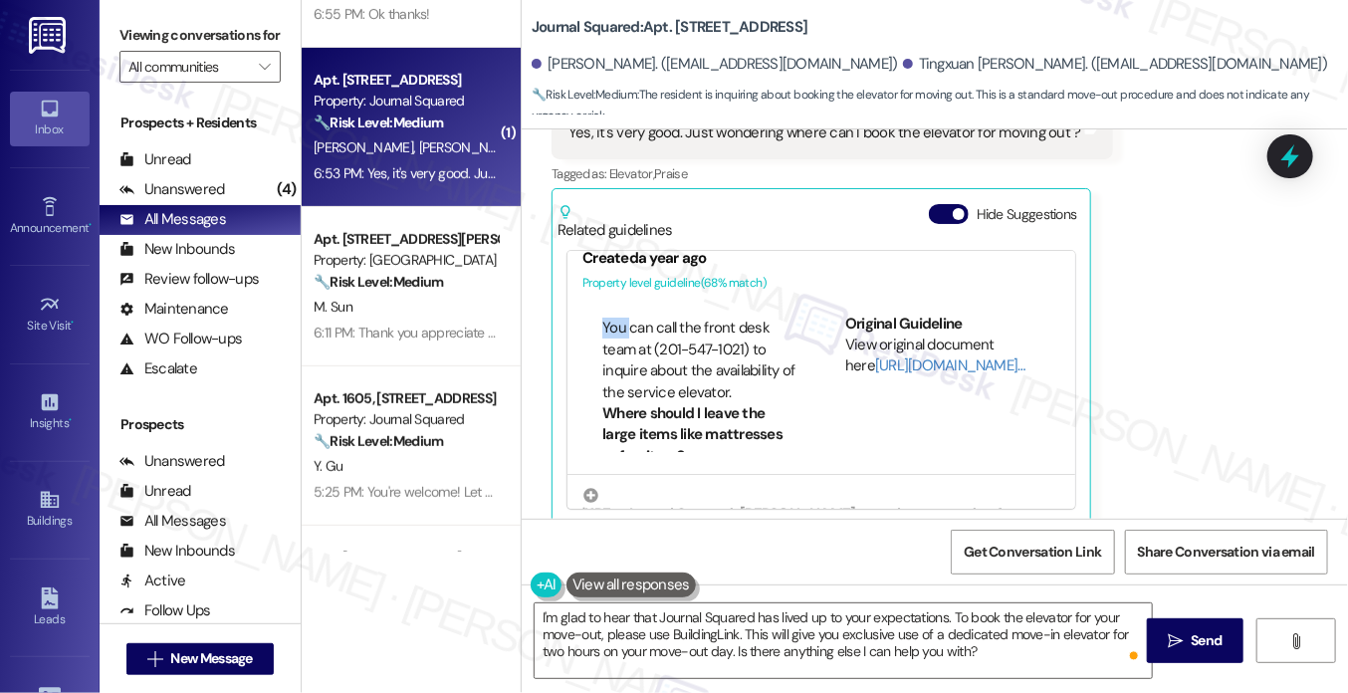
scroll to position [72, 0]
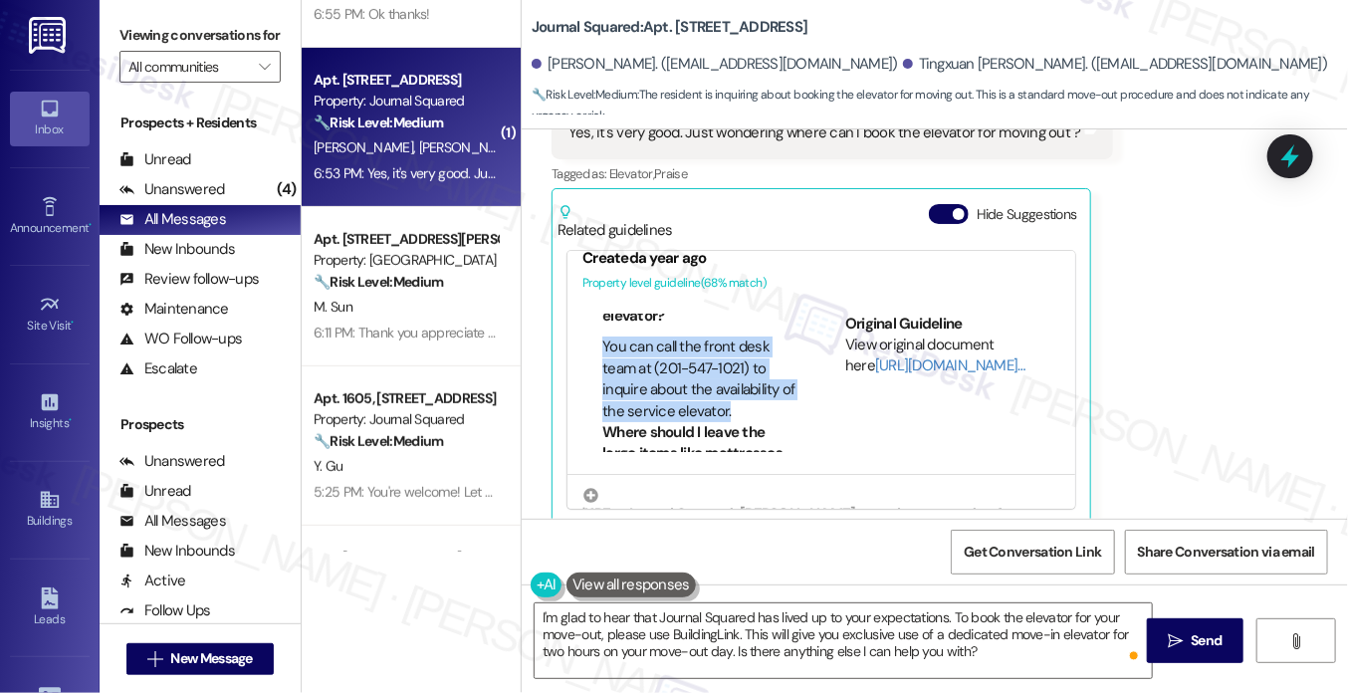
drag, startPoint x: 595, startPoint y: 304, endPoint x: 747, endPoint y: 387, distance: 172.9
click at [747, 387] on ul "What number can I call to inquire about the service elevator? You can call the …" at bounding box center [690, 342] width 215 height 159
copy li "You can call the front desk team at (201-547-1021) to inquire about the availab…"
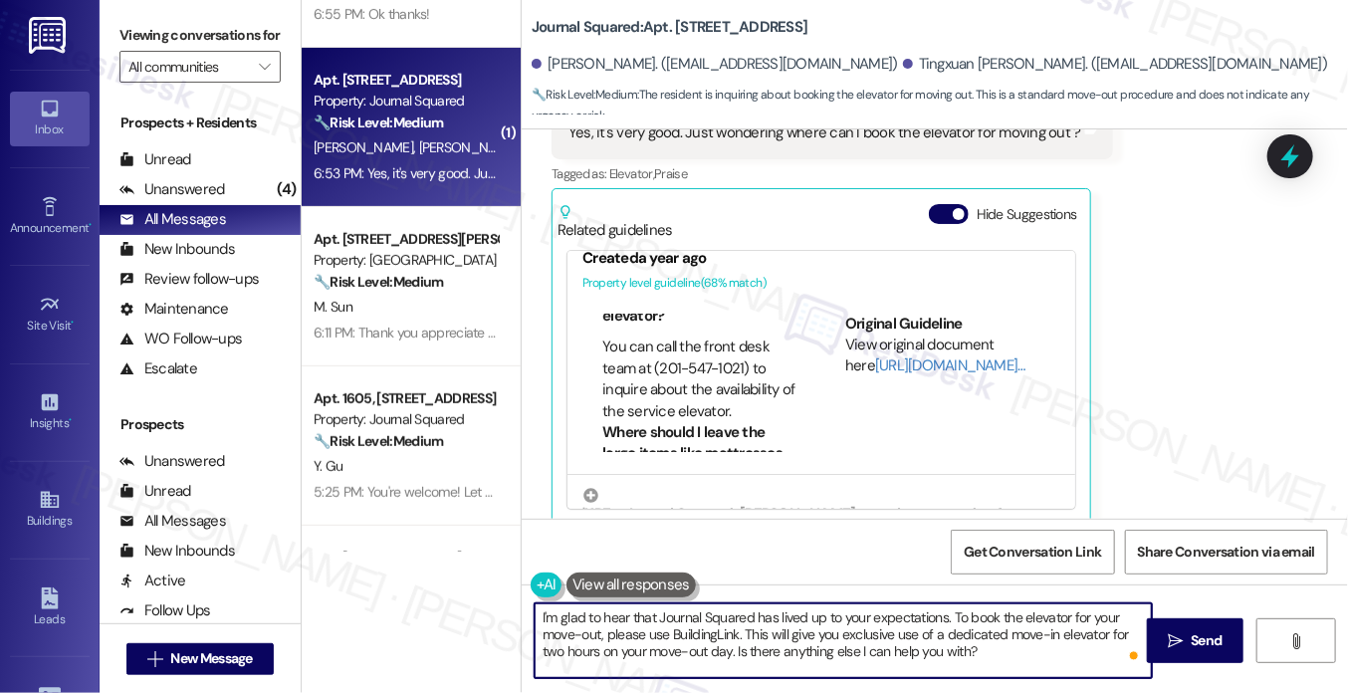
click at [920, 624] on textarea "I'm glad to hear that Journal Squared has lived up to your expectations. To boo…" at bounding box center [843, 640] width 617 height 75
drag, startPoint x: 1021, startPoint y: 643, endPoint x: 651, endPoint y: 616, distance: 370.4
click at [651, 616] on textarea "I'm glad to hear that Journal Squared has lived up to your expectations. To boo…" at bounding box center [843, 640] width 617 height 75
drag, startPoint x: 604, startPoint y: 630, endPoint x: 1003, endPoint y: 650, distance: 398.8
click at [1003, 629] on textarea "I'm glad to hear that Journal Squared has lived up to your expectations. To boo…" at bounding box center [843, 640] width 617 height 75
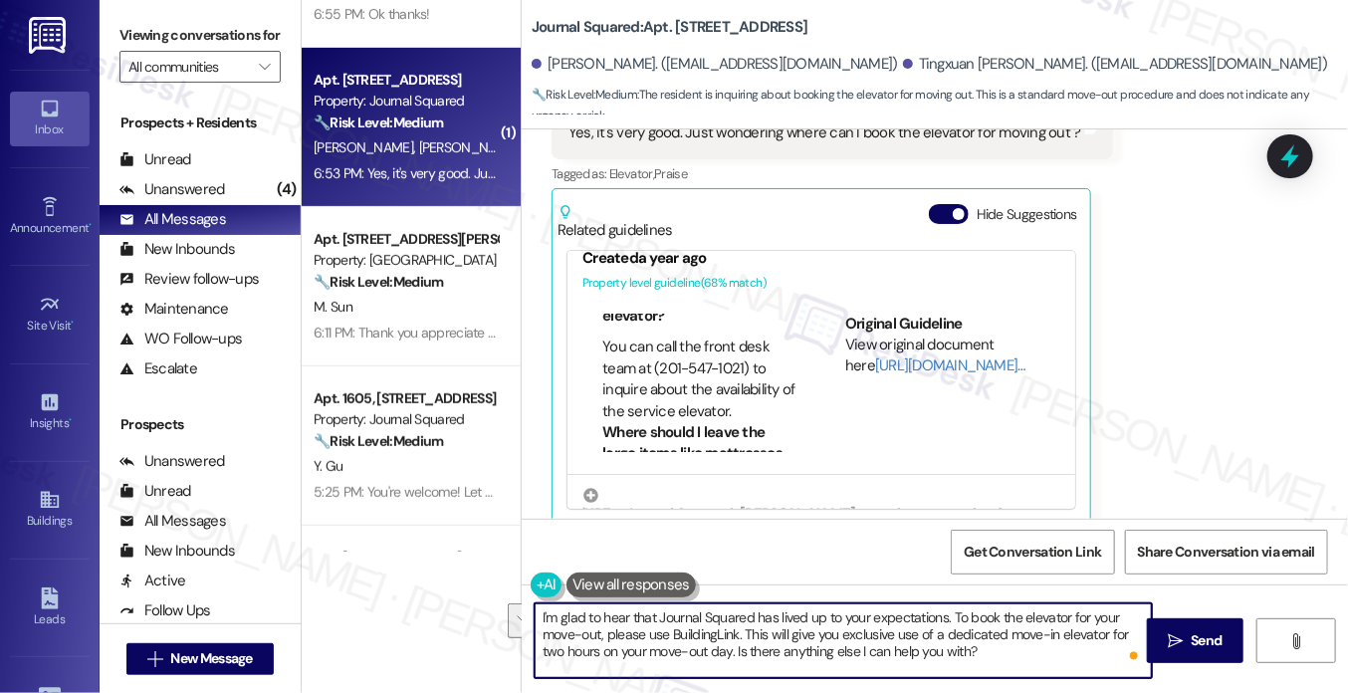
paste textarea "You can call the front desk team at (201-547-1021) to inquire about the availab…"
drag, startPoint x: 651, startPoint y: 632, endPoint x: 606, endPoint y: 632, distance: 44.8
click at [606, 629] on textarea "I'm glad to hear that Journal Squared has lived up to your expectations. To boo…" at bounding box center [843, 640] width 617 height 75
click at [708, 629] on textarea "I'm glad to hear that Journal Squared has lived up to your expectations. To boo…" at bounding box center [843, 640] width 617 height 75
click at [867, 607] on textarea "I'm glad to hear that Journal Squared has lived up to your expectations. To boo…" at bounding box center [843, 640] width 617 height 75
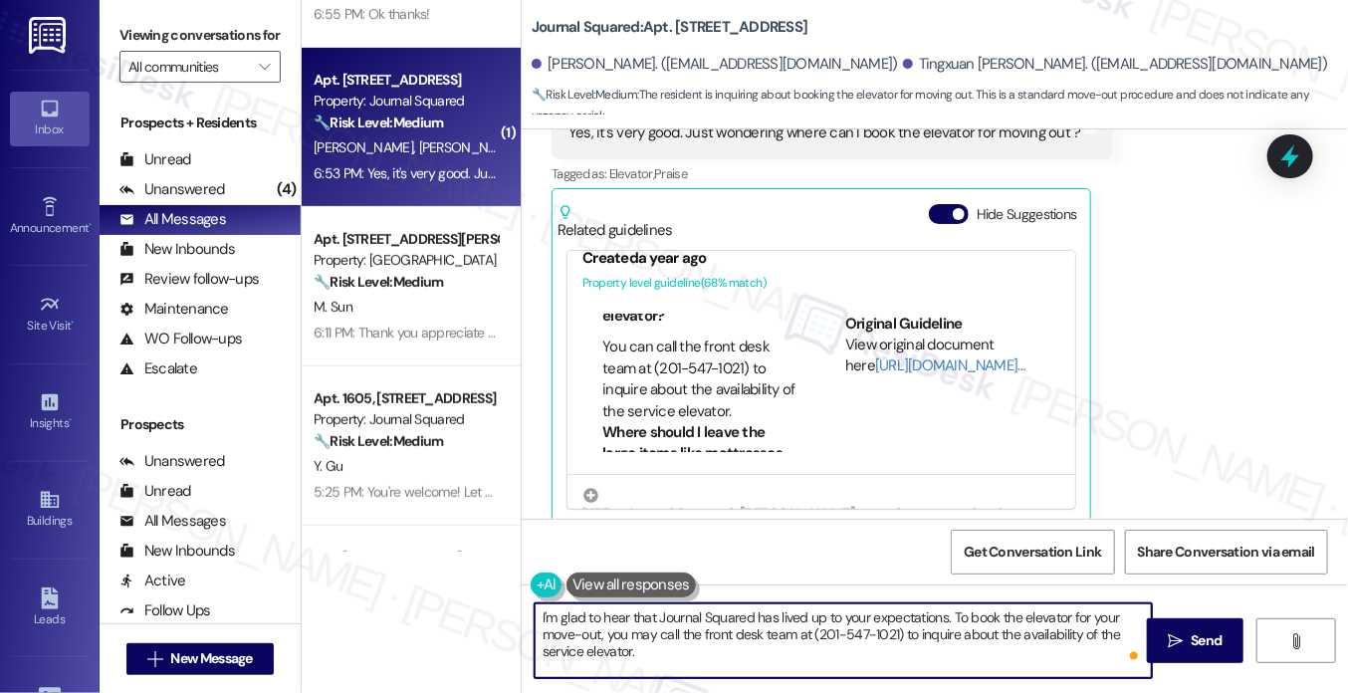
click at [867, 607] on textarea "I'm glad to hear that Journal Squared has lived up to your expectations. To boo…" at bounding box center [843, 640] width 617 height 75
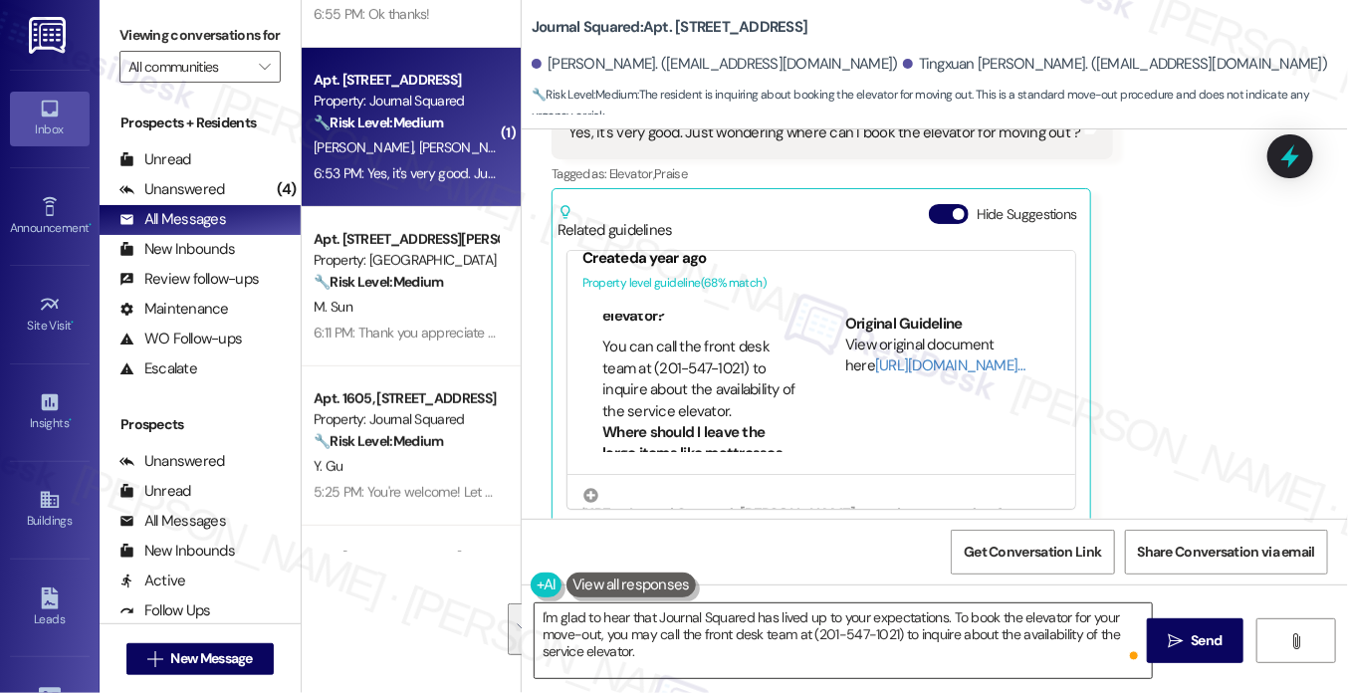
click at [916, 602] on div "I'm glad to hear that Journal Squared has lived up to your expectations. To boo…" at bounding box center [843, 640] width 619 height 77
click at [952, 614] on textarea "I'm glad to hear that Journal Squared has lived up to your expectations. To boo…" at bounding box center [843, 640] width 617 height 75
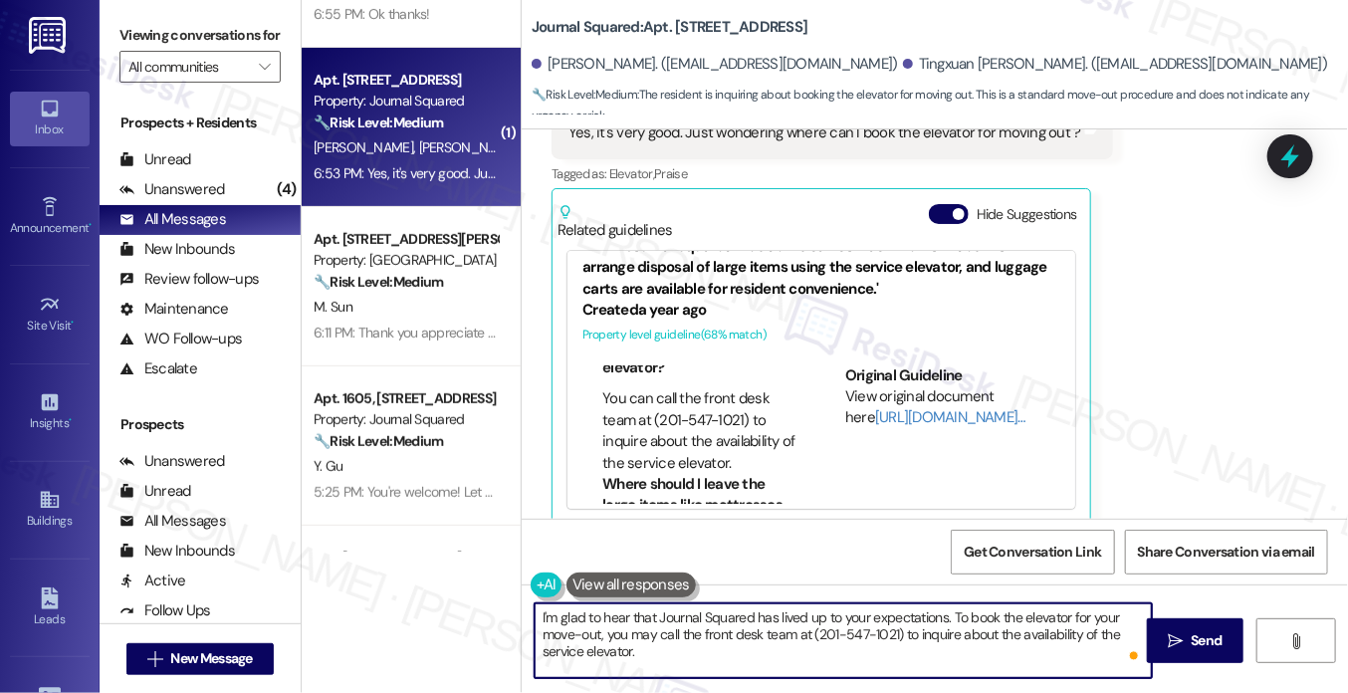
scroll to position [0, 0]
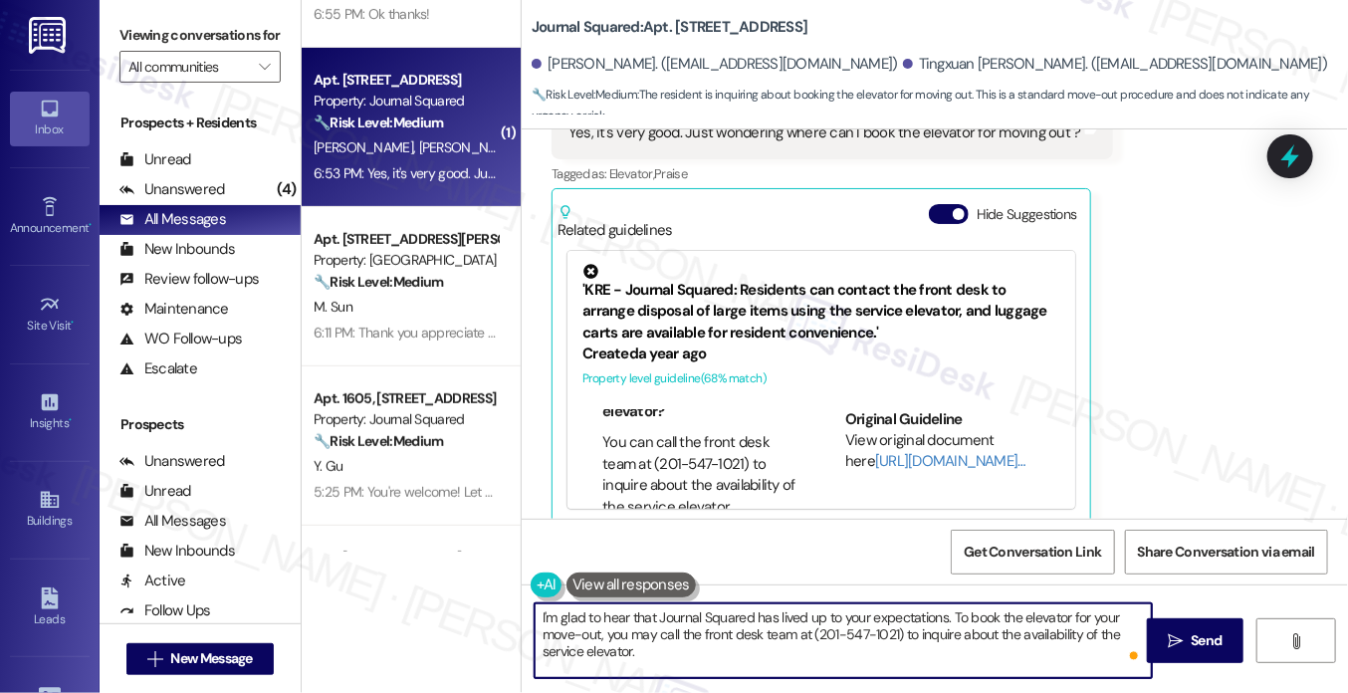
click at [765, 615] on textarea "I'm glad to hear that Journal Squared has lived up to your expectations. To boo…" at bounding box center [843, 640] width 617 height 75
click at [927, 612] on textarea "I'm glad to hear that Journal Squared lived up to your expectations. To book th…" at bounding box center [843, 640] width 617 height 75
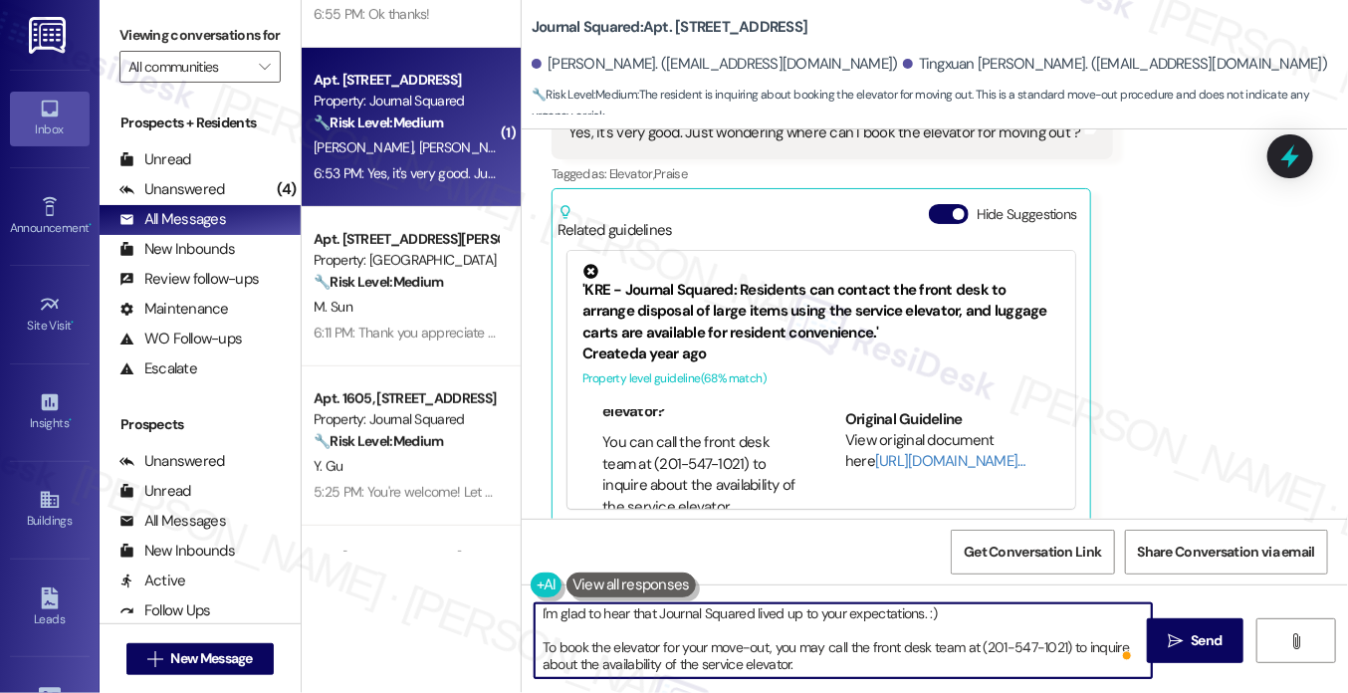
scroll to position [4, 0]
click at [535, 629] on textarea "I'm glad to hear that Journal Squared lived up to your expectations. :) To book…" at bounding box center [843, 640] width 617 height 75
click at [674, 629] on textarea "I'm glad to hear that Journal Squared lived up to your expectations. :) To book…" at bounding box center [843, 640] width 617 height 75
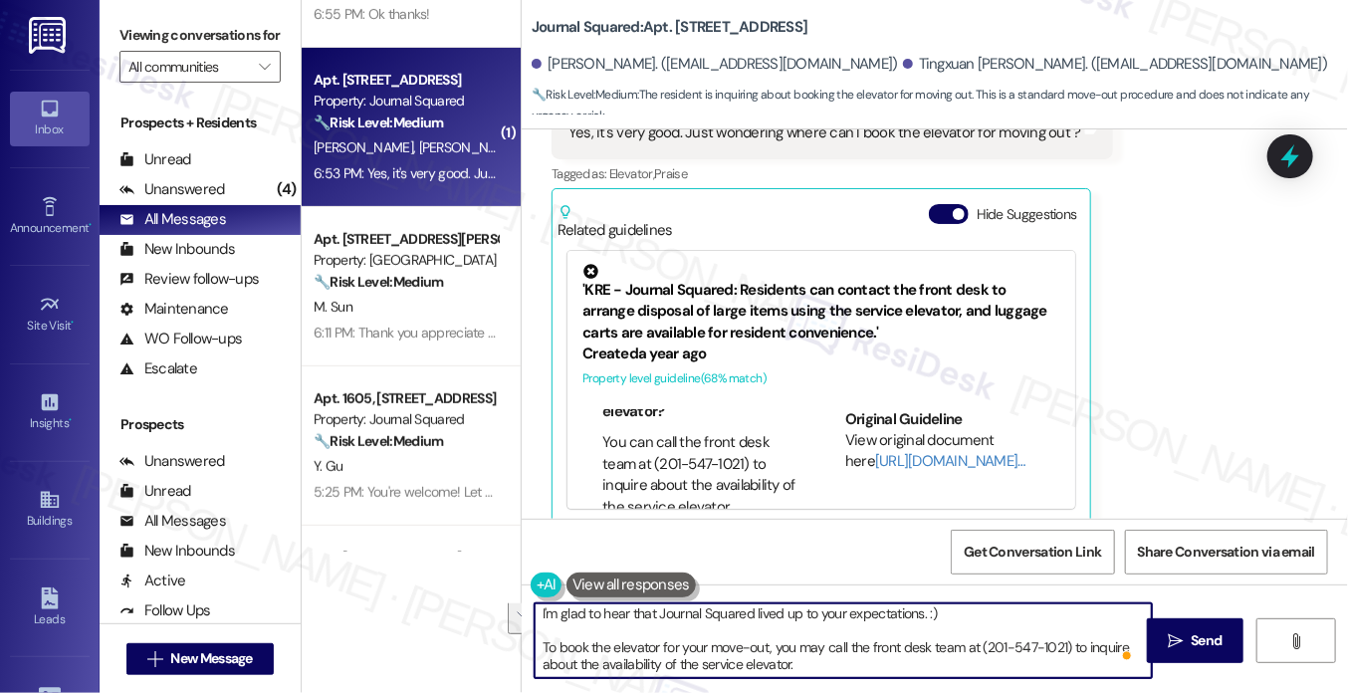
click at [839, 629] on textarea "I'm glad to hear that Journal Squared lived up to your expectations. :) To book…" at bounding box center [843, 640] width 617 height 75
click at [832, 629] on textarea "I'm glad to hear that Journal Squared lived up to your expectations. :) To book…" at bounding box center [843, 640] width 617 height 75
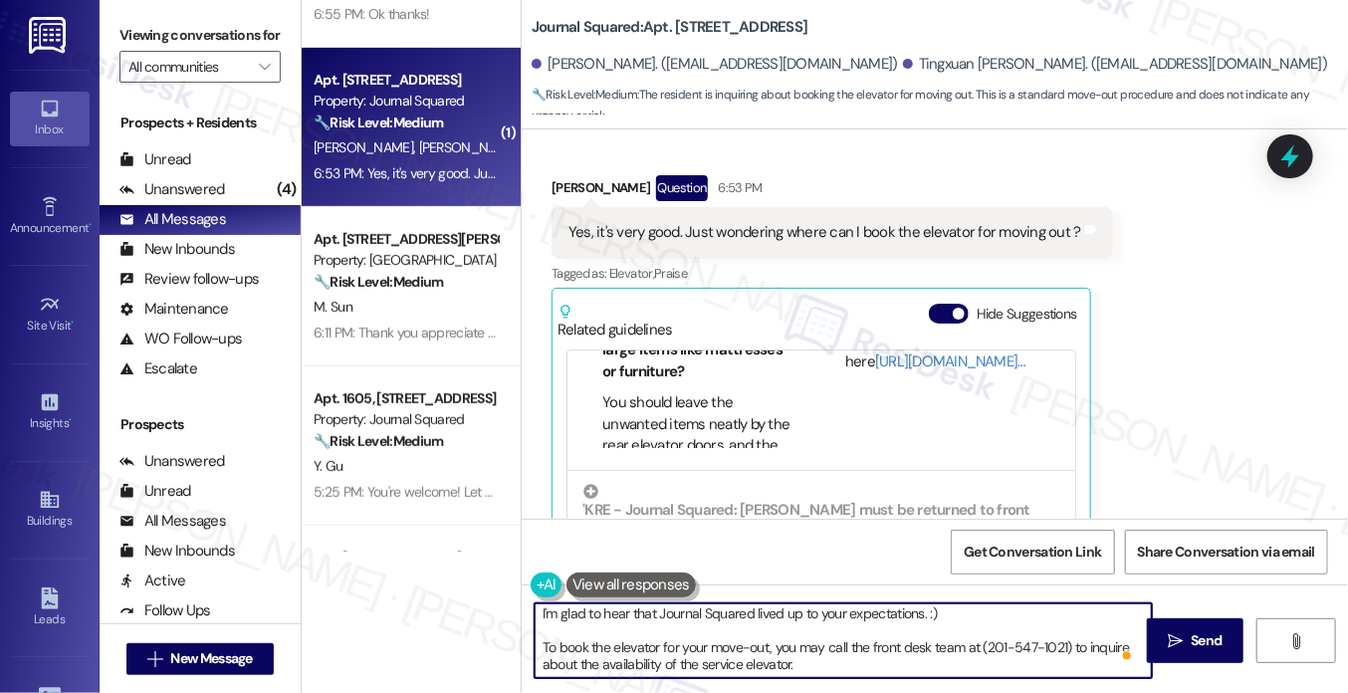
scroll to position [271, 0]
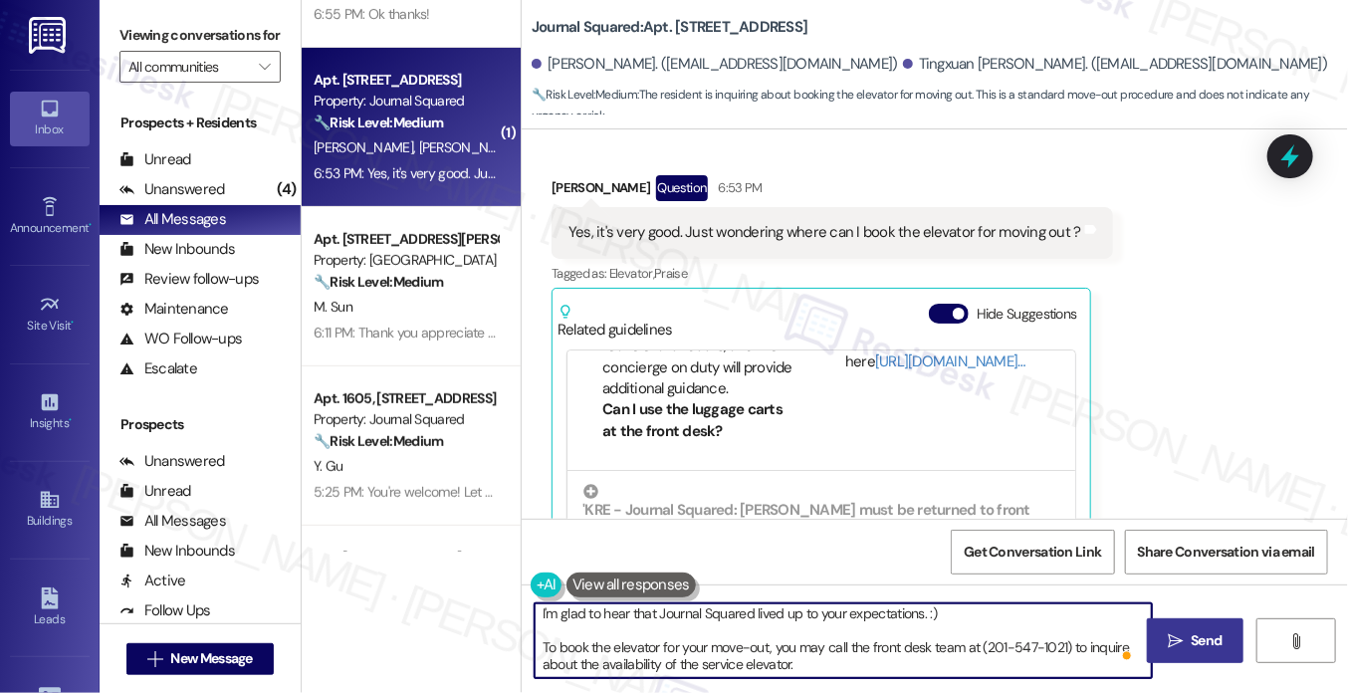
type textarea "I'm glad to hear that Journal Squared lived up to your expectations. :) To book…"
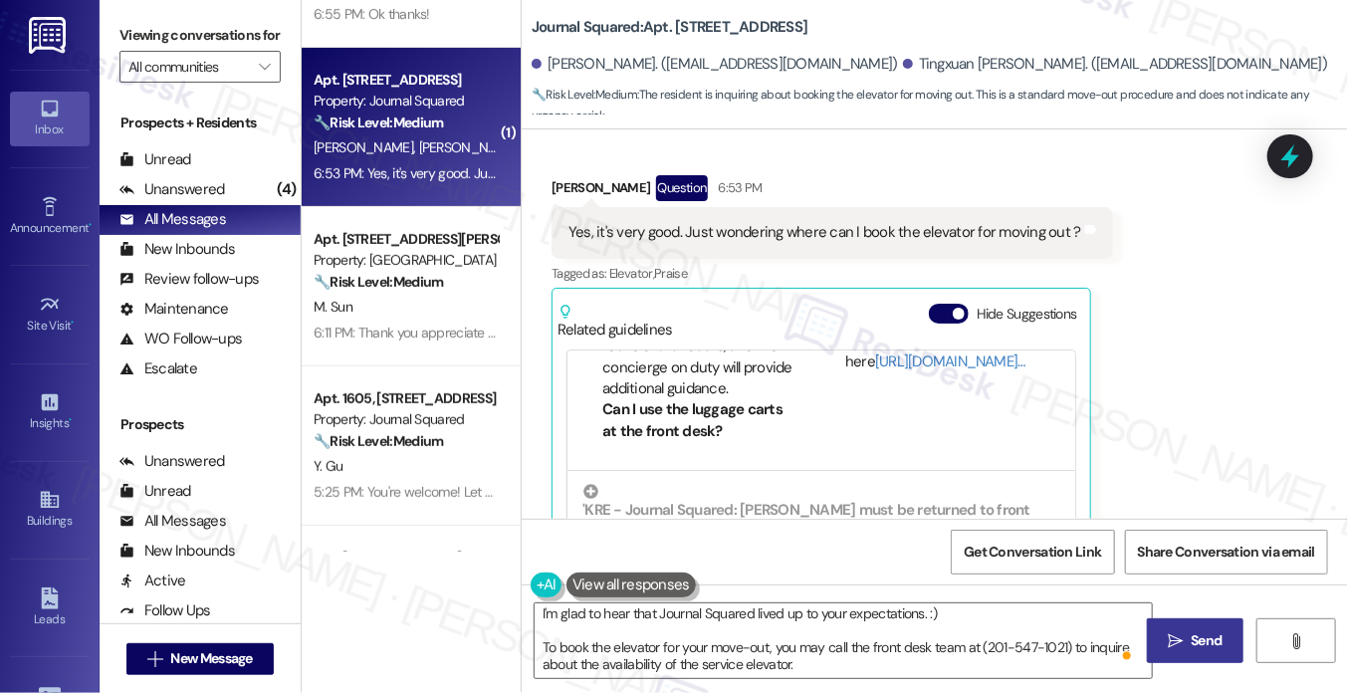
click at [1187, 629] on span "Send" at bounding box center [1206, 640] width 39 height 21
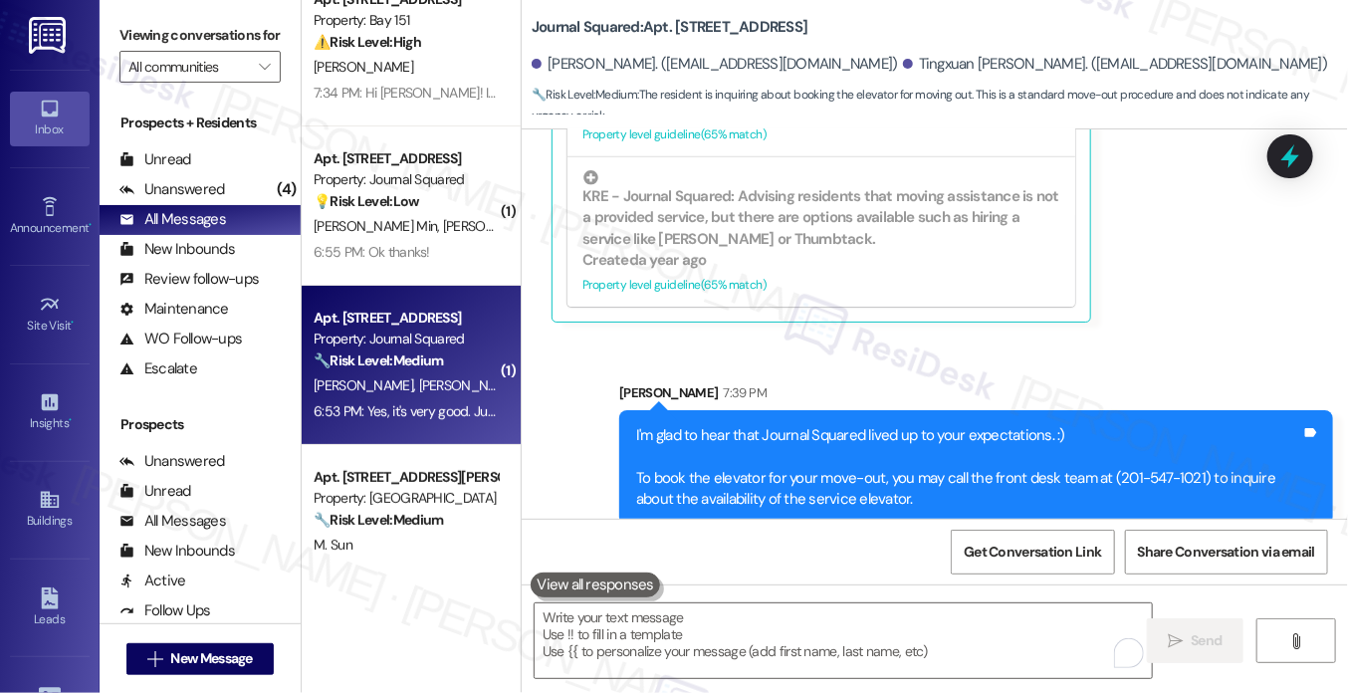
scroll to position [0, 0]
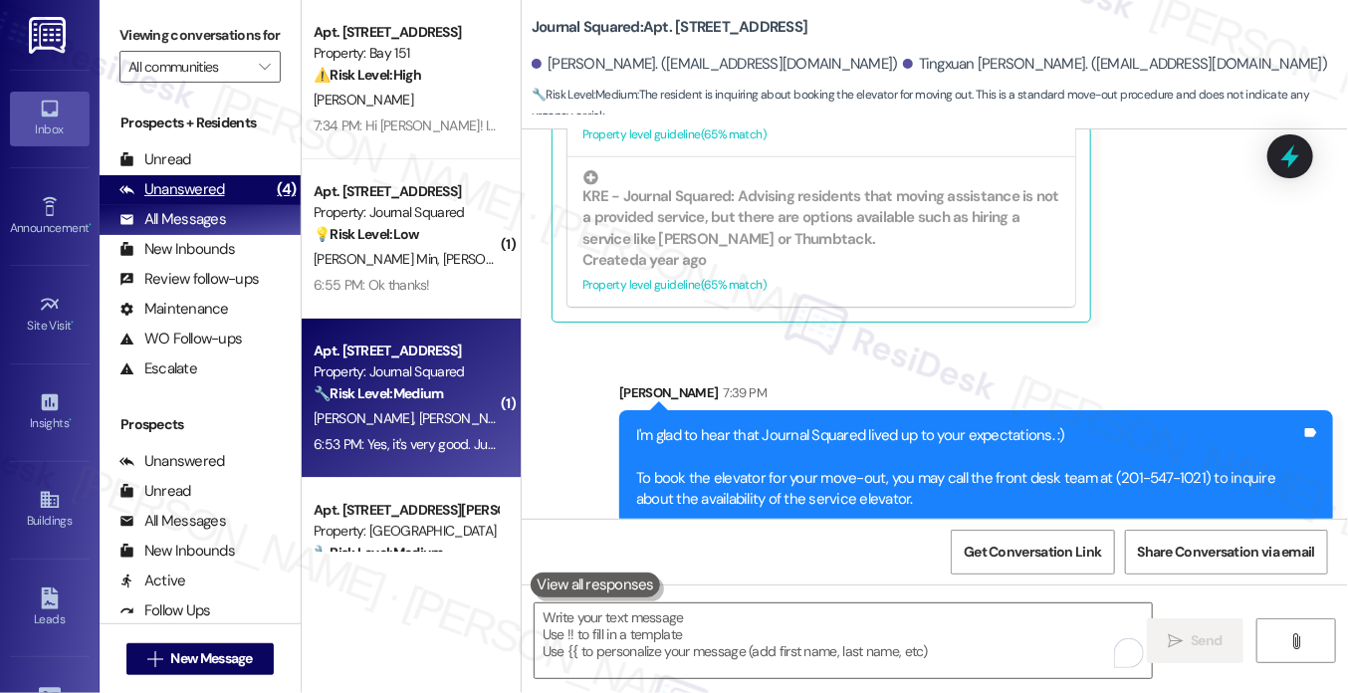
click at [231, 205] on div "Unanswered (4)" at bounding box center [200, 190] width 201 height 30
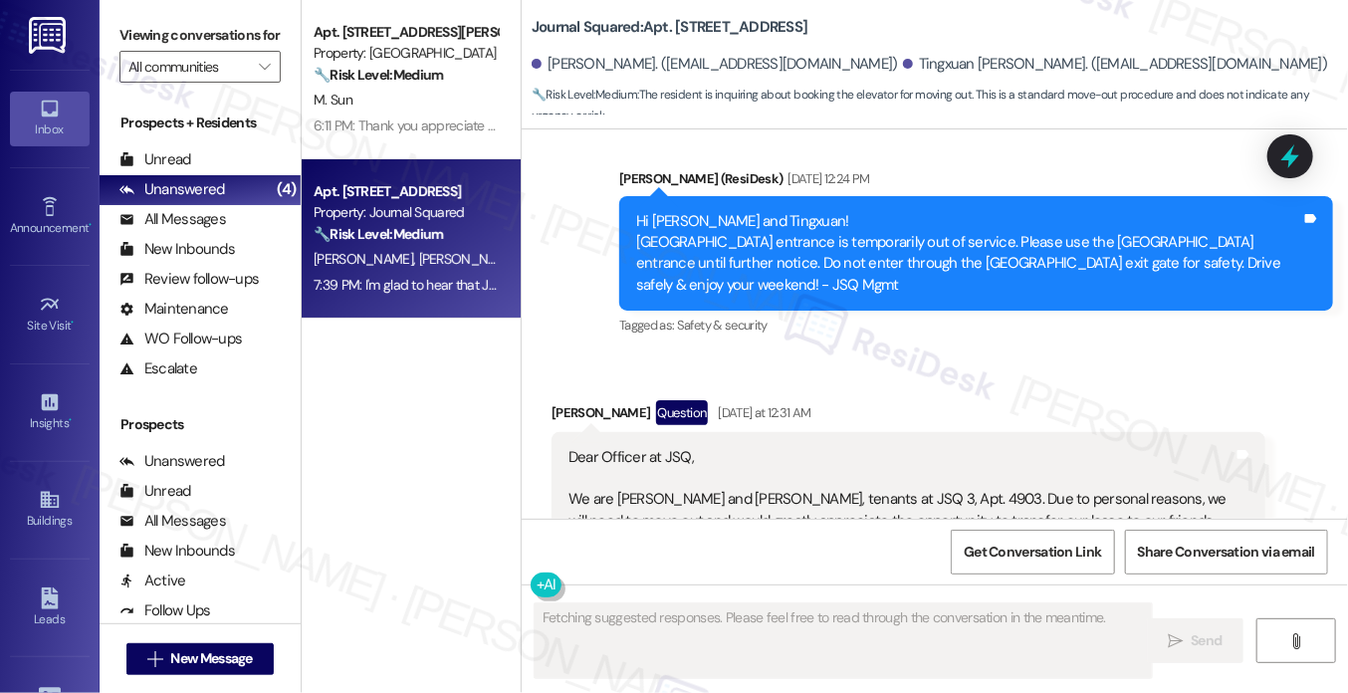
scroll to position [13604, 0]
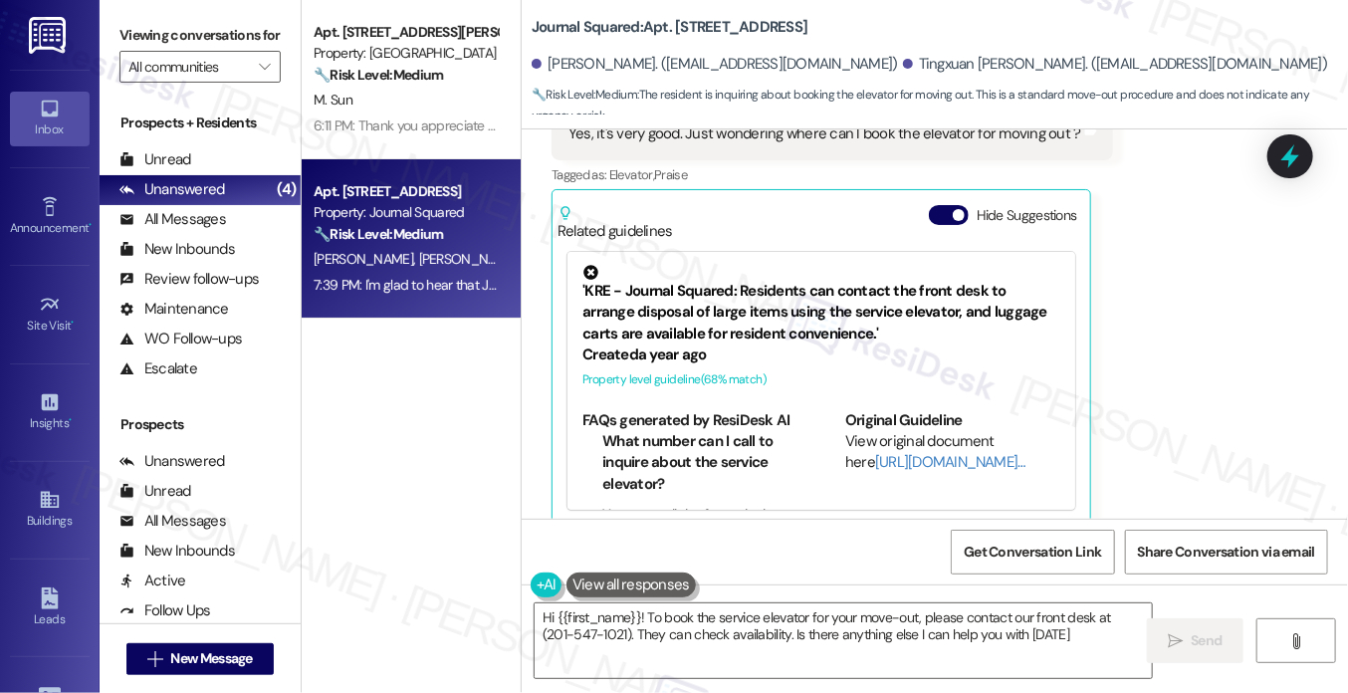
type textarea "Hi {{first_name}}! To book the service elevator for your move-out, please conta…"
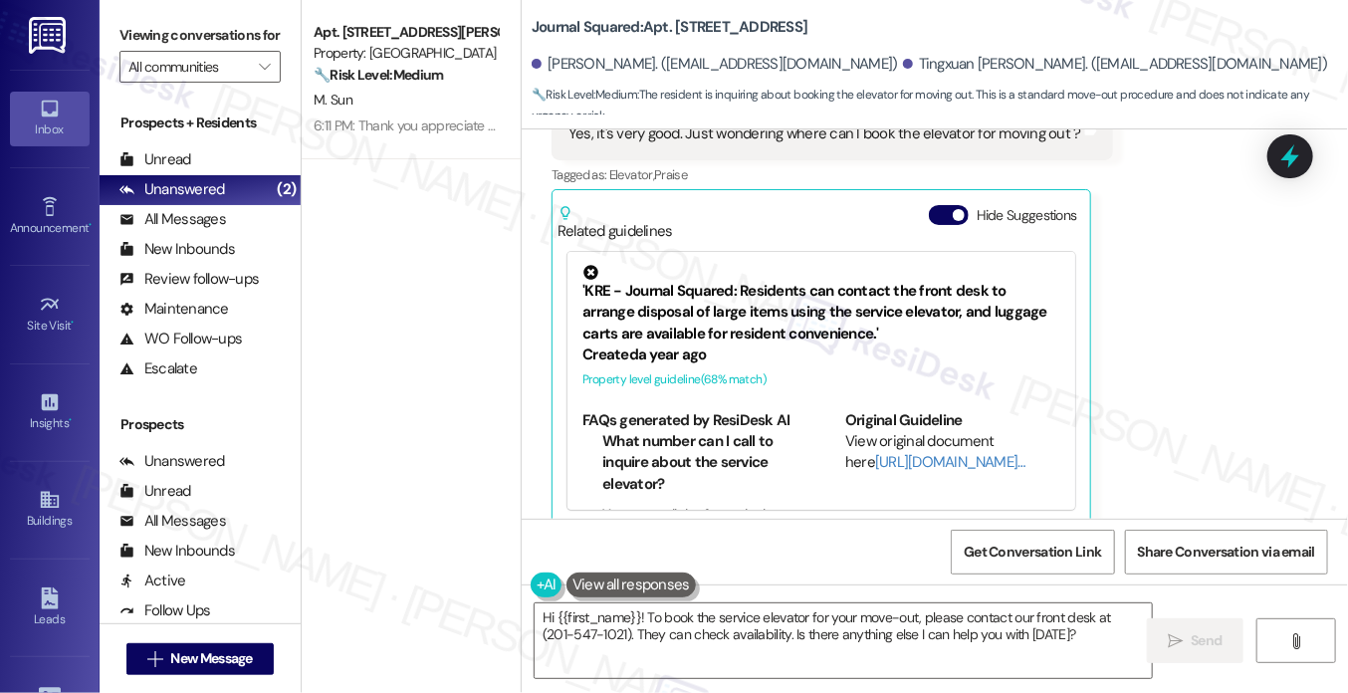
drag, startPoint x: 179, startPoint y: 19, endPoint x: 211, endPoint y: 2, distance: 36.1
click at [179, 19] on div "Viewing conversations for All communities " at bounding box center [200, 51] width 201 height 103
